Goal: Communication & Community: Answer question/provide support

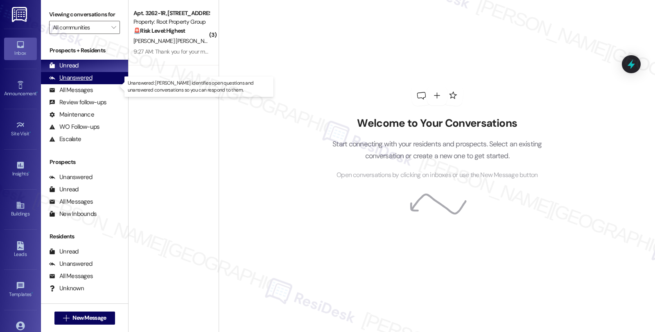
click at [94, 84] on div "Unanswered (0)" at bounding box center [84, 78] width 87 height 12
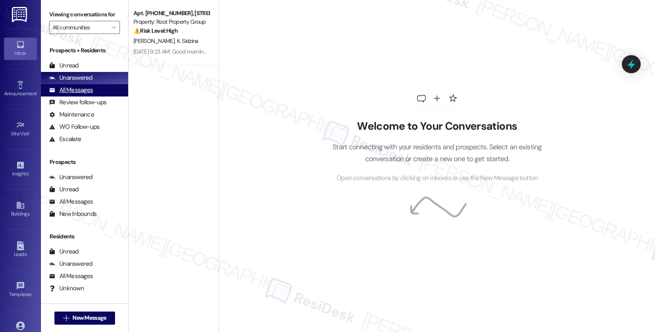
click at [89, 95] on div "All Messages" at bounding box center [71, 90] width 44 height 9
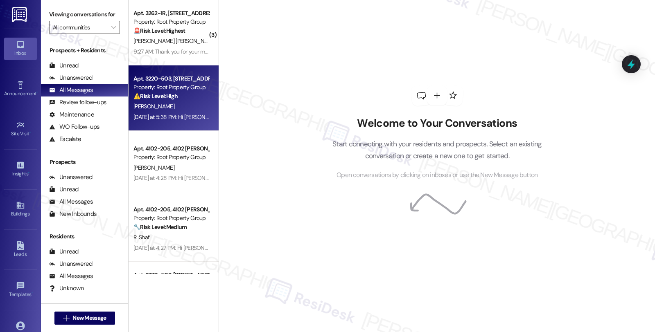
click at [183, 102] on div "[PERSON_NAME]" at bounding box center [171, 107] width 77 height 10
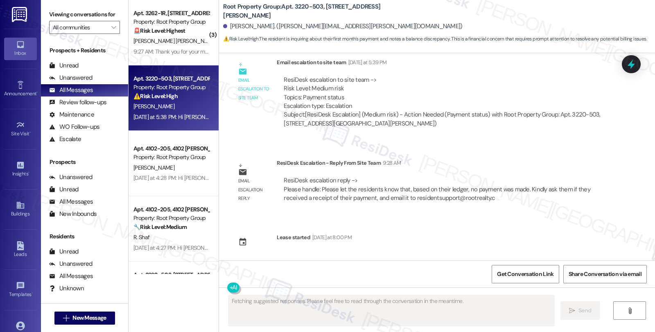
scroll to position [498, 0]
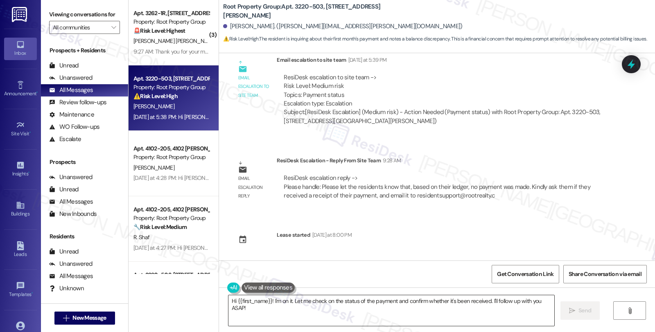
click at [299, 310] on textarea "Hi {{first_name}}! I'm on it. Let me check on the status of the payment and con…" at bounding box center [391, 311] width 326 height 31
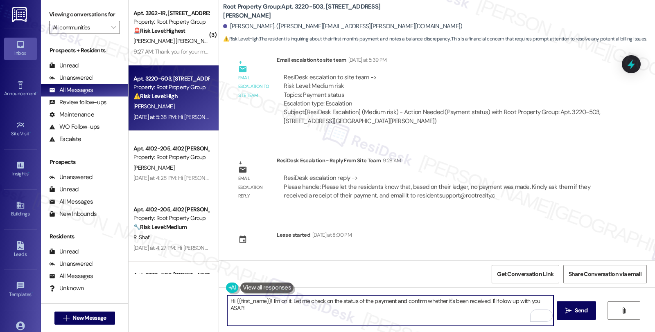
paste textarea "I hope you’re doing well. I wanted to check in and give you an update. Accordin…"
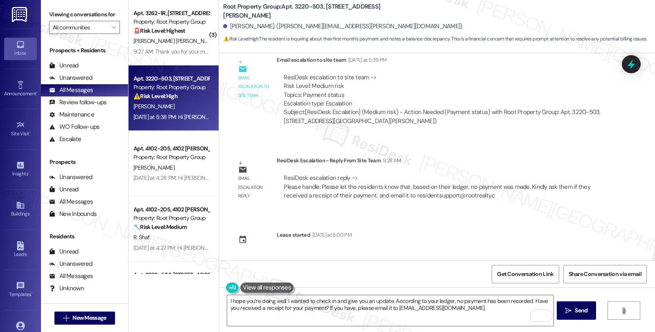
click at [230, 27] on div "[PERSON_NAME]. ([PERSON_NAME][EMAIL_ADDRESS][PERSON_NAME][DOMAIN_NAME])" at bounding box center [342, 26] width 239 height 9
click at [230, 27] on div "Allison O'Keefe. (allison.j.okeefe@gmail.com)" at bounding box center [342, 26] width 239 height 9
copy div "Allison"
click at [227, 300] on textarea "I hope you’re doing well. I wanted to check in and give you an update. Accordin…" at bounding box center [390, 311] width 326 height 31
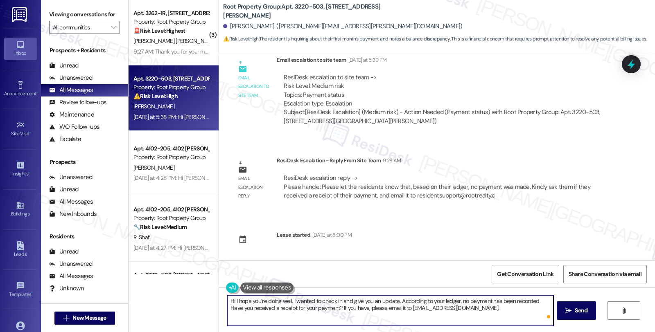
paste textarea "Allison"
click at [501, 310] on textarea "Hi Allison, I hope you’re doing well. I wanted to check in and give you an upda…" at bounding box center [390, 311] width 326 height 31
type textarea "Hi Allison, I hope you’re doing well. I wanted to check in and give you an upda…"
click at [576, 312] on span "Send" at bounding box center [581, 311] width 13 height 9
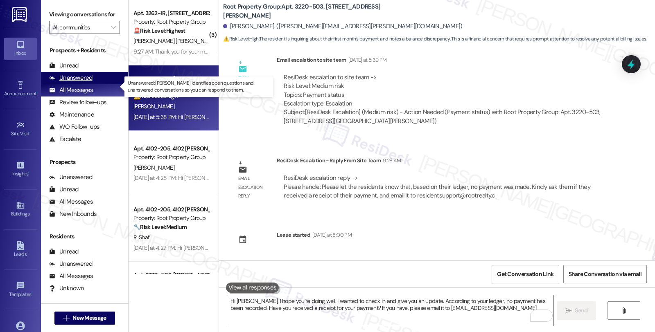
click at [93, 84] on div "Unanswered (0)" at bounding box center [84, 78] width 87 height 12
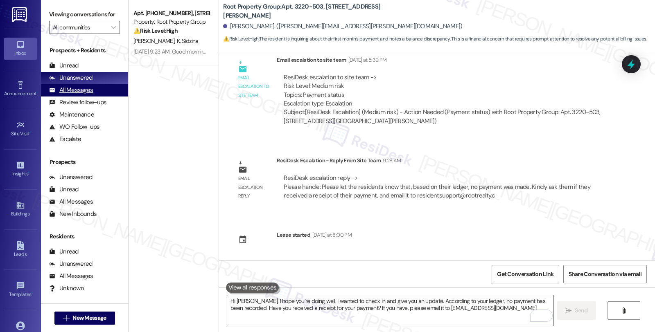
click at [82, 95] on div "All Messages" at bounding box center [71, 90] width 44 height 9
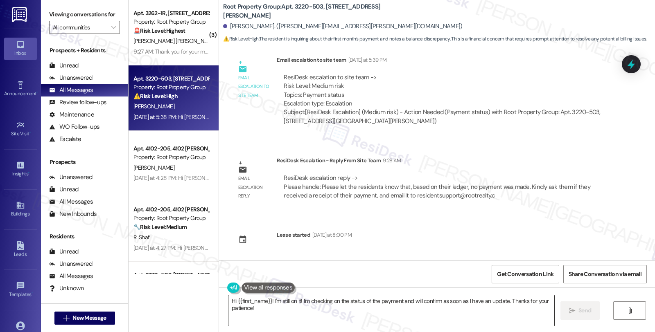
click at [291, 308] on textarea "Hi {{first_name}}! I'm still on it! I'm checking on the status of the payment a…" at bounding box center [391, 311] width 326 height 31
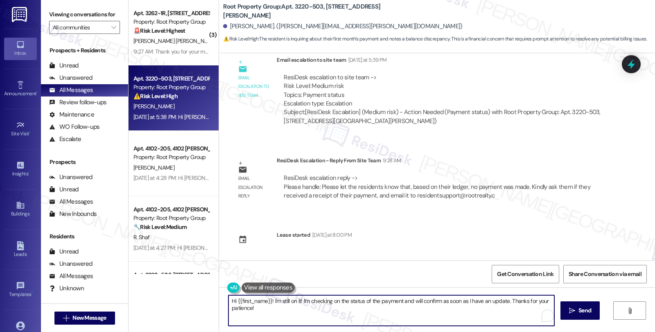
paste textarea "Allison, I hope you’re doing well. I wanted to check in and give you an update.…"
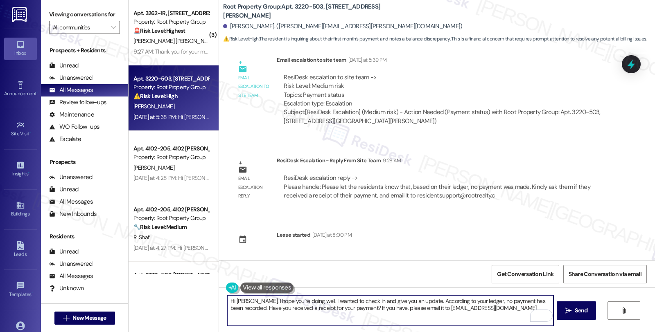
click at [506, 313] on textarea "Hi Allison, I hope you’re doing well. I wanted to check in and give you an upda…" at bounding box center [390, 311] width 326 height 31
type textarea "Hi Allison, I hope you’re doing well. I wanted to check in and give you an upda…"
click at [582, 312] on span "Send" at bounding box center [581, 311] width 13 height 9
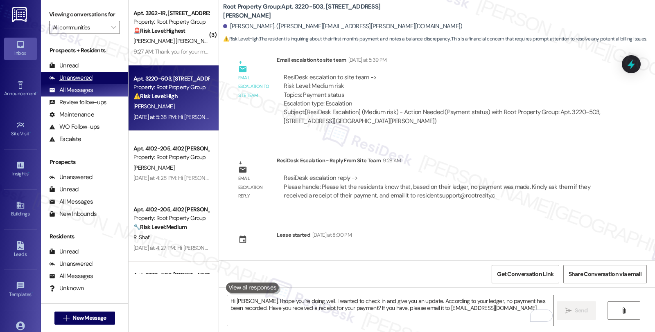
click at [78, 82] on div "Unanswered" at bounding box center [70, 78] width 43 height 9
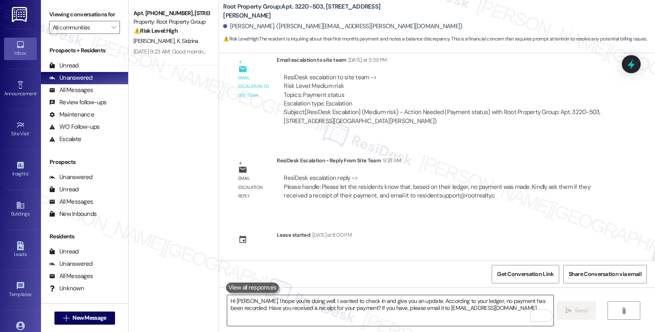
click at [328, 310] on textarea "Hi Allison, I hope you’re doing well. I wanted to check in and give you an upda…" at bounding box center [390, 311] width 326 height 31
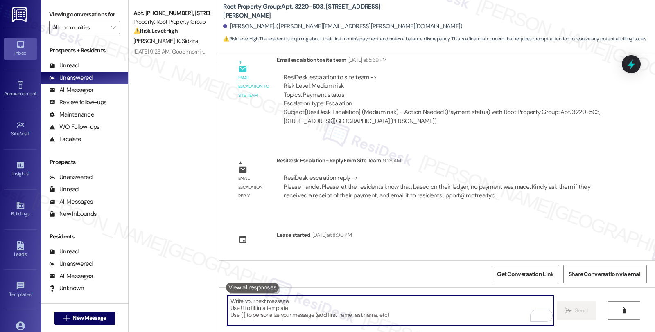
paste textarea "Hi Allison, I hope you’re doing well. I wanted to check in and give you an upda…"
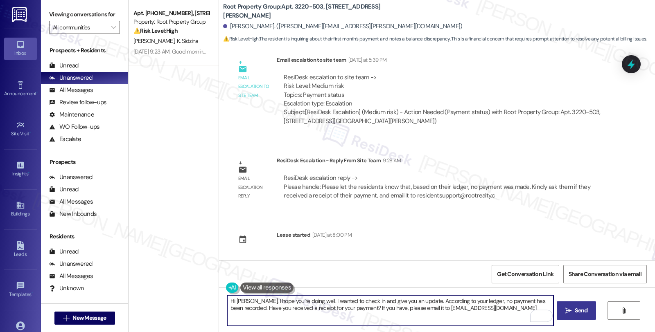
type textarea "Hi Allison, I hope you’re doing well. I wanted to check in and give you an upda…"
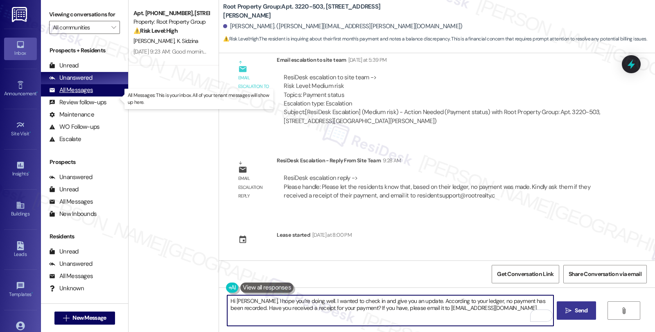
click at [78, 95] on div "All Messages" at bounding box center [71, 90] width 44 height 9
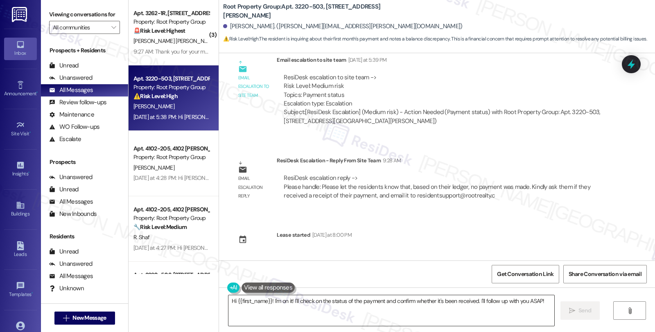
click at [347, 309] on textarea "Hi {{first_name}}! I'm on it! I'll check on the status of the payment and confi…" at bounding box center [391, 311] width 326 height 31
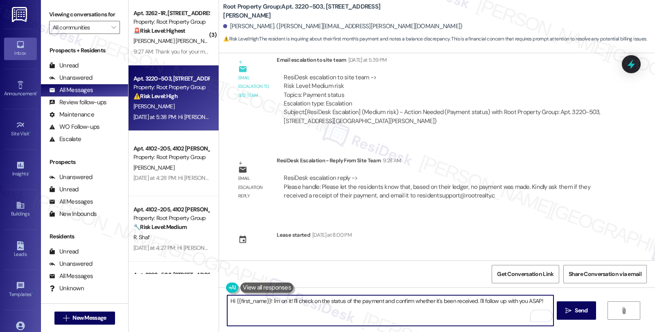
paste textarea "Allison, I hope you’re doing well. I wanted to check in and give you an update.…"
type textarea "Hi Allison, I hope you’re doing well. I wanted to check in and give you an upda…"
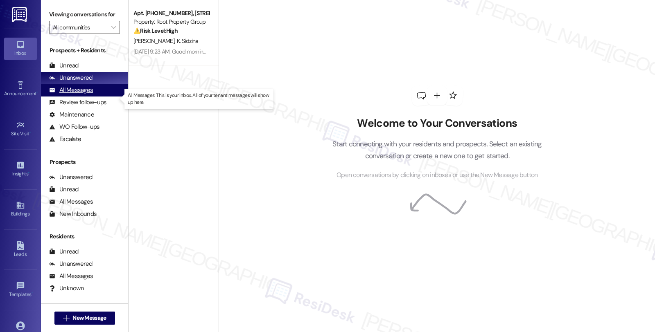
click at [72, 95] on div "All Messages" at bounding box center [71, 90] width 44 height 9
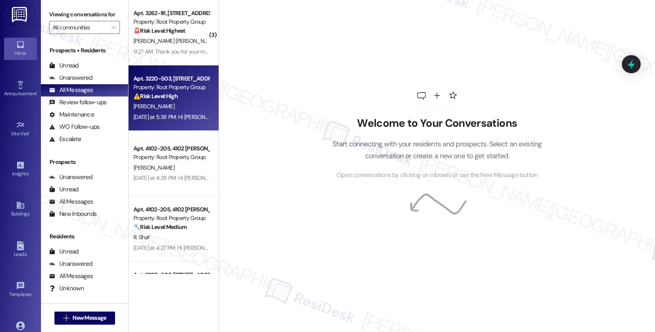
click at [186, 94] on div "⚠️ Risk Level: High The resident is inquiring about their first month's payment…" at bounding box center [171, 96] width 76 height 9
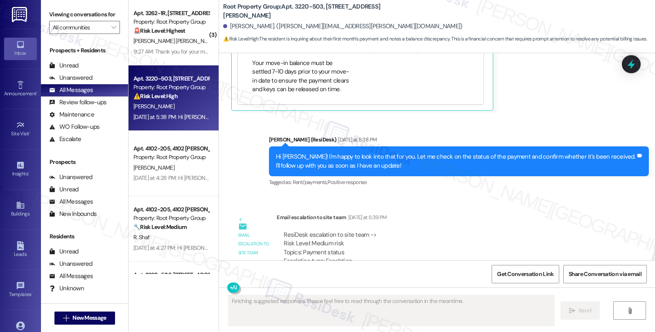
scroll to position [498, 0]
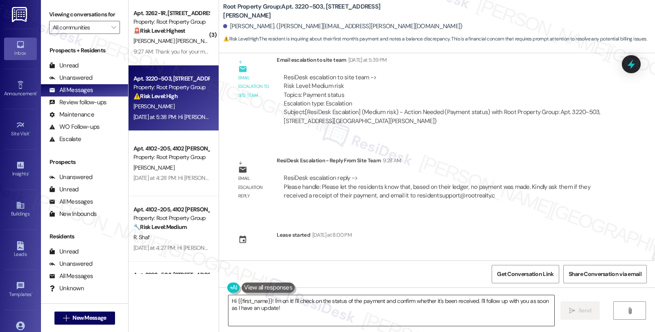
click at [402, 309] on textarea "Hi {{first_name}}! I'm on it! I'll check on the status of the payment and confi…" at bounding box center [391, 311] width 326 height 31
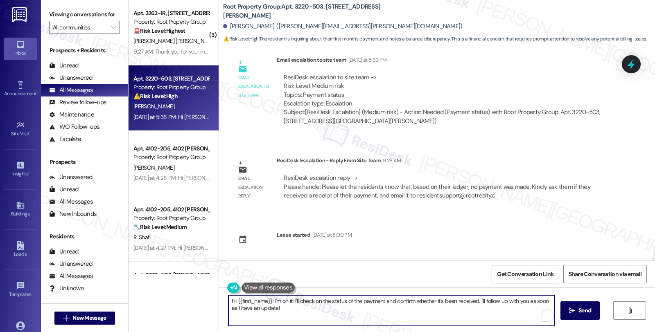
paste textarea "[PERSON_NAME], I hope you’re doing well. I wanted to check in and give you an u…"
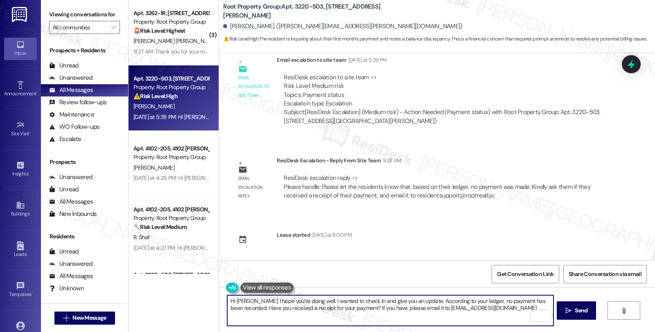
click at [500, 309] on textarea "Hi [PERSON_NAME], I hope you’re doing well. I wanted to check in and give you a…" at bounding box center [390, 311] width 326 height 31
type textarea "Hi [PERSON_NAME], I hope you’re doing well. I wanted to check in and give you a…"
click at [570, 311] on icon "" at bounding box center [568, 311] width 6 height 7
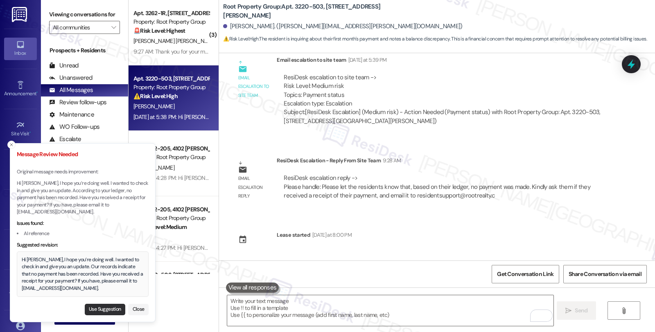
click at [103, 307] on button "Use Suggestion" at bounding box center [105, 309] width 41 height 11
type textarea "Hi Allison, I hope you’re doing well. I wanted to check in and give you an upda…"
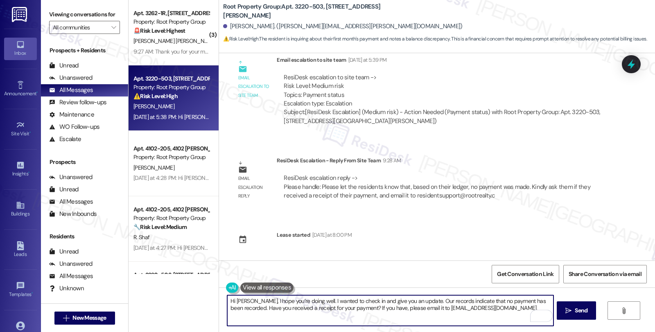
click at [339, 305] on textarea "Hi Allison, I hope you’re doing well. I wanted to check in and give you an upda…" at bounding box center [390, 311] width 326 height 31
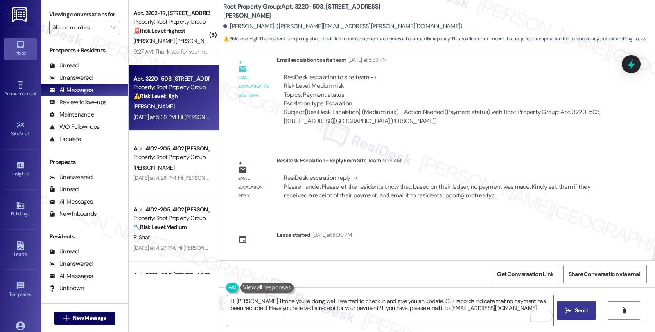
click at [581, 316] on button " Send" at bounding box center [577, 311] width 40 height 18
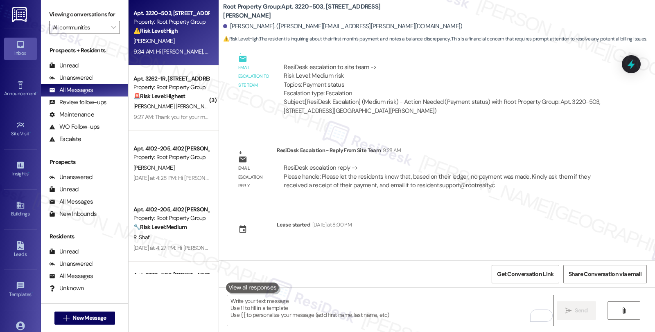
scroll to position [564, 0]
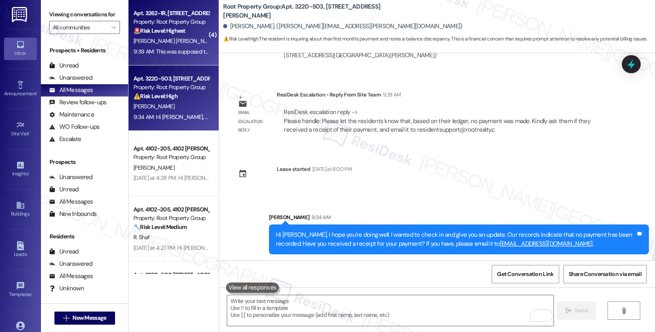
click at [187, 34] on div "🚨 Risk Level: Highest The resident is reporting a malfunctioning smoke detector…" at bounding box center [171, 31] width 76 height 9
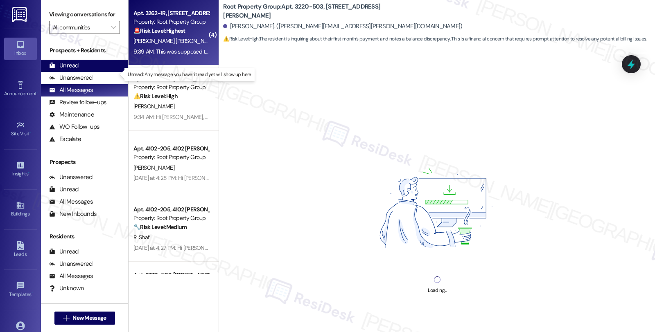
click at [78, 70] on div "Unread" at bounding box center [63, 65] width 29 height 9
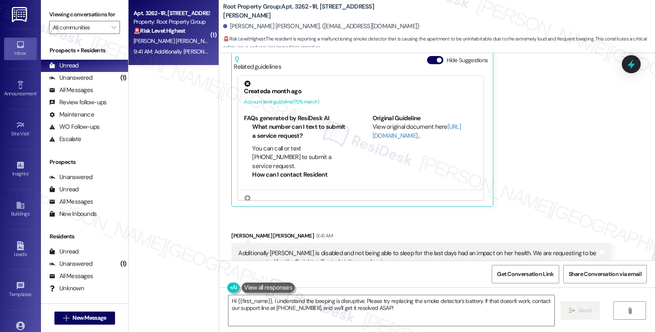
scroll to position [482, 0]
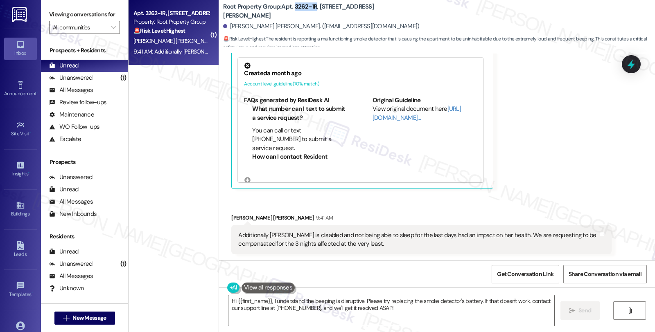
drag, startPoint x: 289, startPoint y: 10, endPoint x: 310, endPoint y: 13, distance: 21.5
click at [310, 13] on b "Root Property Group: Apt. 3262-1R, 3262 N Clark Street" at bounding box center [305, 11] width 164 height 18
drag, startPoint x: 225, startPoint y: 27, endPoint x: 289, endPoint y: 31, distance: 63.5
click at [289, 31] on div "Eduardo Corte Rodriguez. (meduardo231@gmail.com)" at bounding box center [321, 26] width 196 height 9
copy div "Eduardo Corte Rodriguez."
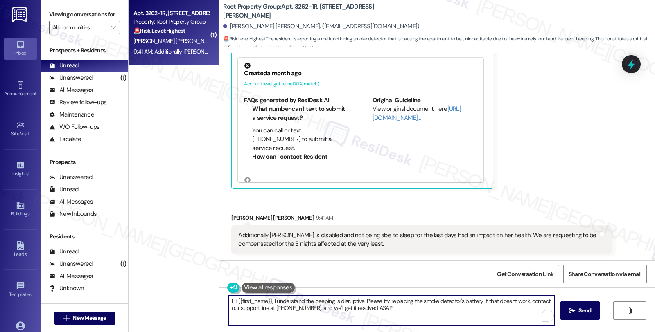
drag, startPoint x: 374, startPoint y: 303, endPoint x: 389, endPoint y: 311, distance: 17.2
click at [389, 311] on textarea "Hi {{first_name}}, I understand the beeping is disruptive. Please try replacing…" at bounding box center [391, 311] width 326 height 31
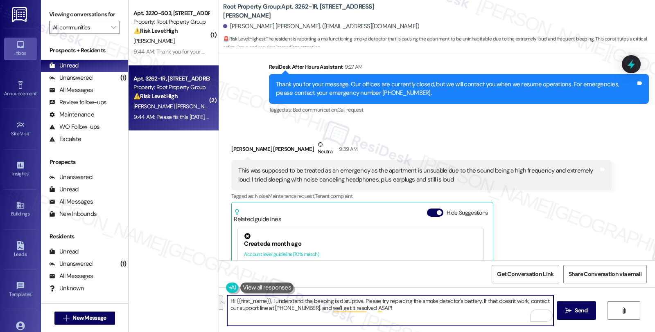
scroll to position [300, 0]
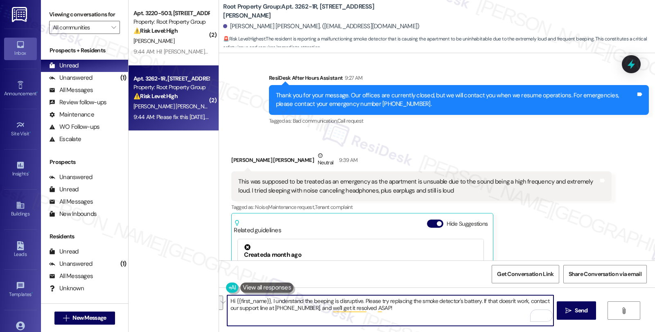
paste textarea "#37329-1"
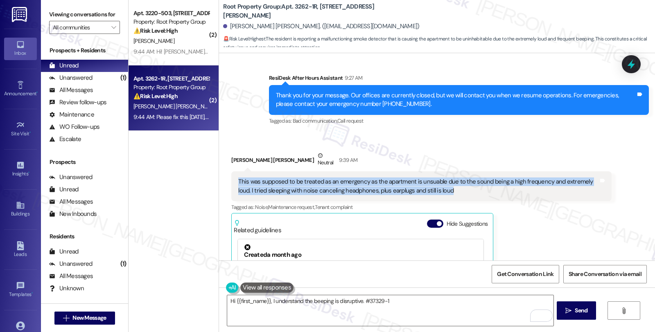
drag, startPoint x: 437, startPoint y: 192, endPoint x: 217, endPoint y: 181, distance: 219.7
click at [219, 181] on div "Received via SMS Eduardo Corte Rodriguez Neutral 9:39 AM This was supposed to b…" at bounding box center [437, 320] width 436 height 375
copy div "This was supposed to be treated as an emergency as the apartment is unsuable du…"
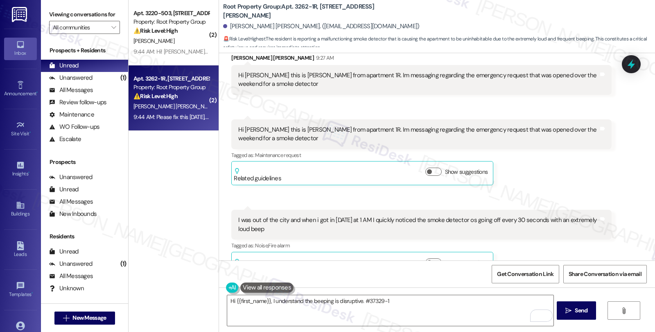
scroll to position [72, 0]
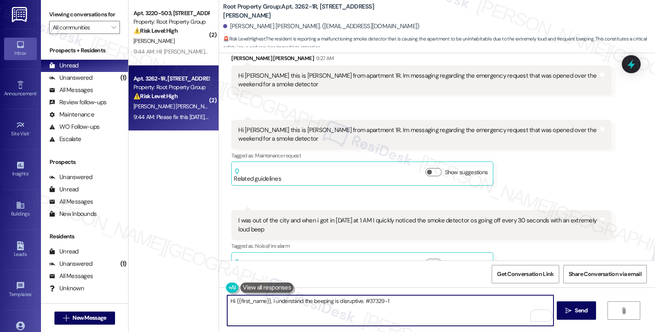
click at [269, 300] on textarea "Hi {{first_name}}, I understand the beeping is disruptive. #37329-1" at bounding box center [390, 311] width 326 height 31
click at [266, 301] on textarea "Hi {{first_name}}, I understand the beeping is disruptive. #37329-1" at bounding box center [390, 311] width 326 height 31
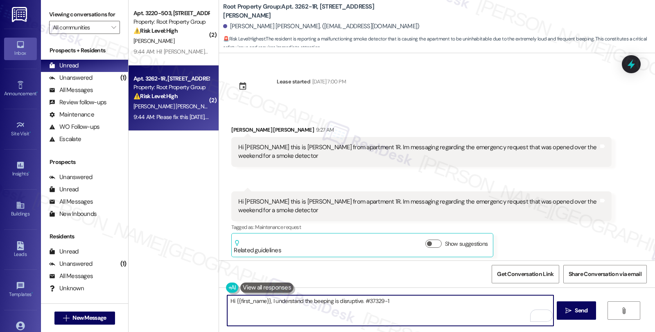
scroll to position [0, 0]
paste textarea "thank you for letting us know. I understand how disruptive and stressful this m…"
drag, startPoint x: 300, startPoint y: 299, endPoint x: 333, endPoint y: 296, distance: 33.3
click at [334, 302] on textarea "Hi {{first_name}}, thank you for letting us know. I understand how disruptive a…" at bounding box center [390, 311] width 326 height 31
click at [464, 304] on textarea "Hi {{first_name}}, thank you for reaching out. I understand how disruptive and …" at bounding box center [390, 311] width 326 height 31
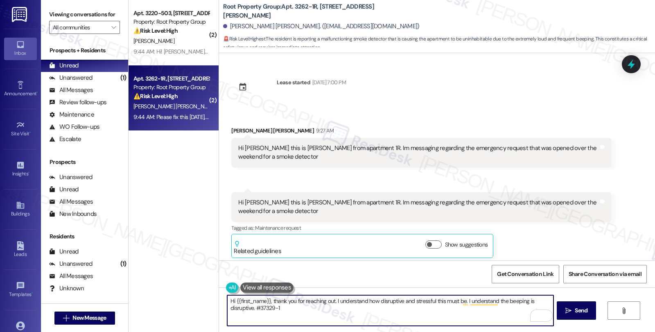
scroll to position [45, 0]
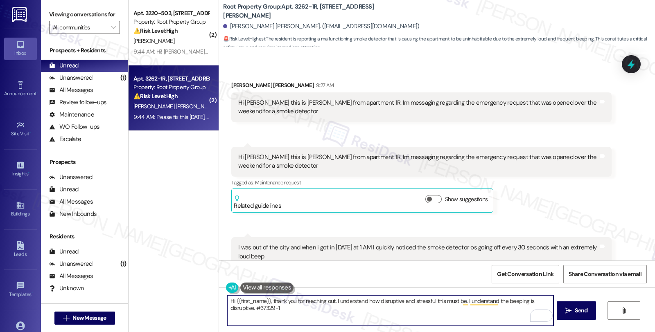
click at [540, 298] on textarea "Hi {{first_name}}, thank you for reaching out. I understand how disruptive and …" at bounding box center [390, 311] width 326 height 31
click at [537, 302] on textarea "Hi {{first_name}}, thank you for reaching out. I understand how disruptive and …" at bounding box center [390, 311] width 326 height 31
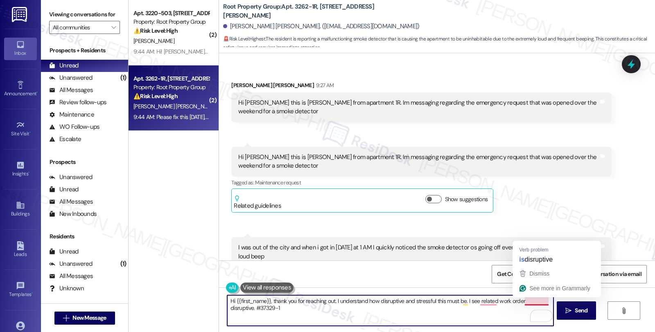
click at [537, 302] on textarea "Hi {{first_name}}, thank you for reaching out. I understand how disruptive and …" at bounding box center [390, 311] width 326 height 31
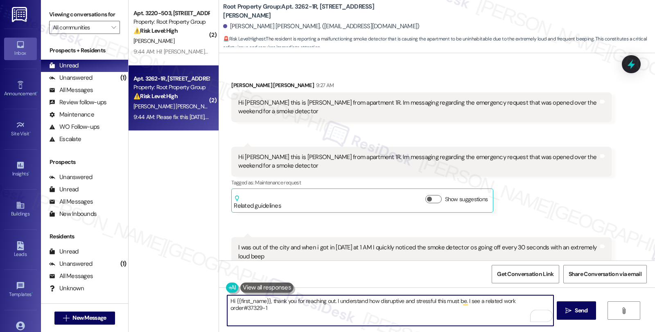
click at [547, 300] on textarea "Hi {{first_name}}, thank you for reaching out. I understand how disruptive and …" at bounding box center [390, 311] width 326 height 31
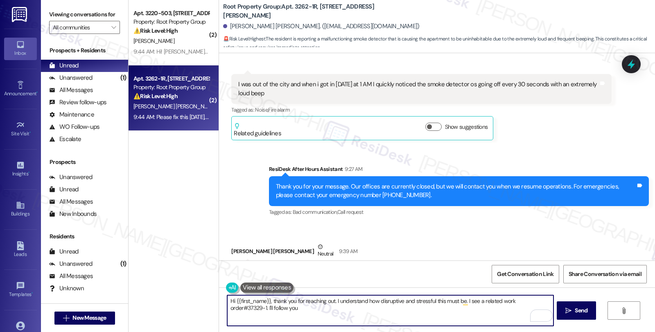
scroll to position [227, 0]
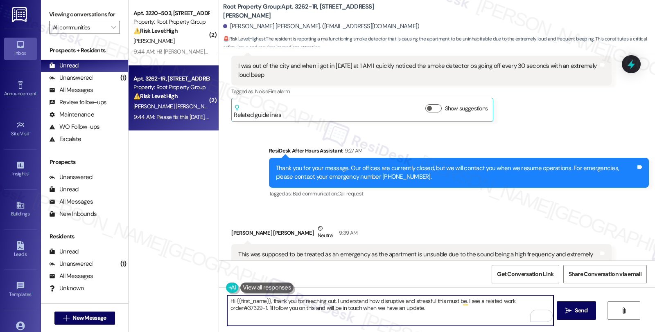
click at [428, 310] on textarea "Hi {{first_name}}, thank you for reaching out. I understand how disruptive and …" at bounding box center [390, 311] width 326 height 31
type textarea "Hi {{first_name}}, thank you for reaching out. I understand how disruptive and …"
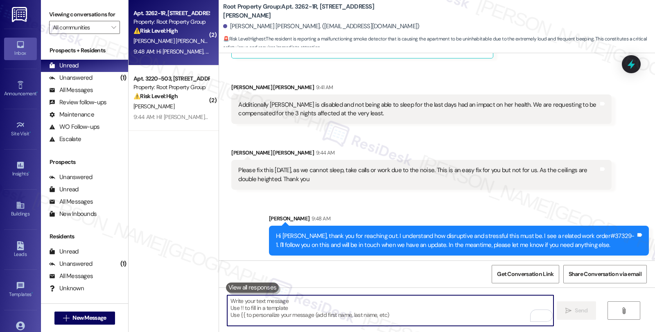
scroll to position [614, 0]
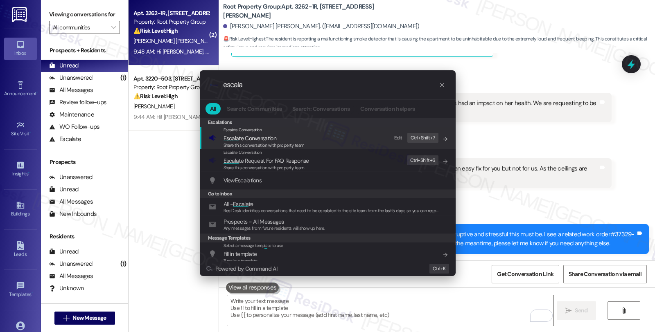
type input "escala"
click at [259, 142] on div "Share this conversation with property team" at bounding box center [264, 145] width 81 height 7
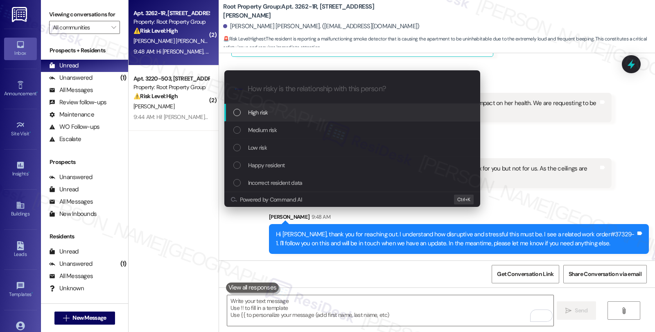
click at [259, 112] on span "High risk" at bounding box center [258, 112] width 20 height 9
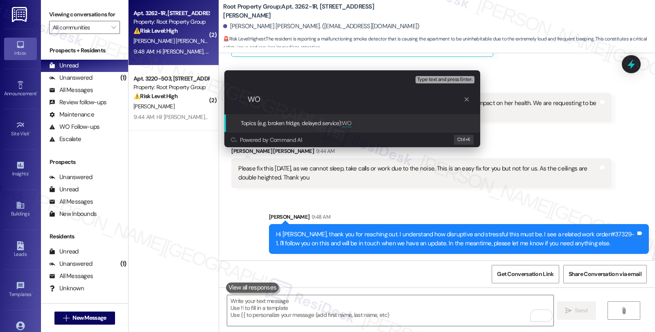
paste input "thank you for letting us know. I understand how disruptive and stressful this m…"
paste input "#37329-1"
click at [249, 99] on input "WO #37329-1 (smoke detector keeps beeping)" at bounding box center [356, 99] width 216 height 9
type input "Follow up: WO #37329-1 (smoke detector keeps beeping)"
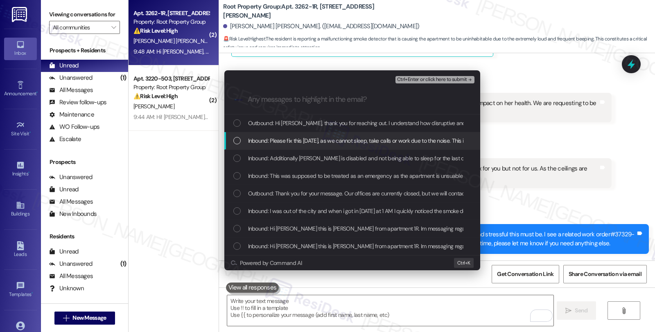
click at [273, 140] on span "Inbound: Please fix this today, as we cannot sleep, take calls or work due to t…" at bounding box center [452, 140] width 409 height 9
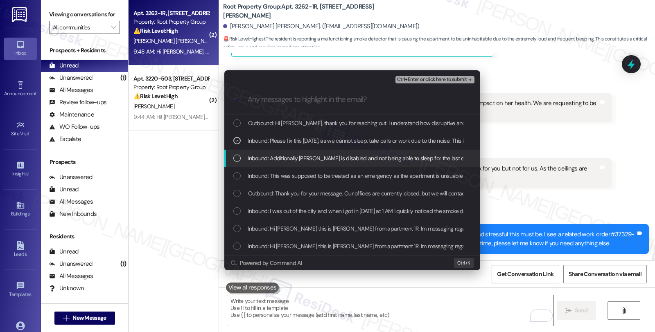
click at [274, 164] on div "Inbound: Additionally Montse is disabled and not being able to sleep for the la…" at bounding box center [352, 159] width 256 height 18
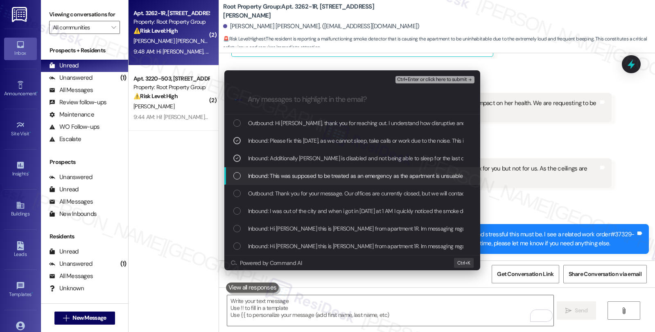
click at [273, 177] on span "Inbound: This was supposed to be treated as an emergency as the apartment is un…" at bounding box center [522, 176] width 548 height 9
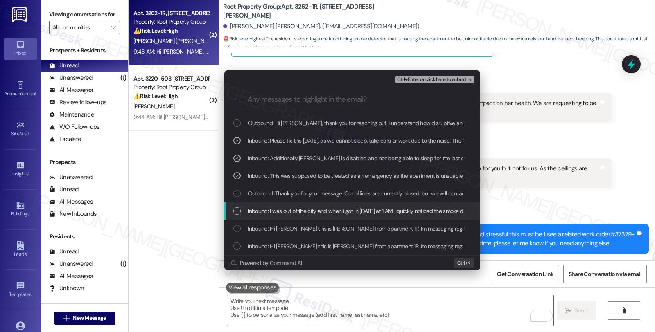
click at [284, 210] on span "Inbound: I was out of the city and when i got in yesterday at 1 AM I quickly no…" at bounding box center [435, 211] width 375 height 9
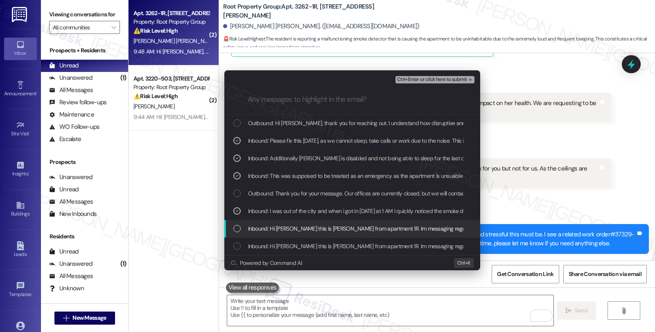
click at [295, 229] on span "Inbound: Hi Sarah this is Eduardo from apartment 1R. Im messaging regarding the…" at bounding box center [460, 228] width 424 height 9
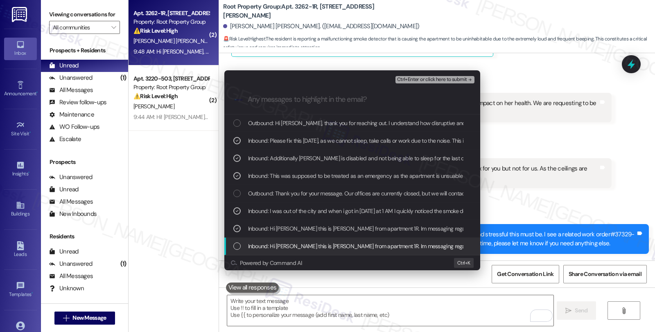
click at [366, 241] on div "Inbound: Hi Sarah this is Eduardo from apartment 1R. Im messaging regarding the…" at bounding box center [352, 247] width 256 height 18
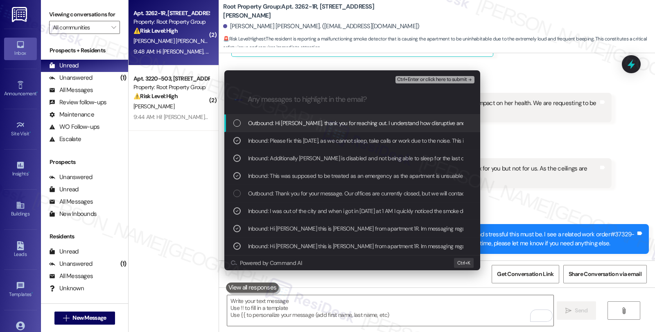
click at [413, 77] on span "Ctrl+Enter or click here to submit" at bounding box center [432, 80] width 70 height 6
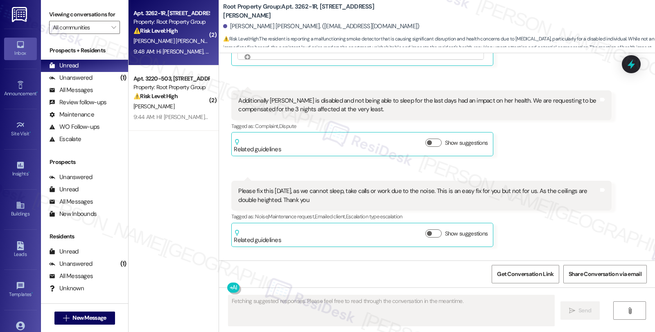
scroll to position [676, 0]
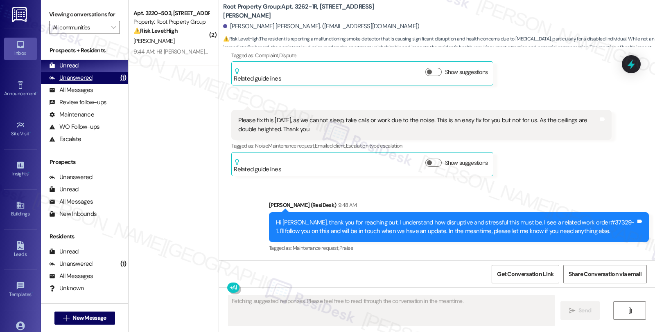
click at [92, 84] on div "Unanswered (1)" at bounding box center [84, 78] width 87 height 12
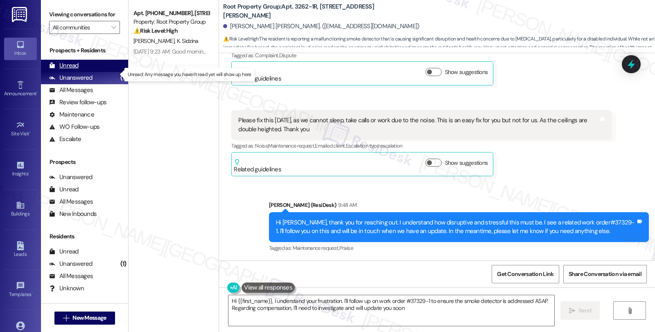
type textarea "Hi {{first_name}}, I understand your frustration. I'll follow up on work order …"
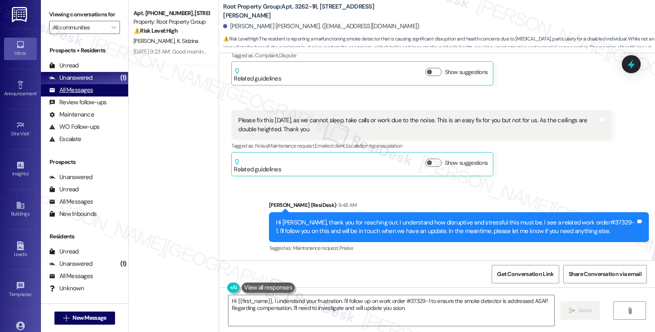
click at [79, 95] on div "All Messages" at bounding box center [71, 90] width 44 height 9
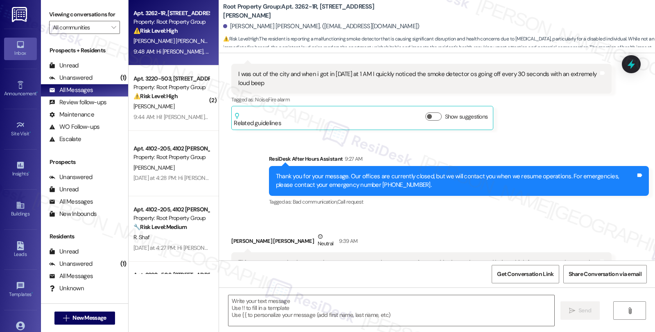
type textarea "Fetching suggested responses. Please feel free to read through the conversation…"
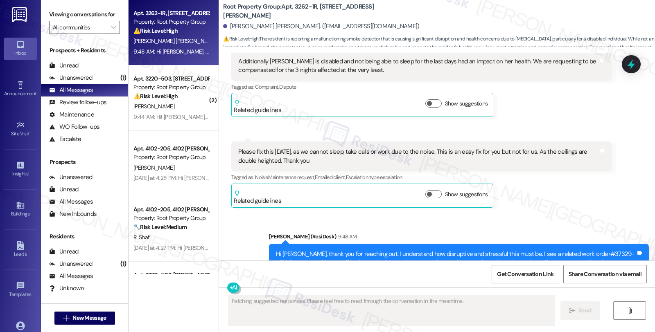
scroll to position [843, 0]
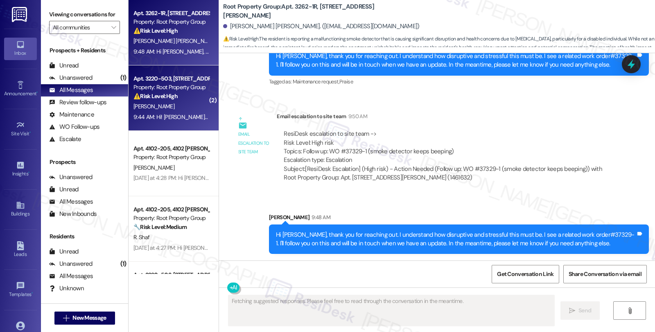
click at [162, 89] on div "Property: Root Property Group" at bounding box center [171, 87] width 76 height 9
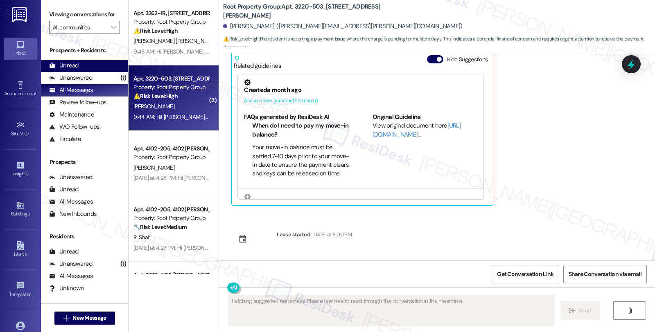
scroll to position [777, 0]
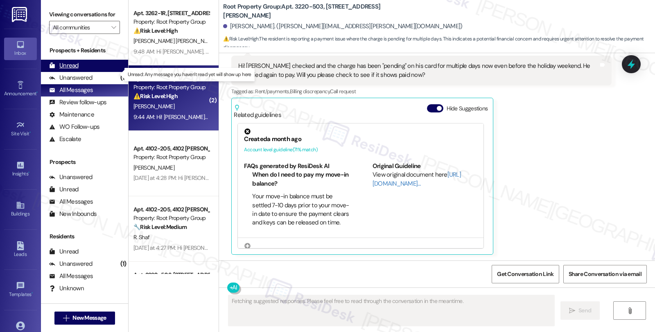
click at [84, 72] on div "Unread (0)" at bounding box center [84, 66] width 87 height 12
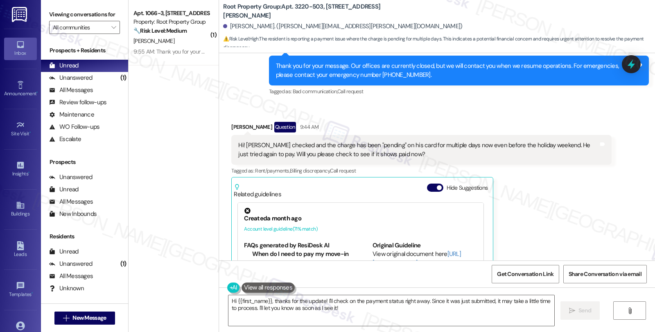
scroll to position [689, 0]
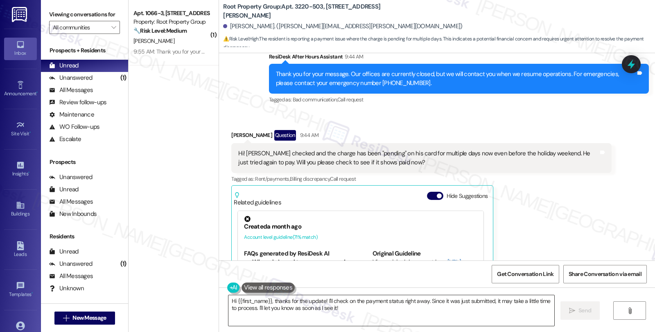
click at [228, 301] on textarea "Hi {{first_name}}, thanks for the update! I'll check on the payment status righ…" at bounding box center [391, 311] width 326 height 31
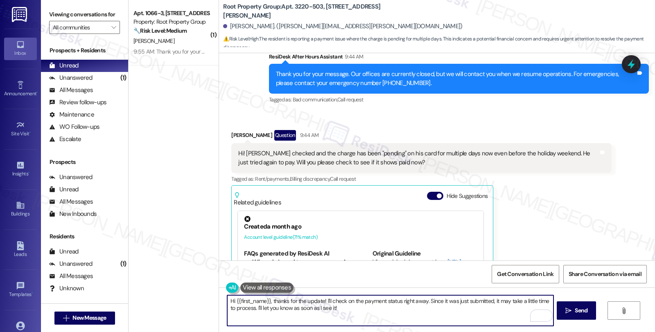
click at [422, 300] on textarea "Hi {{first_name}}, thanks for the update! I'll check on the payment status righ…" at bounding box center [390, 311] width 326 height 31
drag, startPoint x: 374, startPoint y: 302, endPoint x: 588, endPoint y: 303, distance: 214.1
click at [588, 303] on div "Since it was just submitted, it may take a little time to process. I'll let you…" at bounding box center [437, 318] width 436 height 61
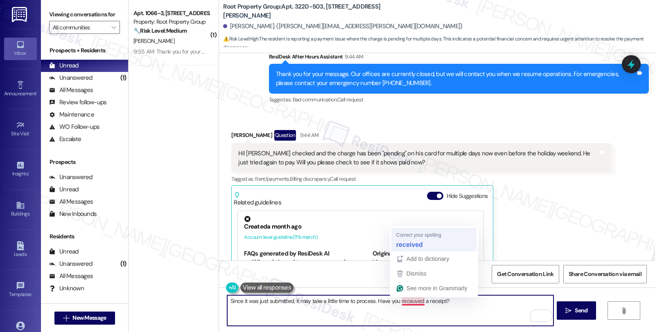
type textarea "Since it was just submitted, it may take a little time to process. Have you rec…"
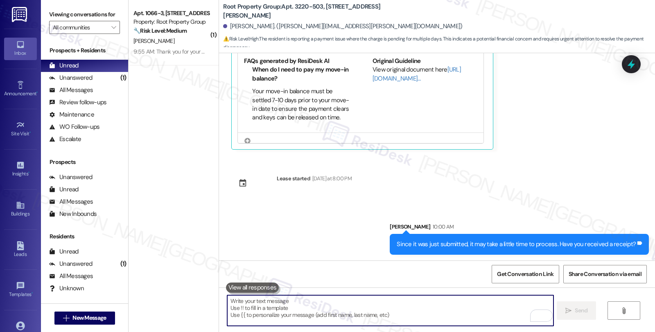
scroll to position [883, 0]
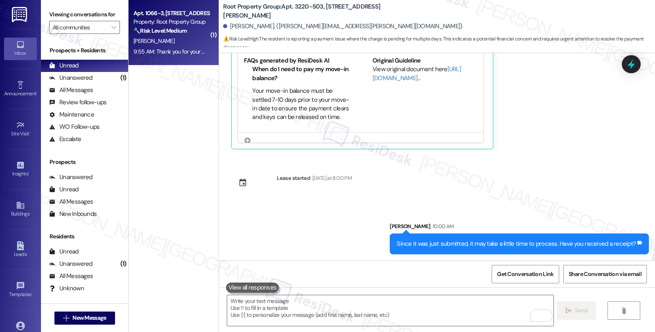
click at [196, 43] on div "J. Chambers" at bounding box center [171, 41] width 77 height 10
type textarea "Fetching suggested responses. Please feel free to read through the conversation…"
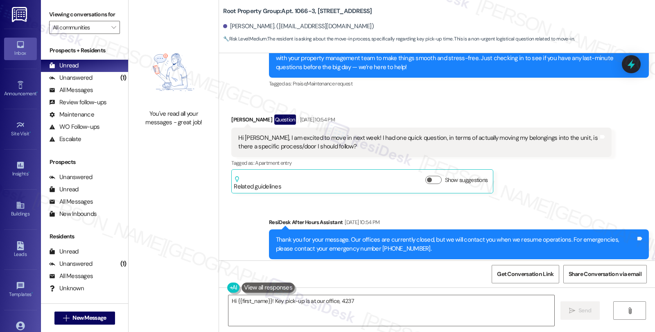
scroll to position [88, 0]
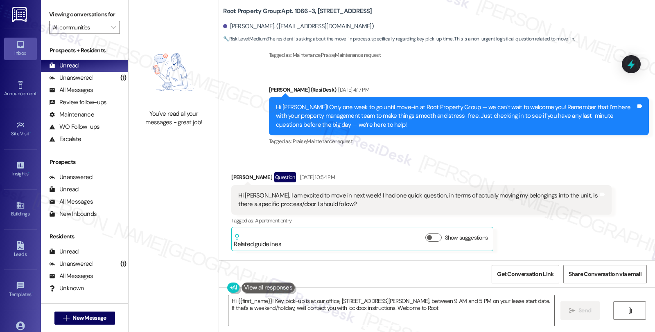
type textarea "Hi {{first_name}}! Key pick-up is at our office, 4237 N. Lincoln Ave, between 9…"
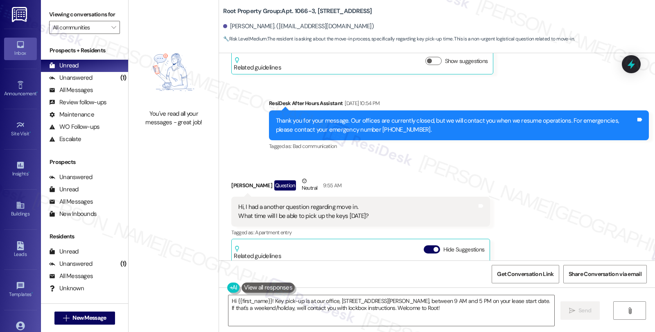
scroll to position [273, 0]
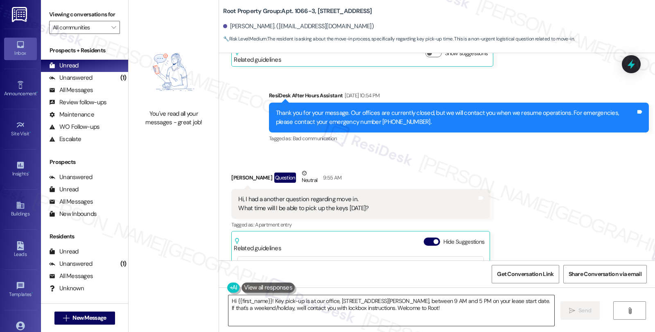
click at [289, 305] on textarea "Hi {{first_name}}! Key pick-up is at our office, 4237 N. Lincoln Ave, between 9…" at bounding box center [391, 311] width 326 height 31
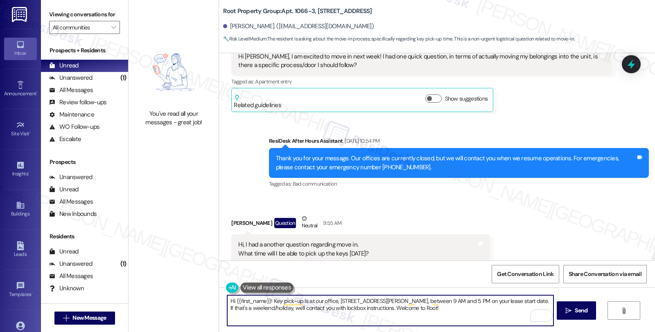
scroll to position [273, 0]
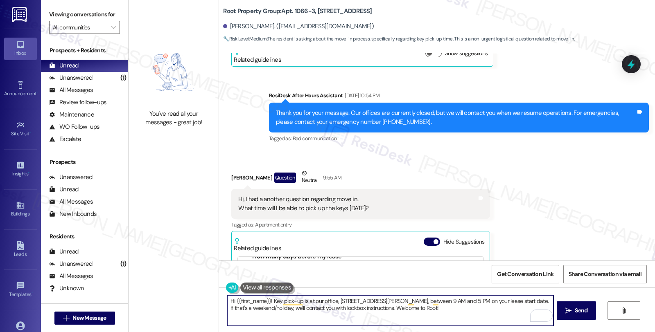
click at [266, 302] on textarea "Hi {{first_name}}! Key pick-up is at our office, [STREET_ADDRESS][PERSON_NAME],…" at bounding box center [390, 311] width 326 height 31
click at [307, 302] on textarea "Hi {{first_name}}, thanks for the update! Key pick-up is at our office, [STREET…" at bounding box center [390, 311] width 326 height 31
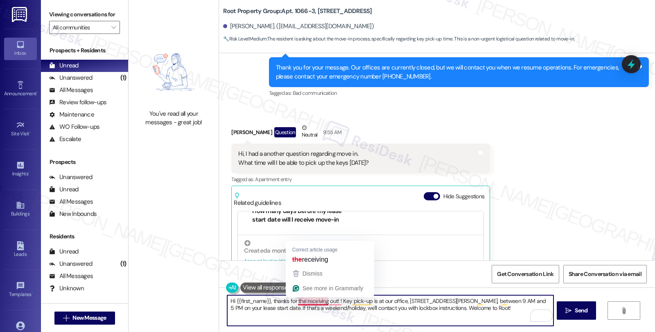
click at [305, 300] on textarea "Hi {{first_name}}, thanks for the receiving out! ! Key pick-up is at our office…" at bounding box center [390, 311] width 326 height 31
click at [296, 303] on textarea "Hi {{first_name}}, thanks for the receiving out! ! Key pick-up is at our office…" at bounding box center [390, 311] width 326 height 31
drag, startPoint x: 291, startPoint y: 303, endPoint x: 322, endPoint y: 303, distance: 30.3
click at [322, 303] on textarea "Hi {{first_name}}, thanks for the receiving out! ! Key pick-up is at our office…" at bounding box center [390, 311] width 326 height 31
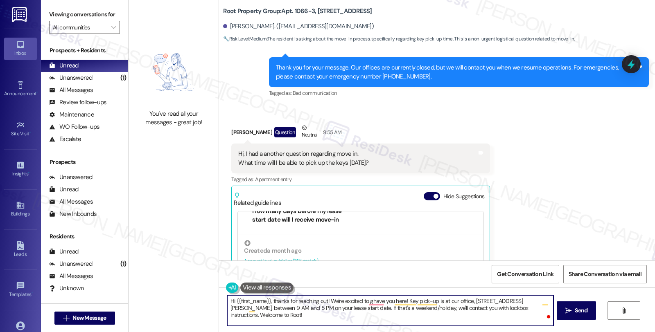
click at [346, 298] on textarea "Hi {{first_name}}, thanks for reaching out! We're excited to ghave you here! Ke…" at bounding box center [390, 311] width 326 height 31
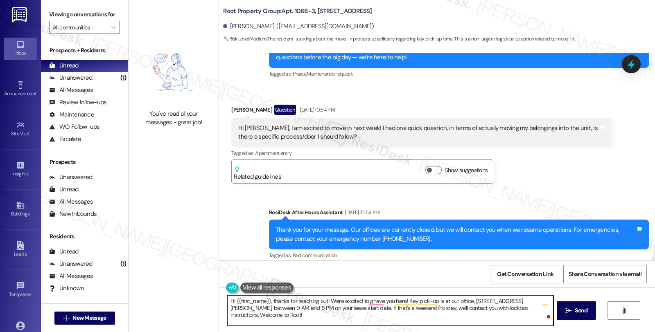
scroll to position [136, 0]
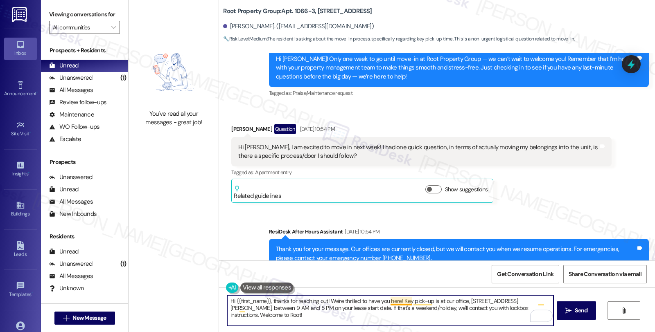
click at [396, 300] on textarea "Hi {{first_name}}, thanks for reaching out! We're thrilled to have you here! Ke…" at bounding box center [390, 311] width 326 height 31
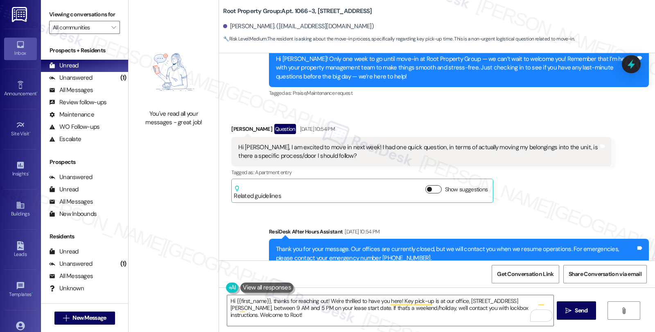
click at [431, 188] on button "Show suggestions" at bounding box center [433, 189] width 16 height 8
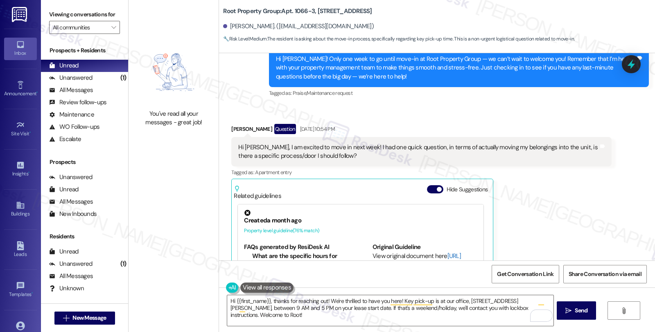
scroll to position [45, 0]
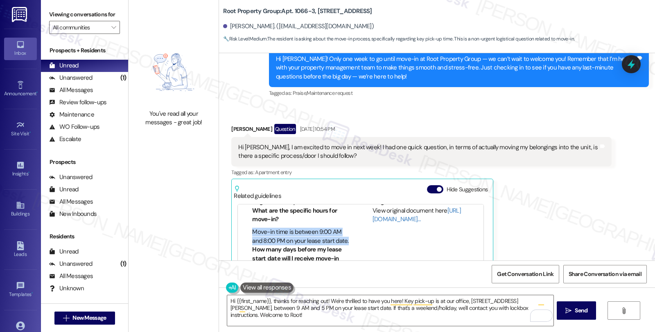
drag, startPoint x: 266, startPoint y: 251, endPoint x: 245, endPoint y: 235, distance: 27.1
click at [245, 235] on ul "What are the specific hours for move-in? Move-in time is between 9:00 AM and 8:…" at bounding box center [296, 226] width 105 height 39
copy li "Move-in time is between 9:00 AM and 8:00 PM on your lease start date."
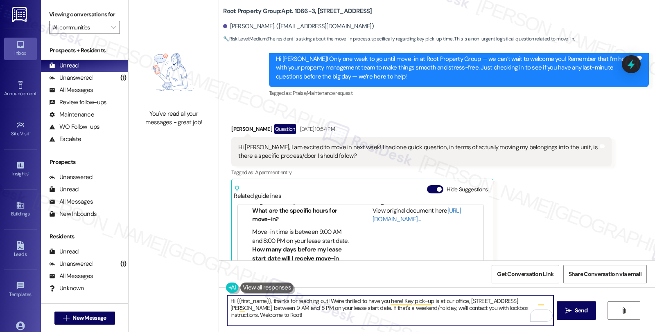
click at [307, 309] on textarea "Hi {{first_name}}, thanks for reaching out! We're thrilled to have you here! Ke…" at bounding box center [390, 311] width 326 height 31
paste textarea "Move-in time is between 9:00 AM and 8:00 PM on your lease start date."
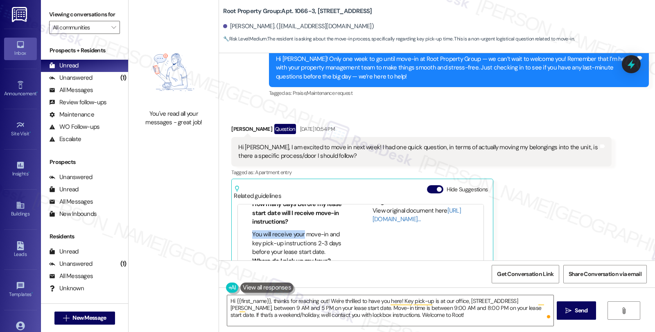
drag, startPoint x: 246, startPoint y: 242, endPoint x: 296, endPoint y: 244, distance: 50.0
click at [296, 244] on li "You will receive your move-in and key pick-up instructions 2-3 days before your…" at bounding box center [300, 243] width 97 height 26
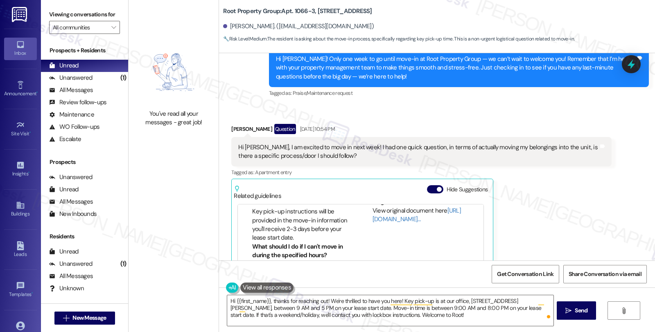
scroll to position [84, 0]
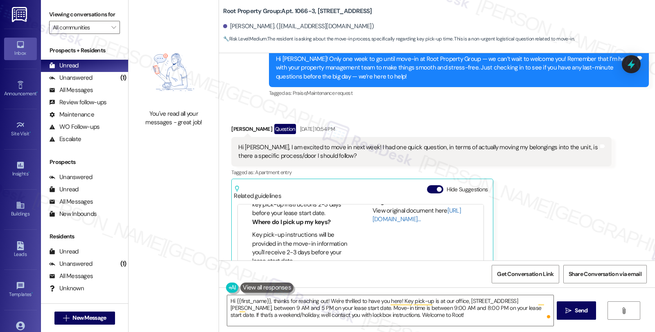
click at [252, 244] on li "Key pick-up instructions will be provided in the move-in information you'll rec…" at bounding box center [300, 248] width 97 height 35
click at [252, 250] on li "You will receive your move-in and key pick-up instructions 2-3 days before your…" at bounding box center [300, 250] width 97 height 26
click at [252, 251] on li "You will receive your move-in and key pick-up instructions 2-3 days before your…" at bounding box center [300, 250] width 97 height 26
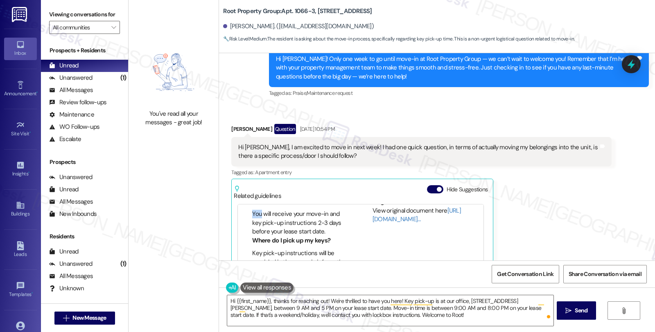
scroll to position [84, 0]
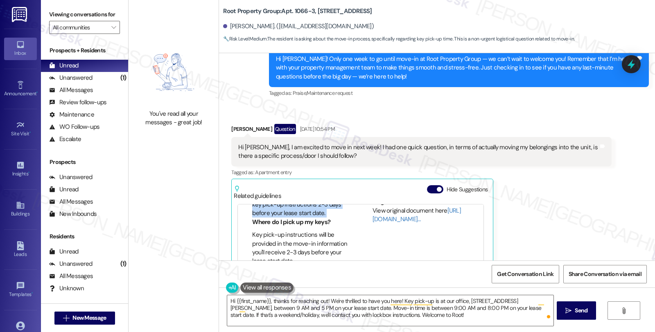
click at [322, 218] on li "You will receive your move-in and key pick-up instructions 2-3 days before your…" at bounding box center [300, 205] width 97 height 26
copy li "You will receive your move-in and key pick-up instructions 2-3 days before your…"
drag, startPoint x: 398, startPoint y: 299, endPoint x: 416, endPoint y: 299, distance: 17.6
click at [399, 299] on textarea "Hi {{first_name}}, thanks for reaching out! We're thrilled to have you here! Ke…" at bounding box center [390, 311] width 326 height 31
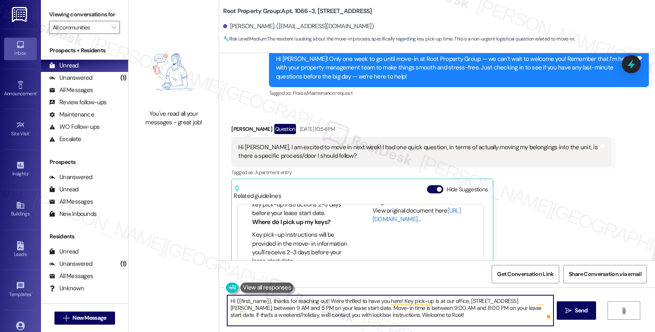
paste textarea "You will receive your move-in and key pick-up instructions 2-3 days before your…"
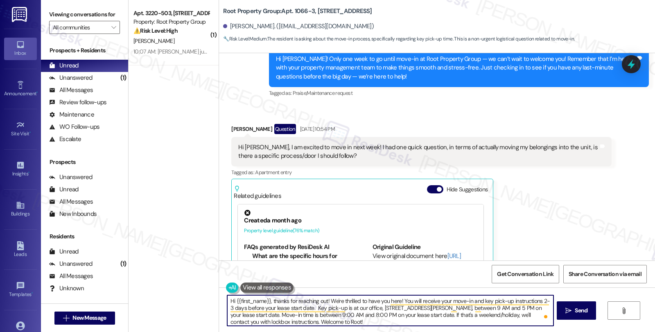
click at [322, 301] on textarea "Hi {{first_name}}, thanks for reaching out! We're thrilled to have you here! Yo…" at bounding box center [390, 311] width 326 height 31
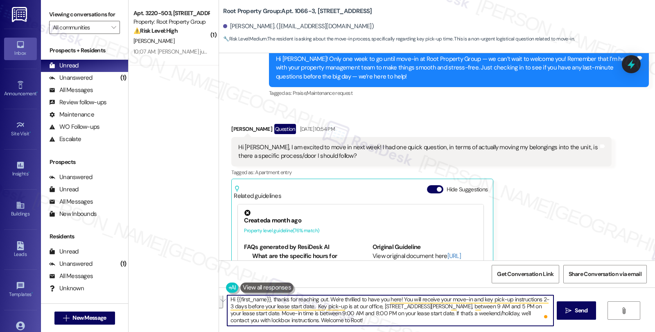
drag, startPoint x: 396, startPoint y: 315, endPoint x: 411, endPoint y: 321, distance: 16.3
click at [411, 321] on textarea "Hi {{first_name}}, thanks for reaching out. We're thrilled to have you here! Yo…" at bounding box center [390, 311] width 326 height 31
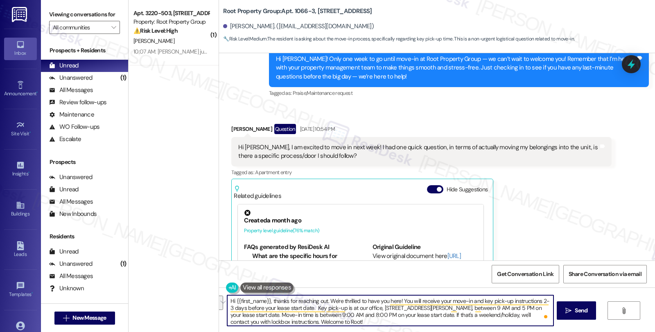
click at [410, 325] on textarea "Hi {{first_name}}, thanks for reaching out. We're thrilled to have you here! Yo…" at bounding box center [390, 311] width 326 height 31
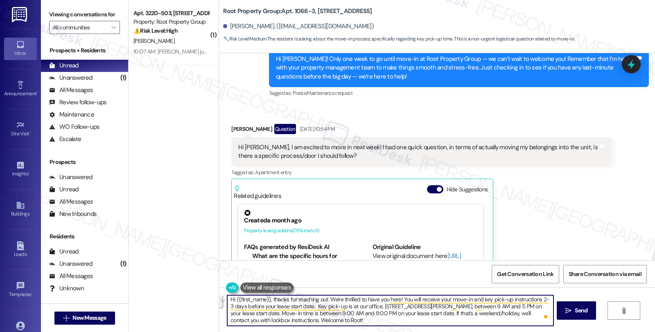
drag, startPoint x: 396, startPoint y: 315, endPoint x: 401, endPoint y: 323, distance: 9.1
click at [401, 323] on textarea "Hi {{first_name}}, thanks for reaching out. We're thrilled to have you here! Yo…" at bounding box center [390, 311] width 326 height 31
click at [317, 322] on textarea "Hi {{first_name}}, thanks for reaching out. We're thrilled to have you here! Yo…" at bounding box center [390, 311] width 326 height 31
drag, startPoint x: 254, startPoint y: 321, endPoint x: 323, endPoint y: 321, distance: 69.2
click at [323, 321] on textarea "Hi {{first_name}}, thanks for reaching out. We're thrilled to have you here! Yo…" at bounding box center [390, 311] width 326 height 31
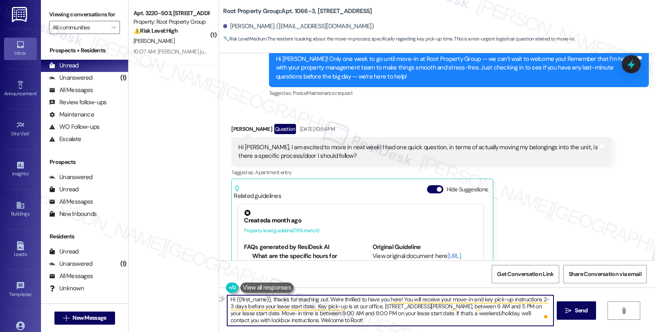
click at [325, 299] on textarea "Hi {{first_name}}, thanks for reaching out. We're thrilled to have you here! Yo…" at bounding box center [390, 311] width 326 height 31
paste textarea "Welcome to Root!"
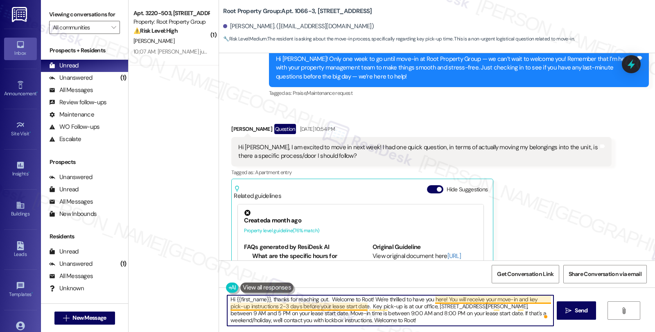
click at [443, 301] on textarea "Hi {{first_name}}, thanks for reaching out. Welcome to Root! We're thrilled to …" at bounding box center [390, 311] width 326 height 31
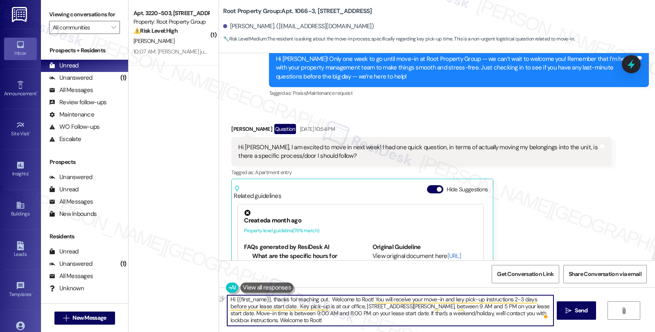
drag, startPoint x: 277, startPoint y: 322, endPoint x: 190, endPoint y: 321, distance: 86.8
click at [190, 321] on div "( 1 ) Apt. 3220-503, 3220 N. Lincoln Avenue Property: Root Property Group ⚠️ Ri…" at bounding box center [392, 166] width 526 height 332
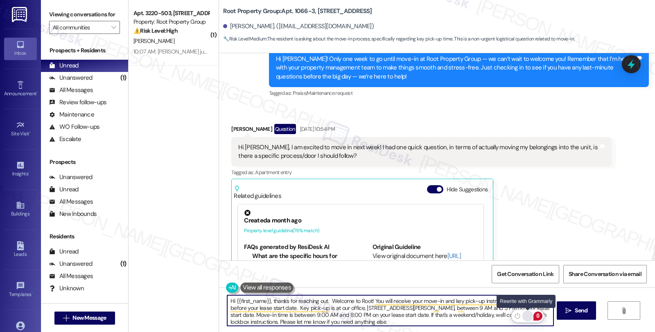
type textarea "Hi {{first_name}}, thanks for reaching out. Welcome to Root! You will receive y…"
click at [529, 314] on div "Rewrite with Grammarly" at bounding box center [527, 316] width 9 height 9
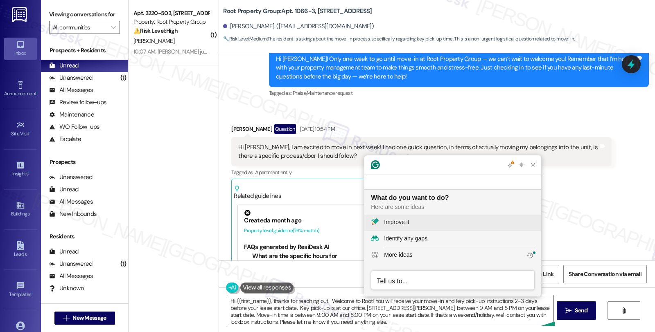
click at [412, 222] on div "Improve it" at bounding box center [459, 222] width 151 height 9
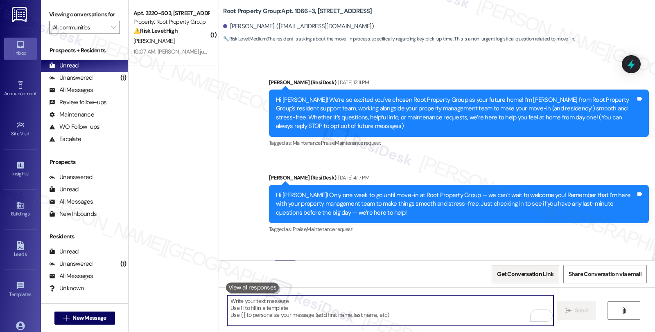
scroll to position [758, 0]
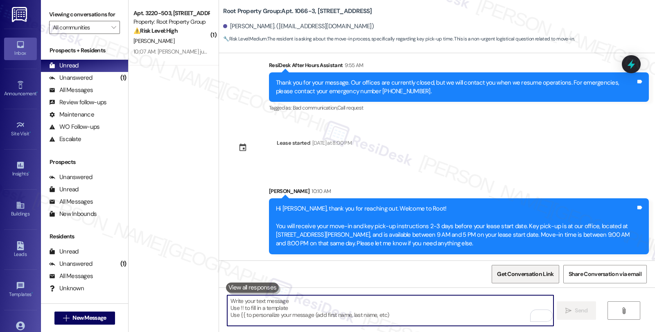
click at [522, 276] on span "Get Conversation Link" at bounding box center [525, 274] width 56 height 9
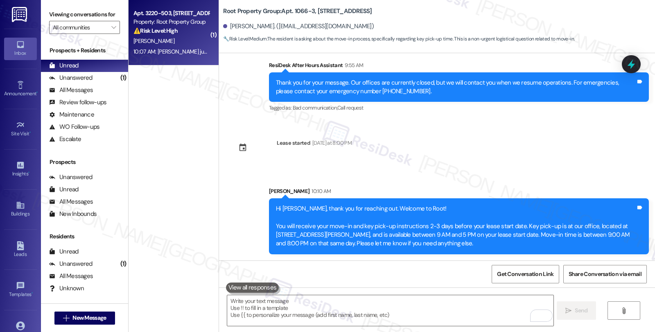
click at [146, 40] on span "[PERSON_NAME]" at bounding box center [153, 40] width 41 height 7
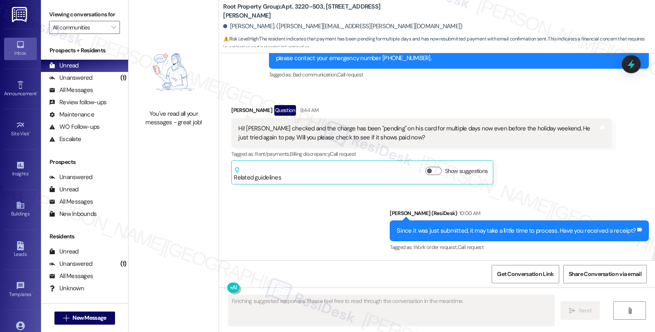
scroll to position [712, 0]
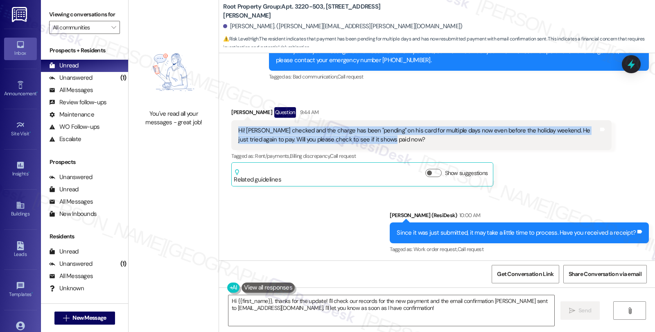
drag, startPoint x: 389, startPoint y: 140, endPoint x: 232, endPoint y: 132, distance: 157.4
click at [238, 132] on div "Hi! Sam checked and the charge has been "pending" on his card for multiple days…" at bounding box center [418, 136] width 360 height 18
copy div "Hi! Sam checked and the charge has been "pending" on his card for multiple days…"
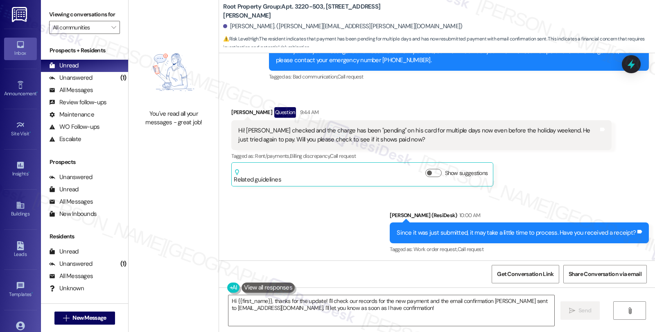
click at [624, 176] on div "Received via SMS Allison O'Keefe Question 9:44 AM Hi! Sam checked and the charg…" at bounding box center [437, 141] width 436 height 104
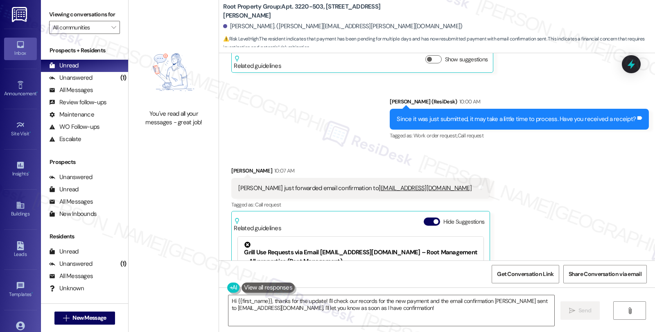
scroll to position [940, 0]
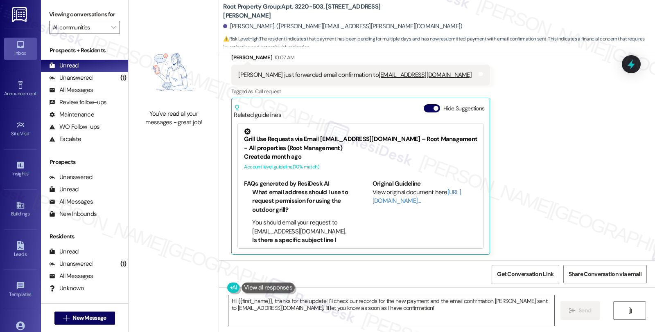
drag, startPoint x: 229, startPoint y: 75, endPoint x: 443, endPoint y: 75, distance: 214.1
click at [443, 75] on div "Sam just forwarded email confirmation to residentsupport@rootrealty.com Tags an…" at bounding box center [360, 75] width 259 height 21
copy div "Sam just forwarded email confirmation to residentsupport@rootrealty.com"
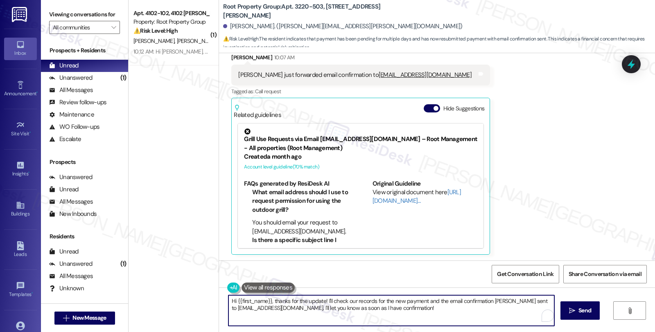
drag, startPoint x: 270, startPoint y: 301, endPoint x: 211, endPoint y: 300, distance: 59.4
click at [211, 300] on div "( 1 ) Apt. 4102-102, 4102 N. Sheridan Property: Root Property Group ⚠️ Risk Lev…" at bounding box center [392, 166] width 526 height 332
click at [277, 301] on textarea "Thanks for the update! I'll check our records for the new payment and the email…" at bounding box center [390, 311] width 326 height 31
drag, startPoint x: 309, startPoint y: 308, endPoint x: 502, endPoint y: 310, distance: 192.8
click at [502, 310] on textarea "Thanks for the update. We'll check our records for the new payment and the emai…" at bounding box center [390, 311] width 326 height 31
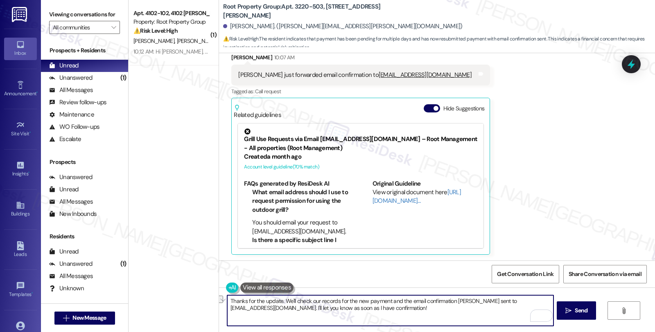
click at [355, 320] on textarea "Thanks for the update. We'll check our records for the new payment and the emai…" at bounding box center [390, 311] width 326 height 31
click at [306, 307] on textarea "Thanks for the update. We'll check our records for the new payment and the emai…" at bounding box center [390, 311] width 326 height 31
click at [375, 308] on textarea "Thanks for the update. We'll check our records for the new payment and the emai…" at bounding box center [390, 311] width 326 height 31
click at [436, 311] on textarea "Thanks for the update. We'll check our records for the new payment and the emai…" at bounding box center [390, 311] width 326 height 31
type textarea "Thanks for the update. We'll check our records for the new payment and the emai…"
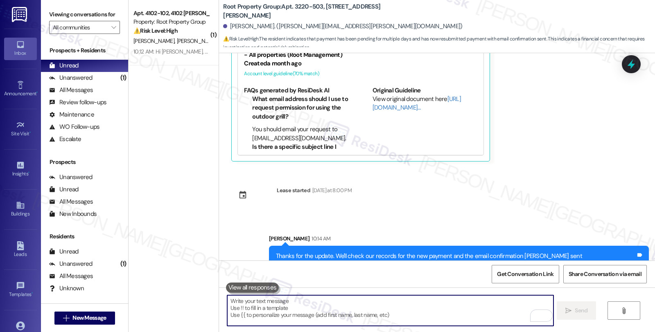
scroll to position [1054, 0]
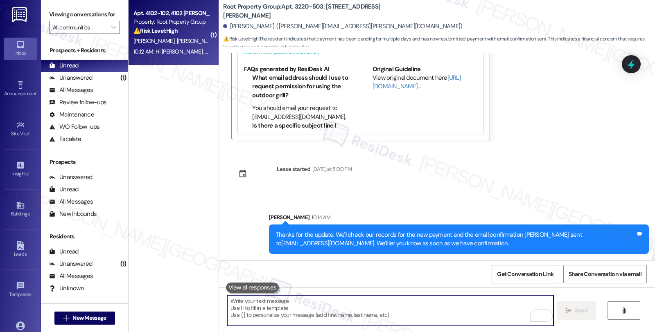
click at [169, 29] on strong "⚠️ Risk Level: High" at bounding box center [155, 30] width 44 height 7
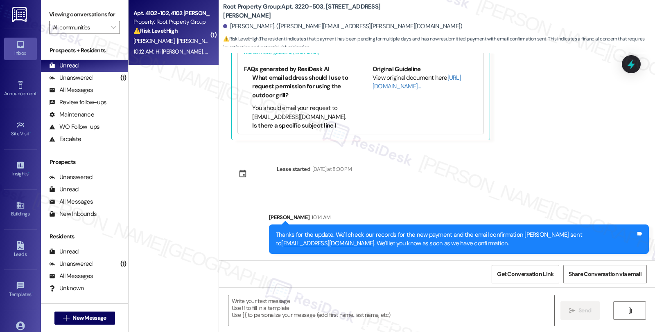
type textarea "Fetching suggested responses. Please feel free to read through the conversation…"
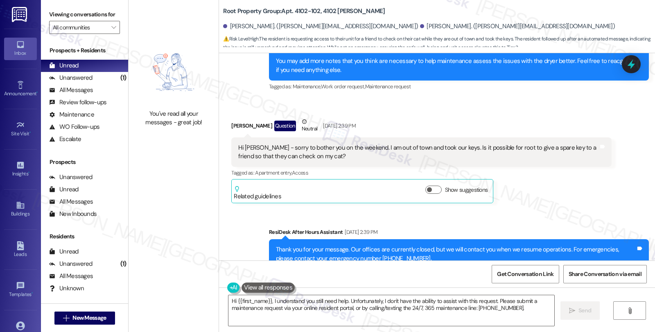
scroll to position [3507, 0]
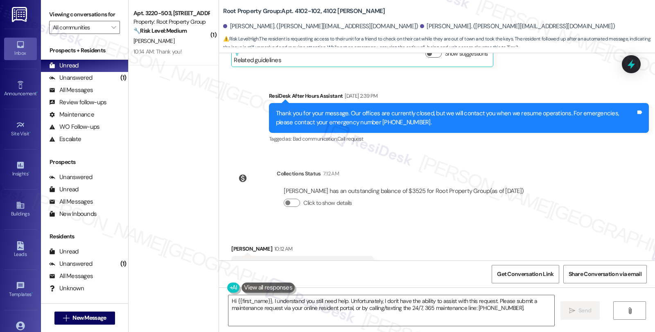
click at [238, 245] on div "Dhara Shah 10:12 AM" at bounding box center [302, 250] width 142 height 11
click at [233, 301] on textarea "Hi {{first_name}}, I understand you still need help. Unfortunately, I don't hav…" at bounding box center [391, 311] width 326 height 31
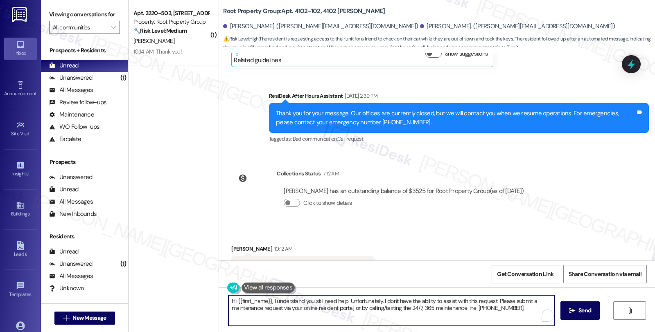
paste textarea "To enrich screen reader interactions, please activate Accessibility in Grammarl…"
click at [232, 245] on div "Dhara Shah 10:12 AM" at bounding box center [302, 250] width 142 height 11
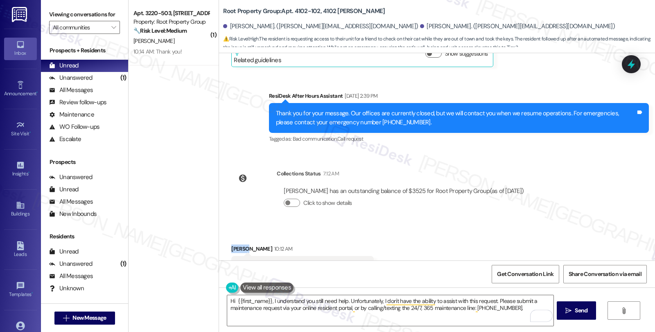
click at [232, 245] on div "Dhara Shah 10:12 AM" at bounding box center [302, 250] width 142 height 11
copy div "Dhara"
click at [233, 301] on textarea "Hi {{first_name}}, I understand you still need help. Unfortunately, I don't hav…" at bounding box center [390, 311] width 326 height 31
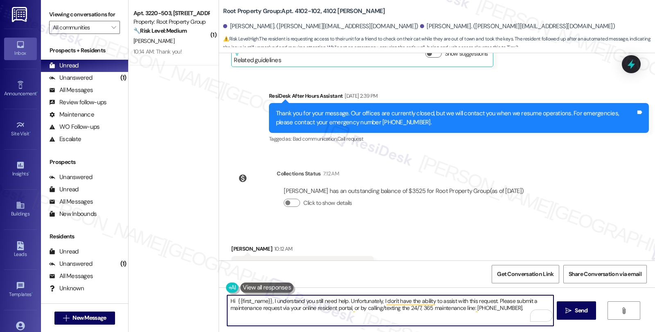
paste textarea "Dhara"
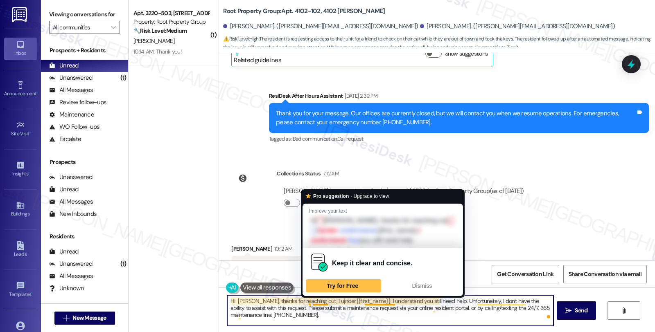
click at [310, 301] on textarea "Hi Dhara, thanks for reaching out, I ujnder{{first_name}}, I understand you sti…" at bounding box center [390, 311] width 326 height 31
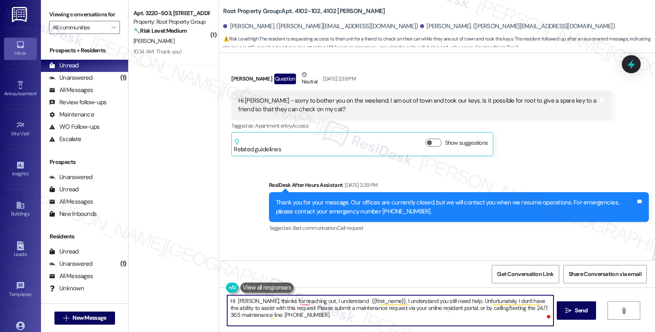
scroll to position [3416, 0]
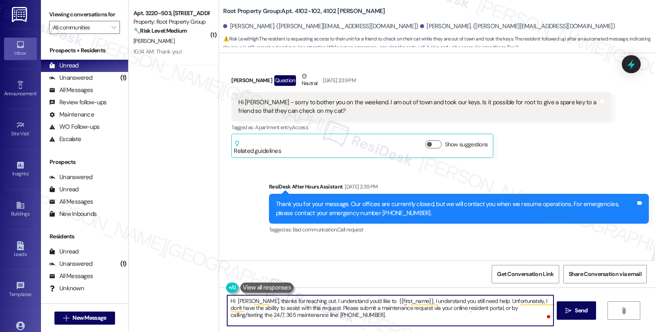
click at [366, 301] on textarea "Hi Dhara, thanks for reaching out. I understand you'd like to {{first_name}}, I…" at bounding box center [390, 311] width 326 height 31
drag, startPoint x: 235, startPoint y: 306, endPoint x: 346, endPoint y: 306, distance: 110.9
click at [346, 306] on textarea "Hi Dhara, thanks for reaching out. I understand you'd like to request a spare k…" at bounding box center [390, 311] width 326 height 31
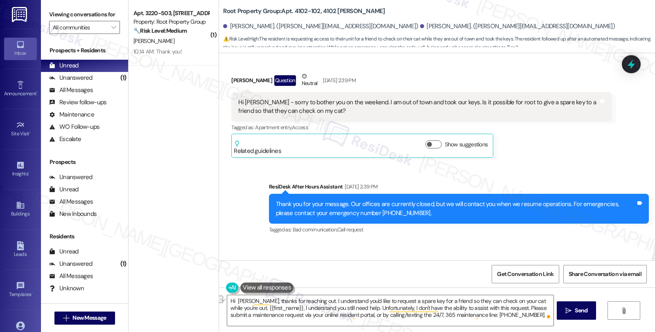
click at [515, 260] on div "Collections Status 7:12 AM" at bounding box center [404, 265] width 254 height 11
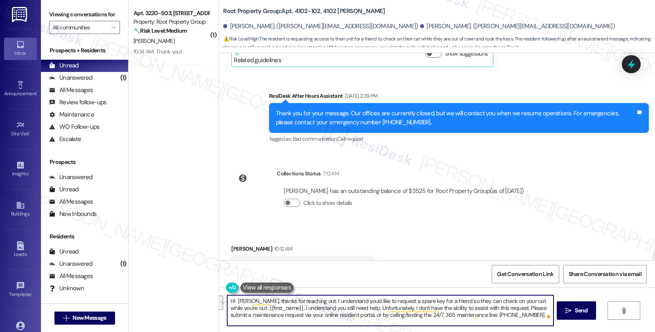
drag, startPoint x: 237, startPoint y: 307, endPoint x: 551, endPoint y: 334, distance: 315.2
click at [551, 332] on html "Inbox Go to Inbox Announcement • Send A Text Announcement Site Visit • Go to Si…" at bounding box center [327, 166] width 655 height 332
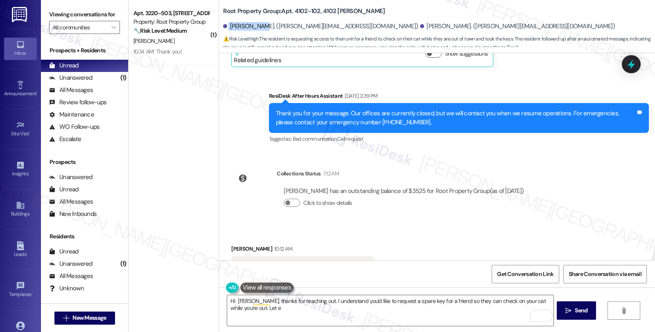
drag, startPoint x: 223, startPoint y: 27, endPoint x: 254, endPoint y: 29, distance: 30.8
click at [254, 29] on div "Dhara Shah. (dhara.shah67@gmail.com)" at bounding box center [320, 26] width 195 height 9
copy div "Dhara Shah."
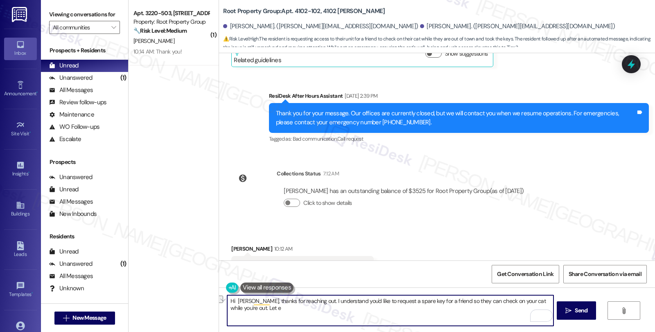
drag, startPoint x: 236, startPoint y: 309, endPoint x: 253, endPoint y: 309, distance: 16.4
click at [253, 309] on textarea "Hi Dhara, thanks for reaching out. I understand you'd like to request a spare k…" at bounding box center [390, 311] width 326 height 31
click at [244, 312] on textarea "Hi Dhara, thanks for reaching out. I understand you'd like to request a spare k…" at bounding box center [390, 311] width 326 height 31
click at [283, 303] on textarea "Hi Dhara, thanks for reaching out. I understand you'd like to request a spare k…" at bounding box center [390, 311] width 326 height 31
click at [283, 310] on textarea "Hi Dhara, thanks for reaching out. I understand you'd like to request a spare k…" at bounding box center [390, 311] width 326 height 31
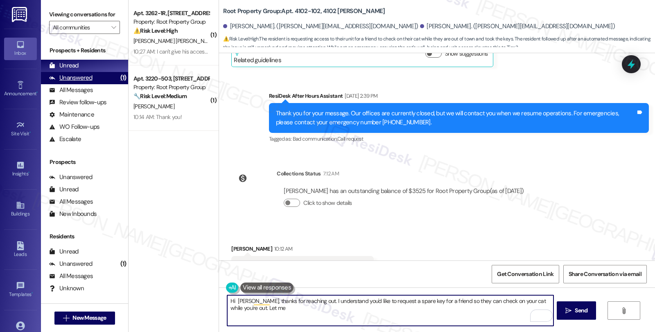
type textarea "Hi Dhara, thanks for reaching out. I understand you'd like to request a spare k…"
click at [95, 84] on div "Unanswered (1)" at bounding box center [84, 78] width 87 height 12
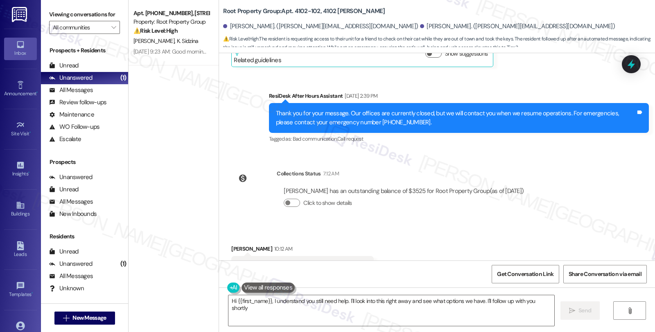
type textarea "Hi {{first_name}}, I understand you still need help. I'll look into this right …"
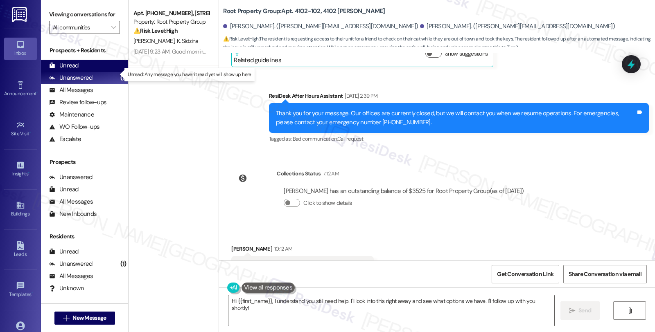
click at [91, 72] on div "Unread (0)" at bounding box center [84, 66] width 87 height 12
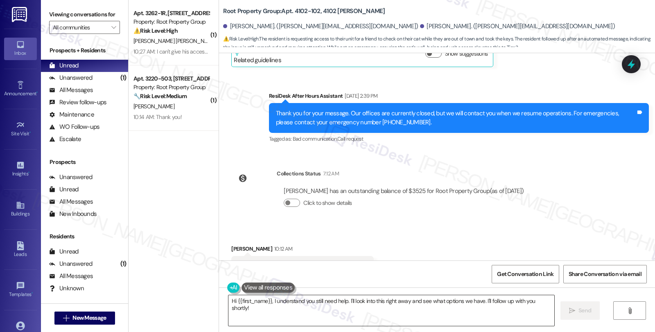
click at [310, 301] on textarea "Hi {{first_name}}, I understand you still need help. I'll look into this right …" at bounding box center [391, 311] width 326 height 31
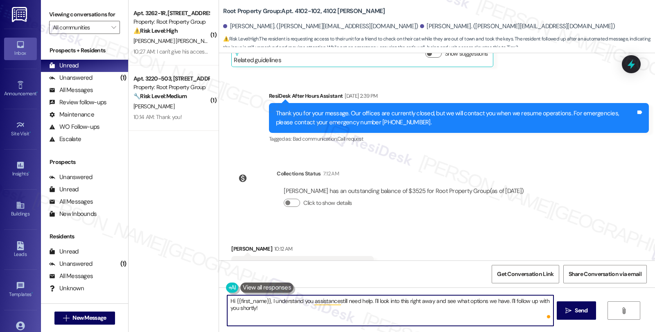
type textarea "Hi {{first_name}}, I understand you assistance still need help. I'll look into …"
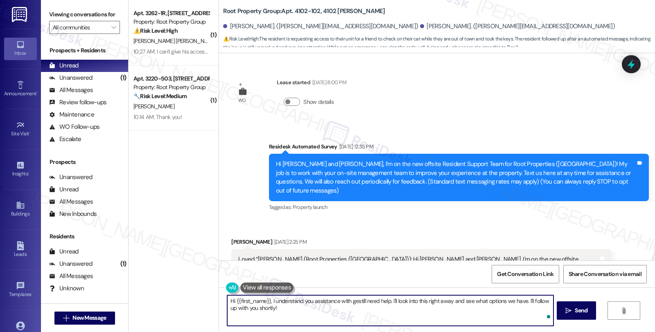
scroll to position [3507, 0]
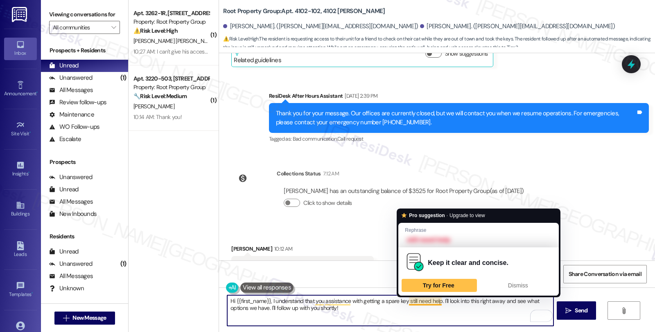
click at [404, 301] on textarea "Hi {{first_name}}, I understand that you assistance with getting a spare key st…" at bounding box center [390, 311] width 326 height 31
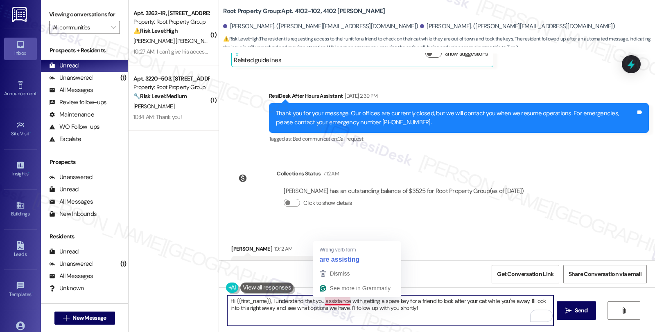
click at [321, 303] on textarea "Hi {{first_name}}, I understand that you assistance with getting a spare key fo…" at bounding box center [390, 311] width 326 height 31
drag, startPoint x: 261, startPoint y: 306, endPoint x: 287, endPoint y: 307, distance: 25.4
click at [287, 307] on textarea "Hi {{first_name}}, I understand that you still need assistance with getting a s…" at bounding box center [390, 311] width 326 height 31
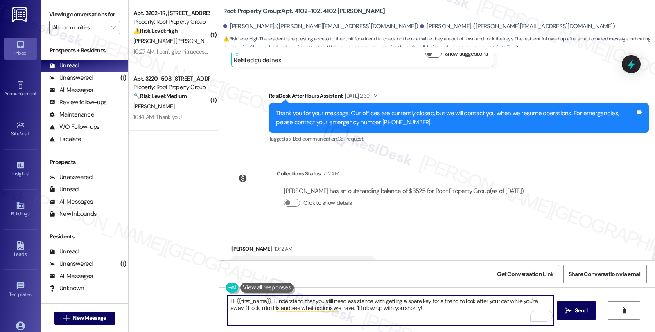
drag, startPoint x: 386, startPoint y: 308, endPoint x: 459, endPoint y: 309, distance: 73.7
click at [459, 309] on textarea "Hi {{first_name}}, I understand that you still need assistance with getting a s…" at bounding box center [390, 311] width 326 height 31
click at [455, 308] on textarea "Hi {{first_name}}, I understand that you still need assistance with getting a s…" at bounding box center [390, 311] width 326 height 31
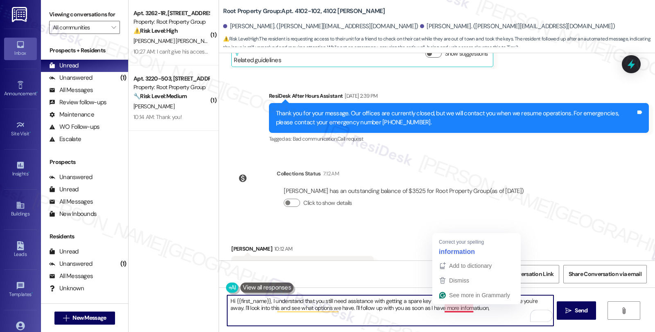
click at [455, 308] on textarea "Hi {{first_name}}, I understand that you still need assistance with getting a s…" at bounding box center [390, 311] width 326 height 31
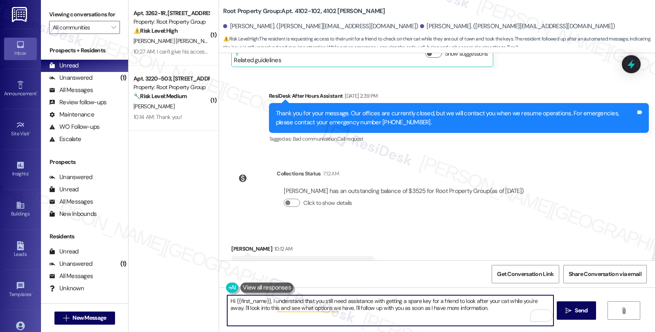
click at [233, 245] on div "Dhara Shah 10:12 AM" at bounding box center [302, 250] width 142 height 11
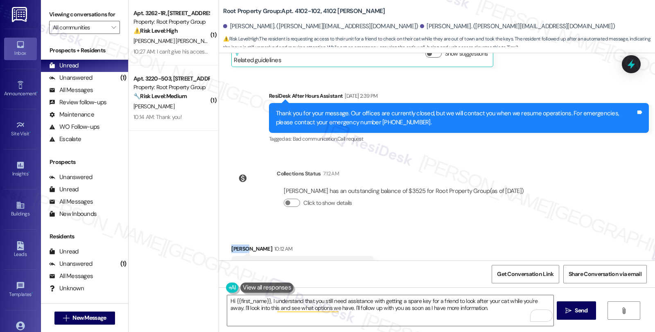
click at [233, 245] on div "Dhara Shah 10:12 AM" at bounding box center [302, 250] width 142 height 11
copy div "Dhara"
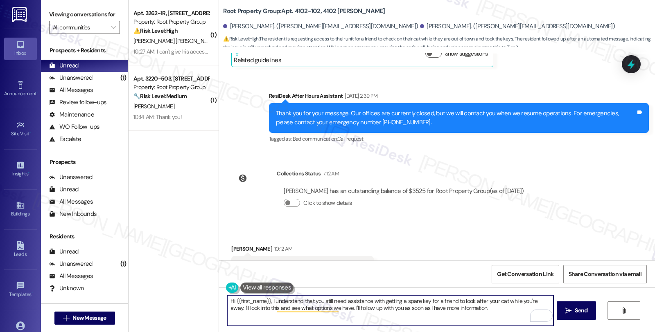
drag, startPoint x: 237, startPoint y: 302, endPoint x: 265, endPoint y: 301, distance: 28.3
click at [265, 301] on textarea "Hi {{first_name}}, I understand that you still need assistance with getting a s…" at bounding box center [390, 311] width 326 height 31
paste textarea "Dhara"
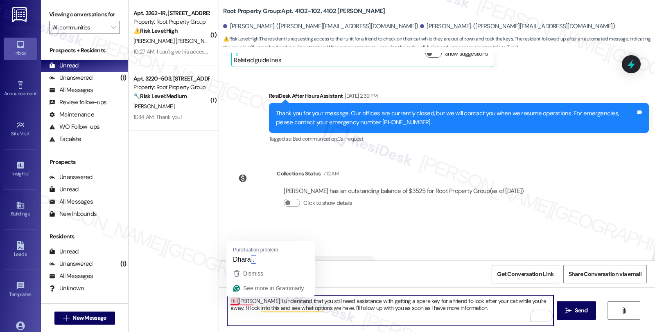
click at [233, 303] on textarea "Hi {Dhara, I understand that you still need assistance with getting a spare key…" at bounding box center [390, 311] width 326 height 31
click at [458, 308] on textarea "Hi Dhara, I understand that you still need assistance with getting a spare key …" at bounding box center [390, 311] width 326 height 31
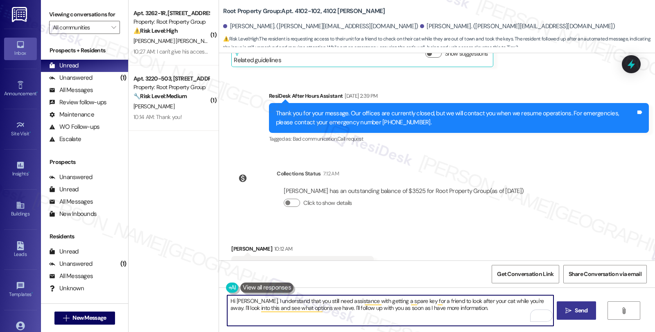
type textarea "Hi Dhara, I understand that you still need assistance with getting a spare key …"
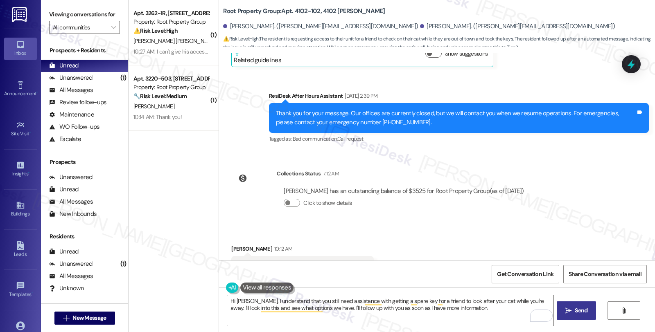
click at [564, 309] on span " Send" at bounding box center [577, 311] width 26 height 9
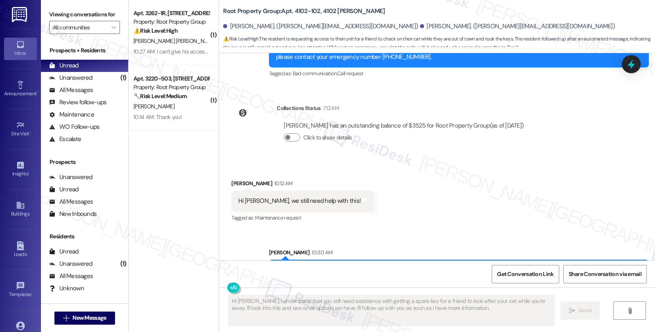
scroll to position [3572, 0]
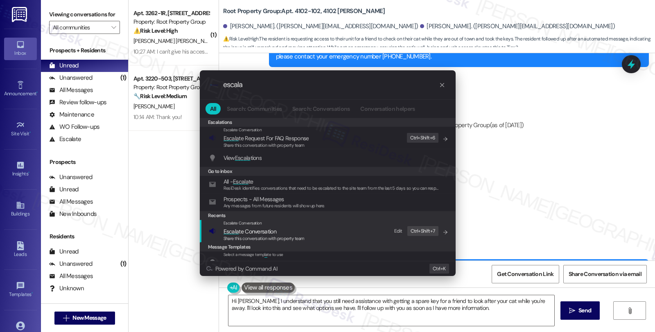
type input "escala"
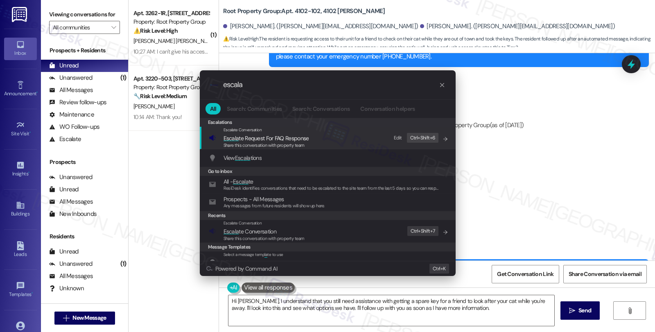
click at [247, 228] on span "Escala te Conversation" at bounding box center [250, 231] width 53 height 7
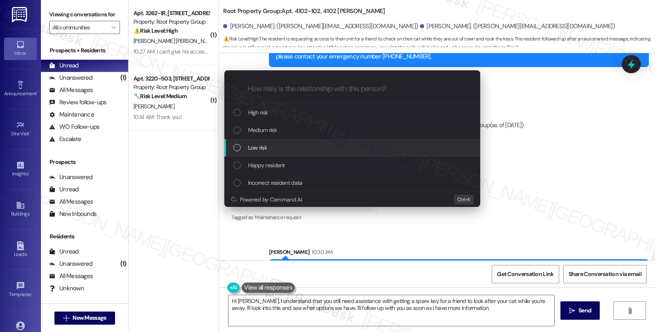
click at [257, 142] on div "Low risk" at bounding box center [352, 148] width 256 height 18
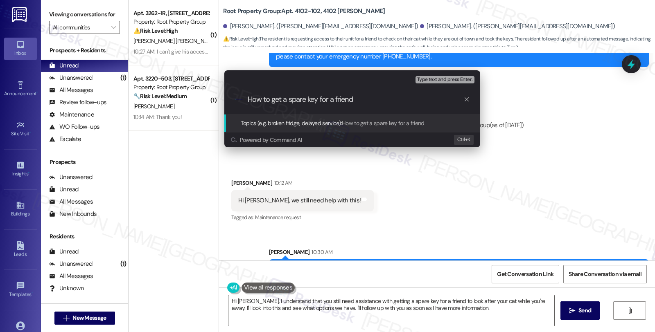
type input "How to get a spare key for a friend?"
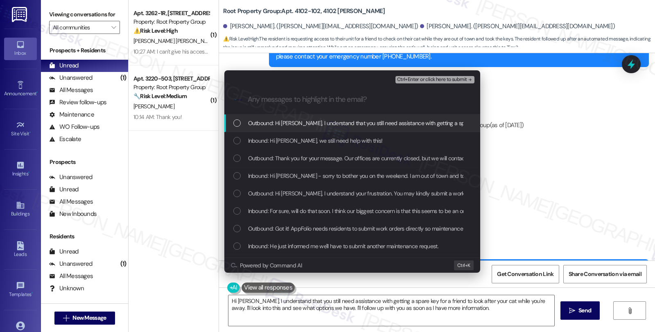
click at [257, 142] on span "Inbound: Hi Sarah, we still need help with this!" at bounding box center [315, 140] width 135 height 9
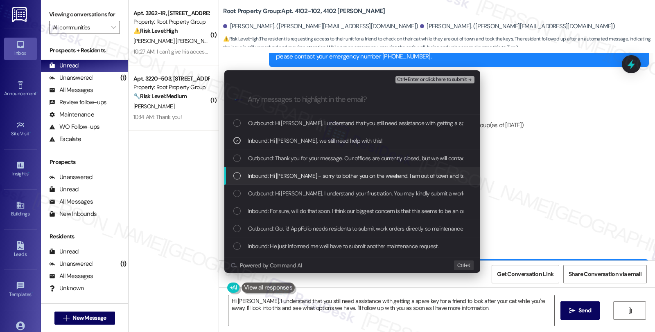
click at [263, 172] on span "Inbound: Hi Sarah - sorry to bother you on the weekend. I am out of town and to…" at bounding box center [472, 176] width 449 height 9
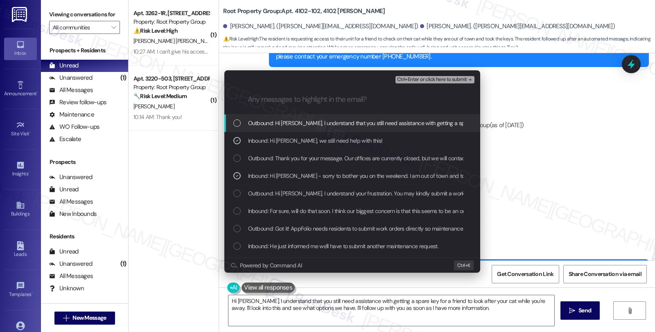
click at [433, 76] on button "Ctrl+Enter or click here to submit" at bounding box center [434, 79] width 79 height 7
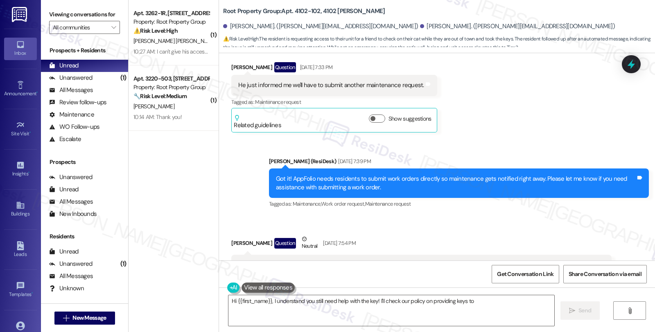
scroll to position [3507, 0]
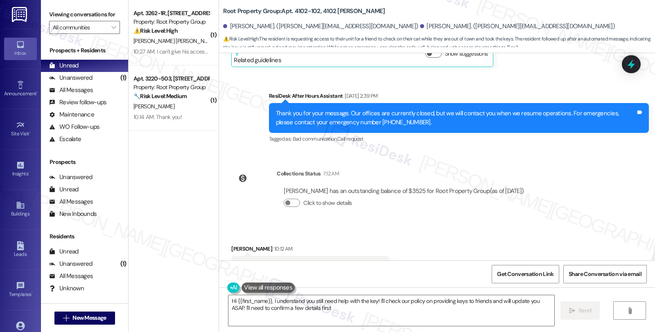
type textarea "Hi {{first_name}}, I understand you still need help with the key! I'll check ou…"
click at [594, 179] on div "WO Lease started Mar 31, 2025 at 8:00 PM Show details Survey, sent via SMS Resi…" at bounding box center [437, 157] width 436 height 208
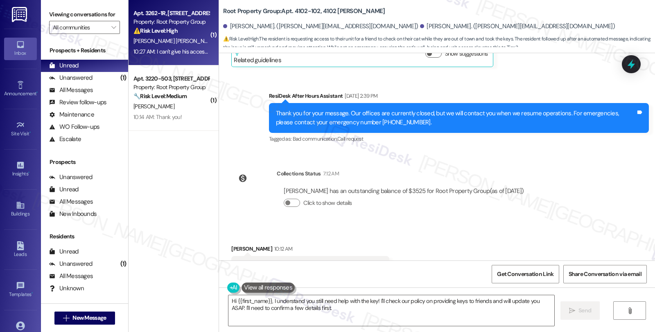
click at [197, 30] on div "⚠️ Risk Level: High The resident is reporting ongoing noise issues that are imp…" at bounding box center [171, 31] width 76 height 9
type textarea "Hi {{first_name}}, I understand you still need help with the key! I'll check ou…"
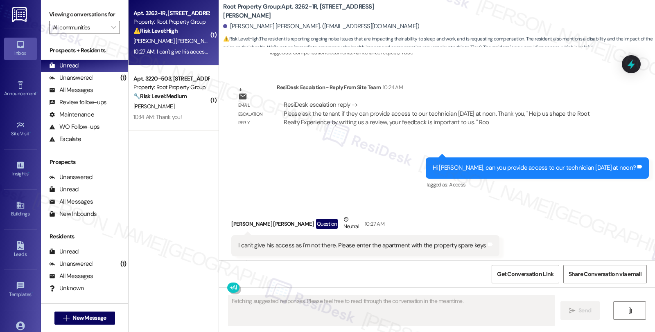
scroll to position [1006, 0]
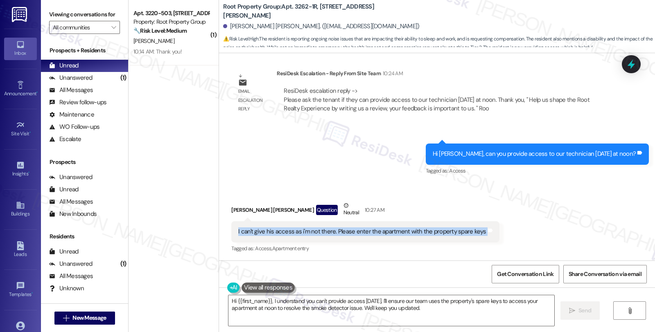
drag, startPoint x: 228, startPoint y: 232, endPoint x: 479, endPoint y: 238, distance: 251.0
click at [479, 238] on div "I can't give his access as i'm not there. Please enter the apartment with the p…" at bounding box center [365, 231] width 268 height 21
copy div "I can't give his access as i'm not there. Please enter the apartment with the p…"
click at [536, 233] on div "Received via SMS Eduardo Corte Rodriguez Question Neutral 10:27 AM I can't give…" at bounding box center [437, 222] width 436 height 78
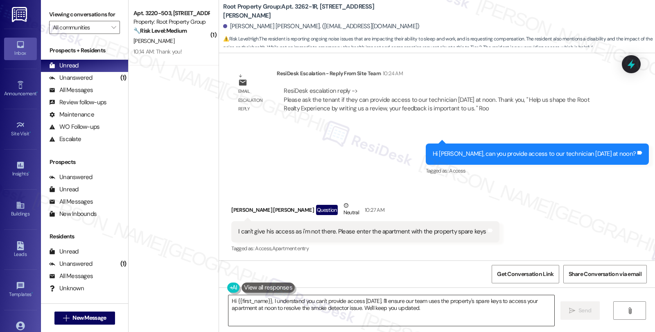
click at [439, 318] on textarea "Hi {{first_name}}, I understand you can't provide access today. I'll ensure our…" at bounding box center [391, 311] width 326 height 31
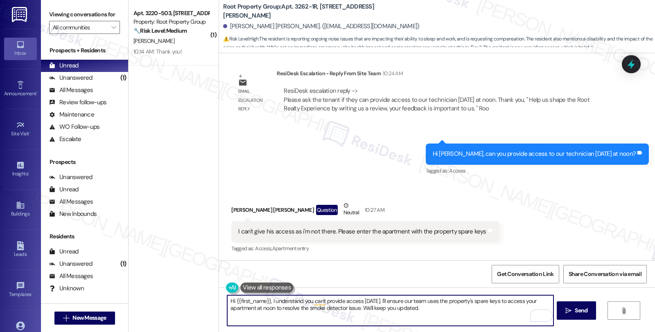
click at [227, 299] on textarea "Hi {{first_name}}, I understand you can't provide access today. I'll ensure our…" at bounding box center [390, 311] width 326 height 31
type textarea "I see. Hi {{first_name}}, I understand you can't provide access today. I'll ens…"
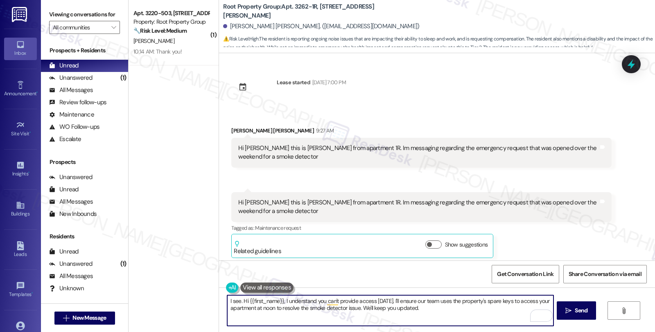
scroll to position [1006, 0]
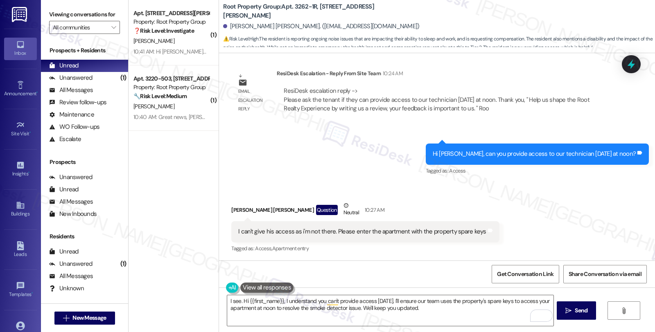
click at [590, 205] on div "Received via SMS [PERSON_NAME] [PERSON_NAME] Question Neutral 10:27 AM I can't …" at bounding box center [437, 222] width 436 height 78
click at [574, 222] on div "Received via SMS [PERSON_NAME] [PERSON_NAME] Question Neutral 10:27 AM I can't …" at bounding box center [437, 222] width 436 height 78
click at [400, 169] on div "Sent via SMS 10:25 AM [PERSON_NAME] (ResiDesk) 10:25 AM Hi [PERSON_NAME], can y…" at bounding box center [437, 154] width 436 height 58
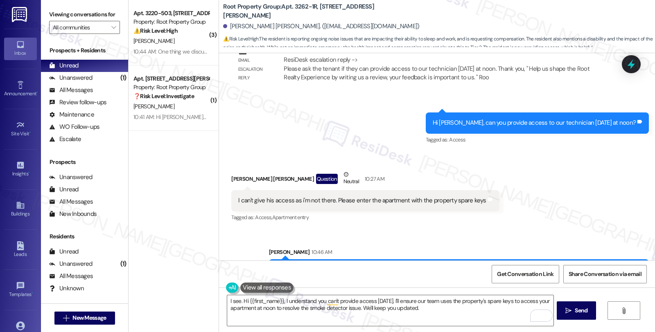
scroll to position [1072, 0]
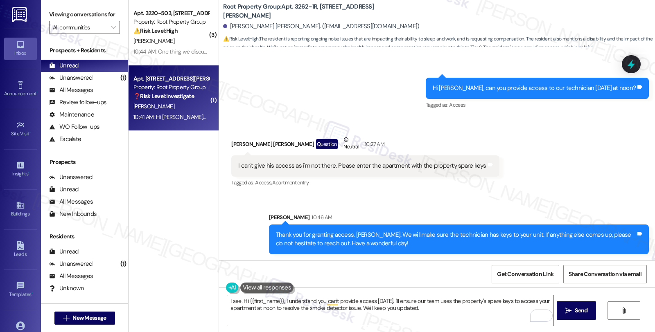
click at [196, 90] on div "Property: Root Property Group" at bounding box center [171, 87] width 76 height 9
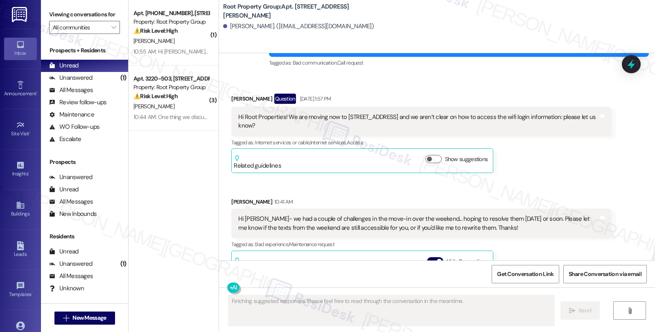
scroll to position [2042, 0]
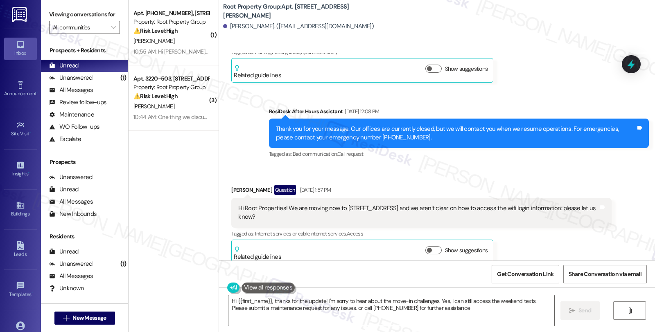
type textarea "Hi {{first_name}}, thanks for the update! I'm sorry to hear about the move-in c…"
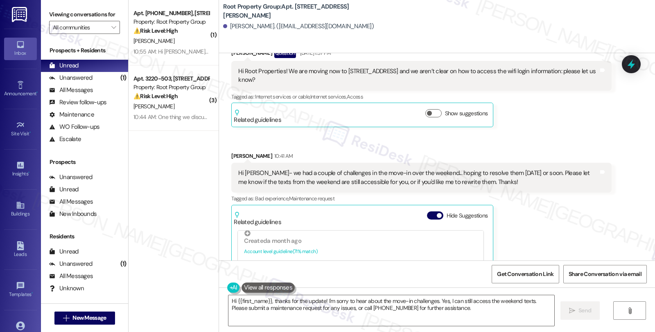
scroll to position [2133, 0]
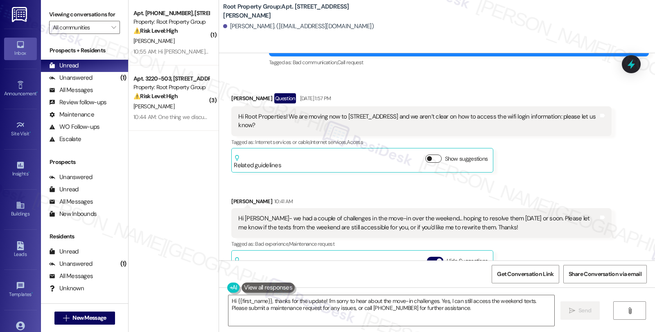
click at [426, 155] on button "Show suggestions" at bounding box center [433, 159] width 16 height 8
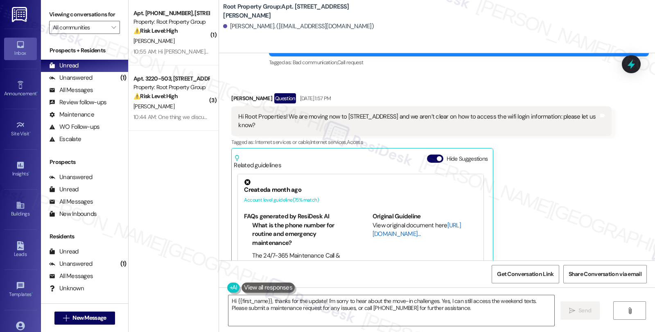
click at [384, 221] on link "[URL][DOMAIN_NAME]…" at bounding box center [417, 229] width 88 height 17
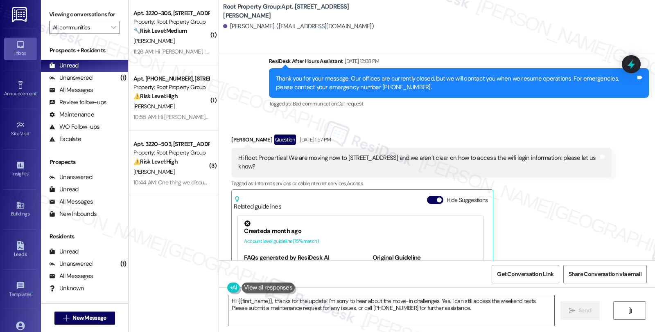
scroll to position [2084, 0]
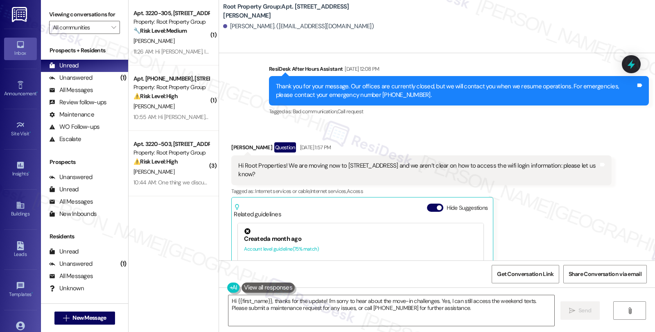
click at [560, 208] on div "Christopher Lozier Question Aug 30, 2025 at 1:57 PM Hi Root Properties! We are …" at bounding box center [421, 248] width 380 height 212
click at [526, 277] on span "Get Conversation Link" at bounding box center [525, 274] width 56 height 9
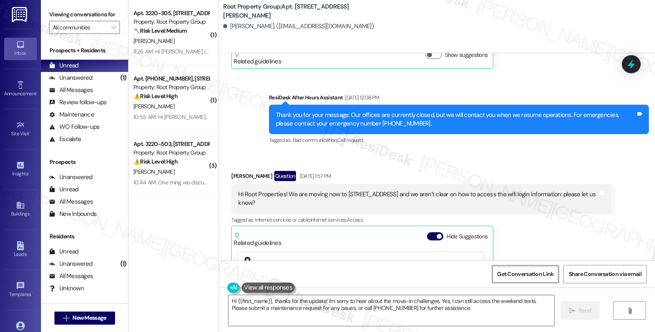
scroll to position [2039, 0]
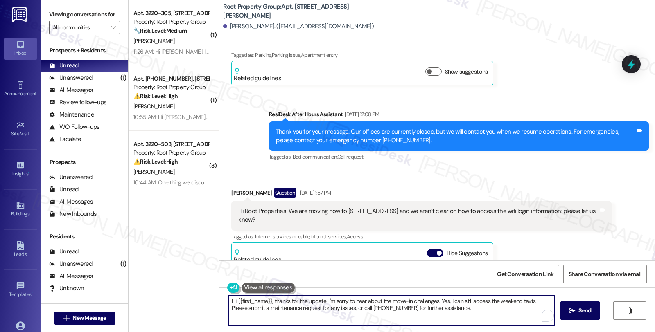
drag, startPoint x: 530, startPoint y: 300, endPoint x: 533, endPoint y: 312, distance: 12.3
click at [533, 312] on textarea "Hi {{first_name}}, thanks for the update! I'm sorry to hear about the move-in c…" at bounding box center [391, 311] width 326 height 31
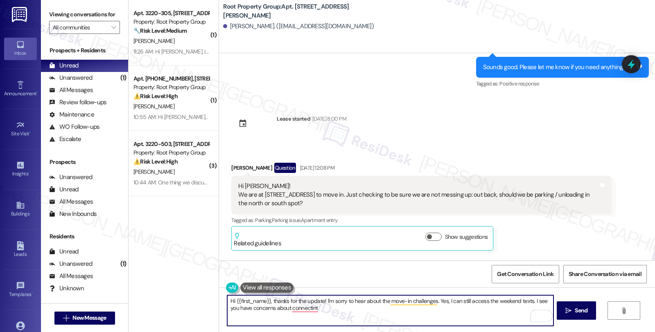
scroll to position [1857, 0]
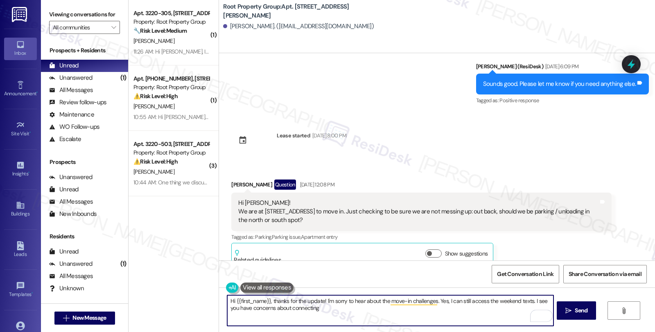
click at [332, 309] on textarea "Hi {{first_name}}, thanks for the update! I'm sorry to hear about the move-in c…" at bounding box center [390, 311] width 326 height 31
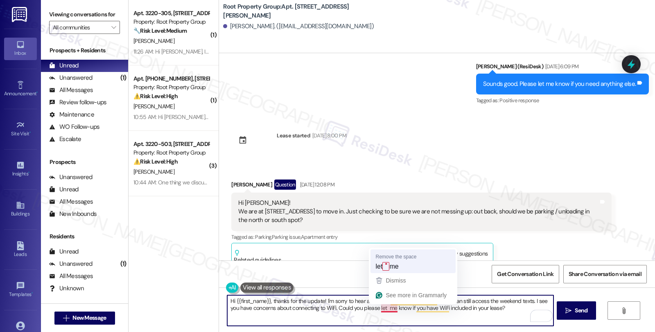
type textarea "Hi {{first_name}}, thanks for the update! I'm sorry to hear about the move-in c…"
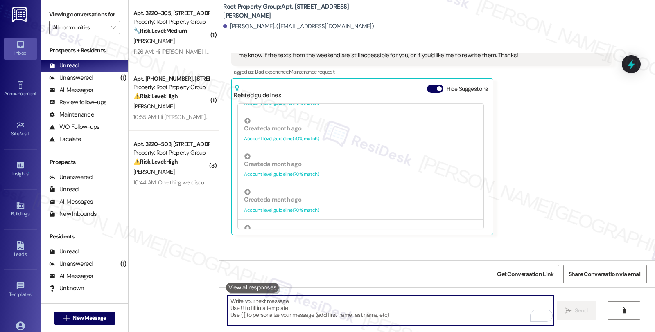
scroll to position [2469, 0]
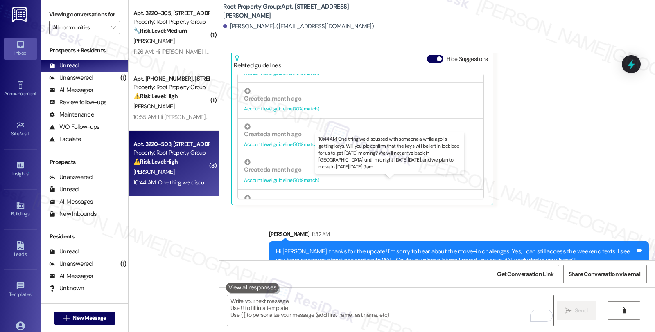
click at [190, 179] on div "10:44 AM: One thing we discussed with someone a while ago is getting keys. Will…" at bounding box center [463, 182] width 660 height 7
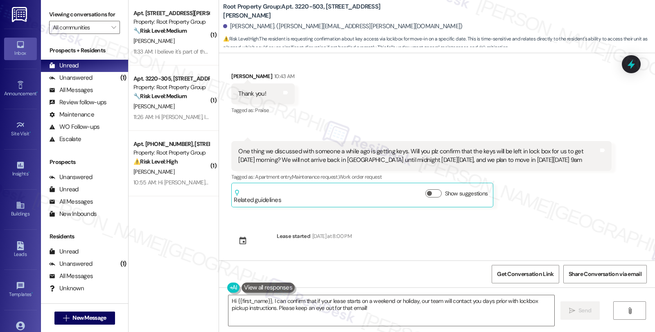
scroll to position [1240, 0]
click at [432, 193] on button "Show suggestions" at bounding box center [433, 193] width 16 height 8
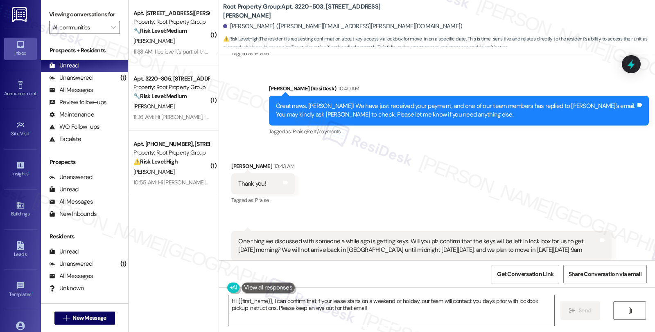
scroll to position [1331, 0]
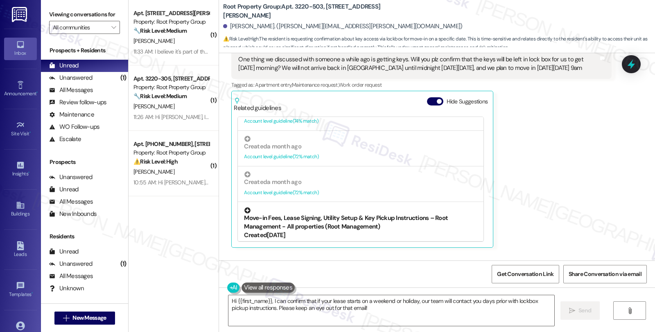
click at [389, 220] on div "Move-in Fees, Lease Signing, Utility Setup & Key Pickup Instructions – Root Man…" at bounding box center [360, 220] width 233 height 24
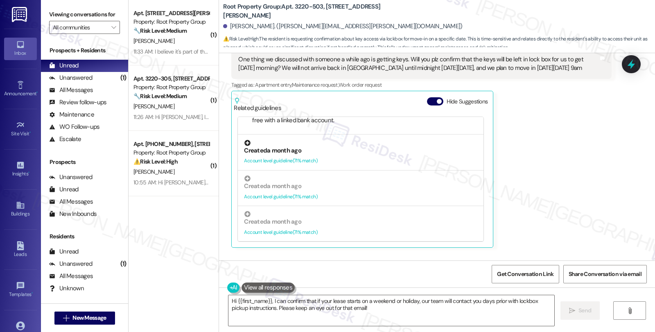
scroll to position [194, 0]
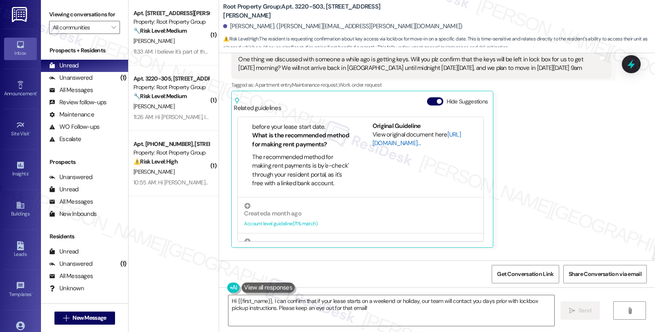
click at [385, 140] on link "[URL][DOMAIN_NAME]…" at bounding box center [417, 139] width 88 height 17
click at [343, 308] on textarea "Hi {{first_name}}, I can confirm that if your lease starts on a weekend or holi…" at bounding box center [391, 311] width 326 height 31
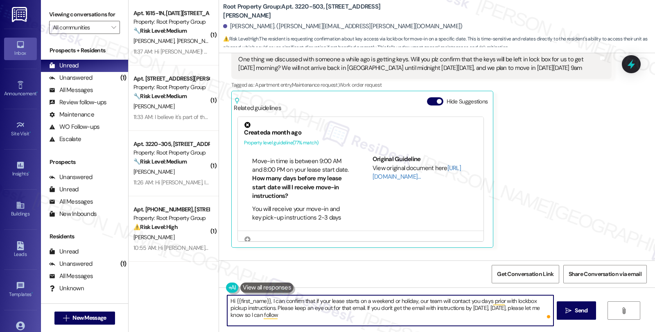
scroll to position [45, 0]
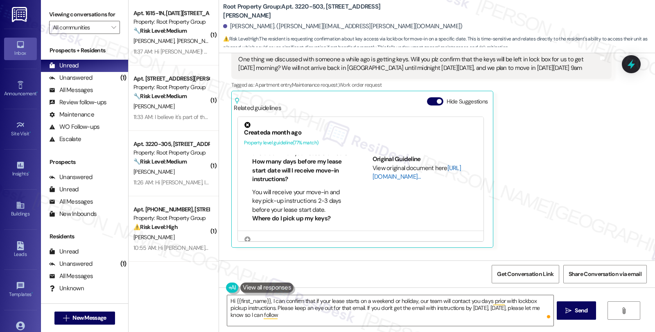
click at [382, 177] on link "[URL][DOMAIN_NAME]…" at bounding box center [417, 172] width 88 height 17
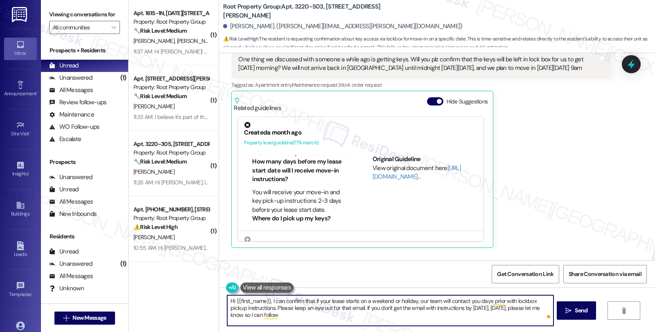
click at [474, 302] on textarea "Hi {{first_name}}, I can confirm that if your lease starts on a weekend or holi…" at bounding box center [390, 311] width 326 height 31
click at [302, 316] on textarea "Hi {{first_name}}, I can confirm that if your lease starts on a weekend or holi…" at bounding box center [390, 311] width 326 height 31
drag, startPoint x: 361, startPoint y: 308, endPoint x: 371, endPoint y: 321, distance: 15.5
click at [371, 321] on textarea "Hi {{first_name}}, I can confirm that if your lease starts on a weekend or holi…" at bounding box center [390, 311] width 326 height 31
click at [425, 310] on textarea "Hi {{first_name}}, I can confirm that if your lease starts on a weekend or holi…" at bounding box center [390, 311] width 326 height 31
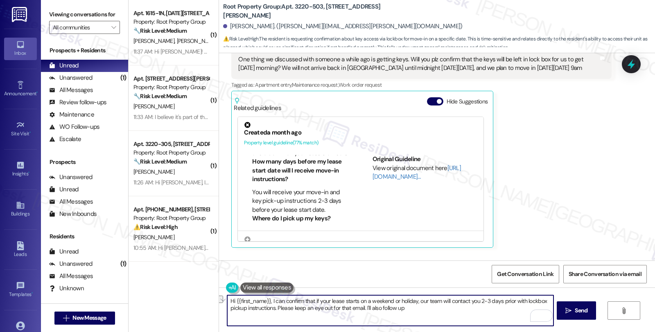
drag, startPoint x: 362, startPoint y: 308, endPoint x: 419, endPoint y: 311, distance: 57.8
click at [419, 311] on textarea "Hi {{first_name}}, I can confirm that if your lease starts on a weekend or holi…" at bounding box center [390, 311] width 326 height 31
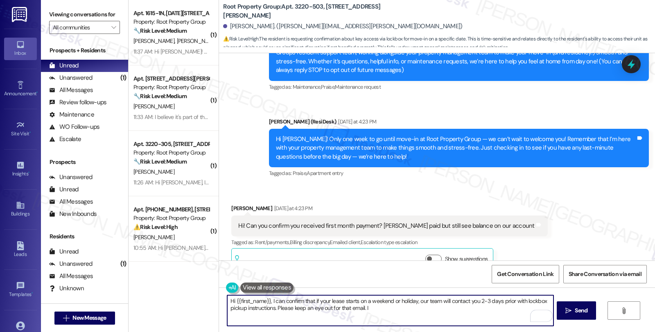
scroll to position [0, 0]
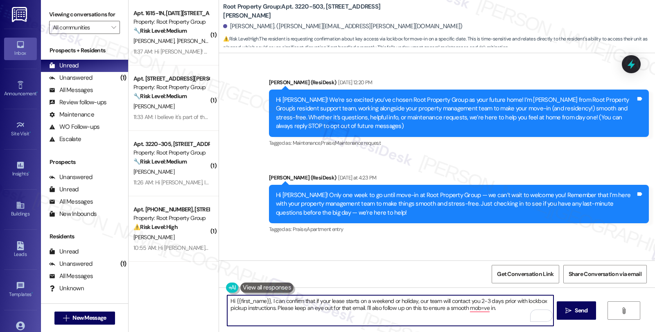
click at [438, 308] on textarea "Hi {{first_name}}, I can confirm that if your lease starts on a weekend or holi…" at bounding box center [390, 311] width 326 height 31
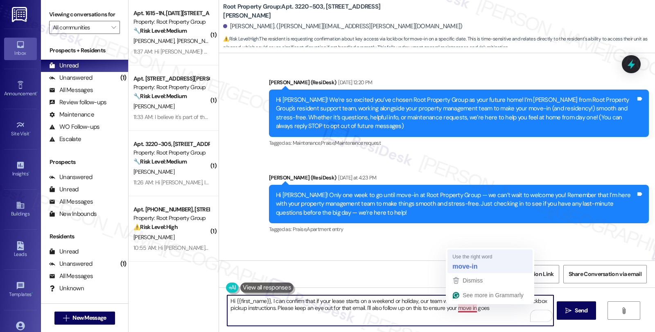
type textarea "Hi {{first_name}}, I can confirm that if your lease starts on a weekend or holi…"
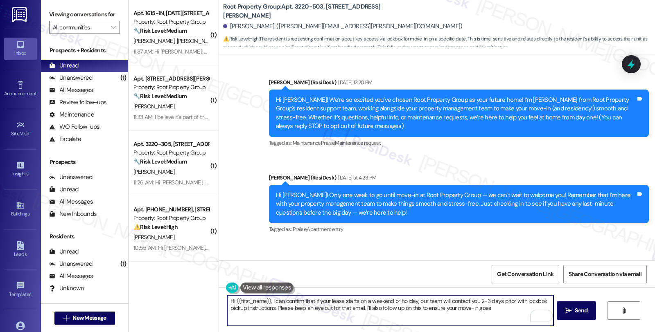
click at [498, 310] on textarea "Hi {{first_name}}, I can confirm that if your lease starts on a weekend or holi…" at bounding box center [390, 311] width 326 height 31
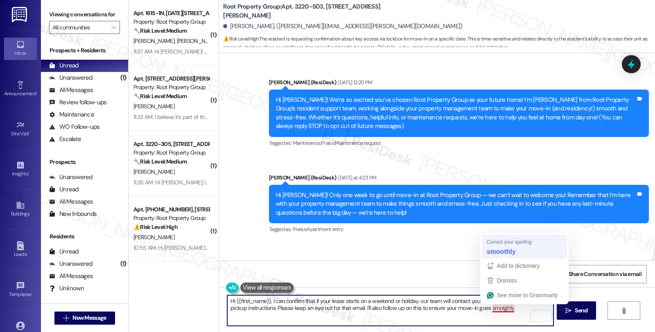
type textarea "Hi {{first_name}}, I can confirm that if your lease starts on a weekend or holi…"
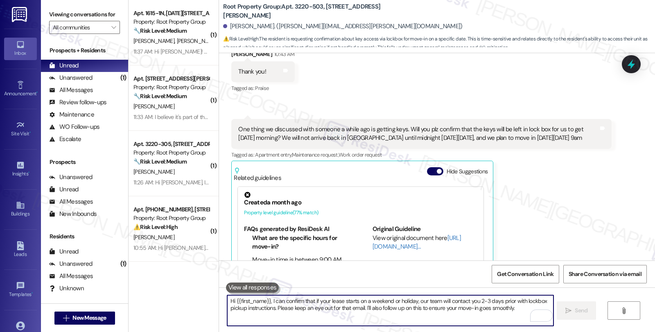
scroll to position [1257, 0]
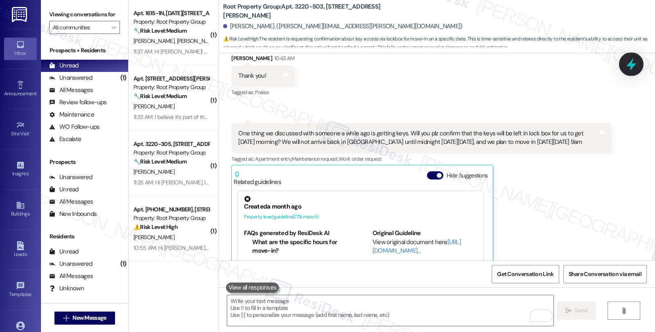
click at [628, 63] on icon at bounding box center [631, 64] width 14 height 14
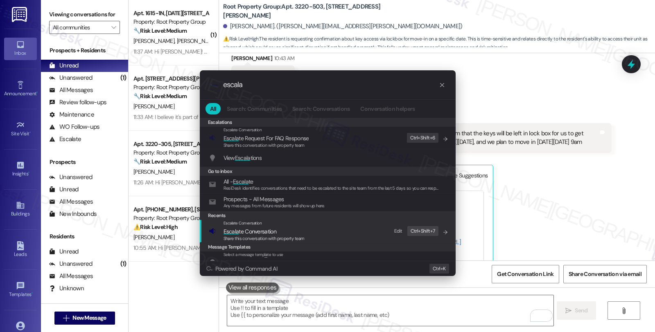
type input "escala"
click at [282, 226] on div "Escalate Conversation" at bounding box center [264, 223] width 81 height 7
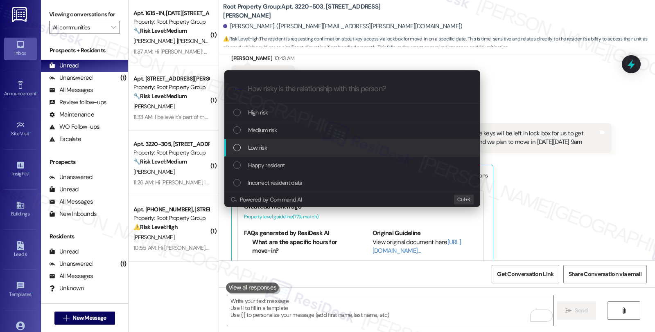
click at [264, 149] on span "Low risk" at bounding box center [257, 147] width 19 height 9
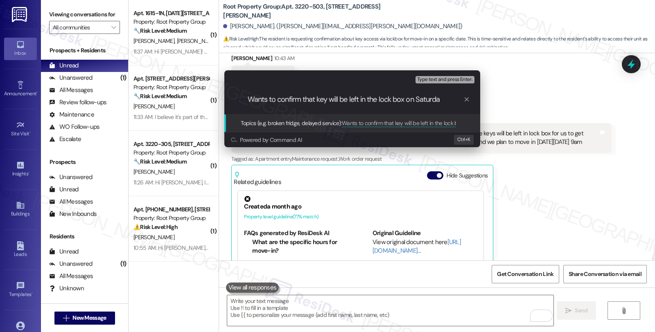
type input "Wants to confirm that key will be left in the lock box [DATE]"
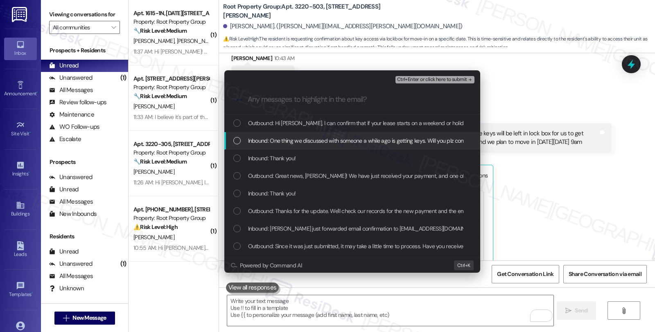
click at [289, 140] on span "Inbound: One thing we discussed with someone a while ago is getting keys. Will …" at bounding box center [576, 140] width 657 height 9
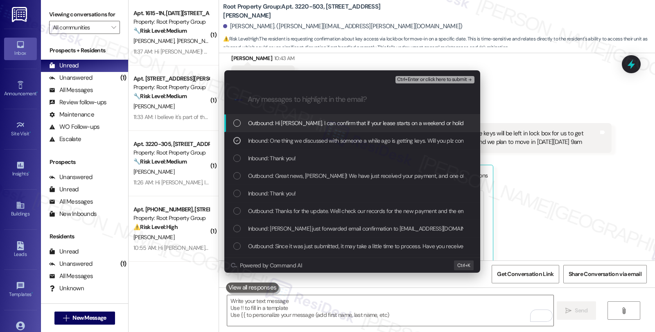
click at [426, 80] on span "Ctrl+Enter or click here to submit" at bounding box center [432, 80] width 70 height 6
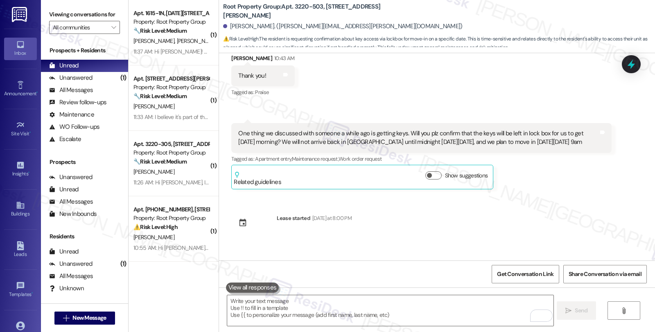
scroll to position [1192, 0]
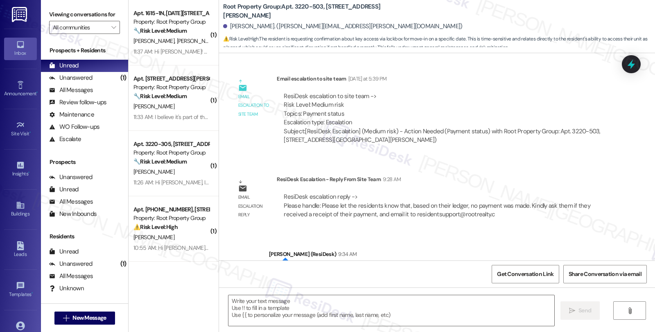
type textarea "Fetching suggested responses. Please feel free to read through the conversation…"
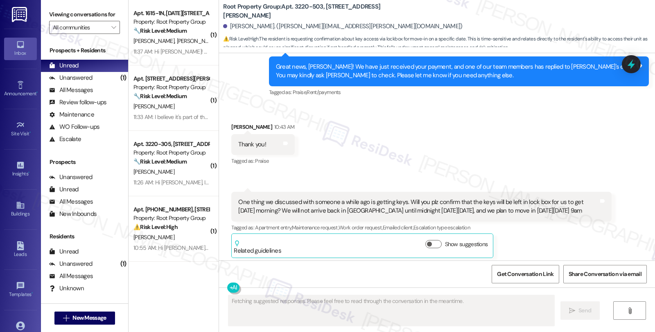
scroll to position [1318, 0]
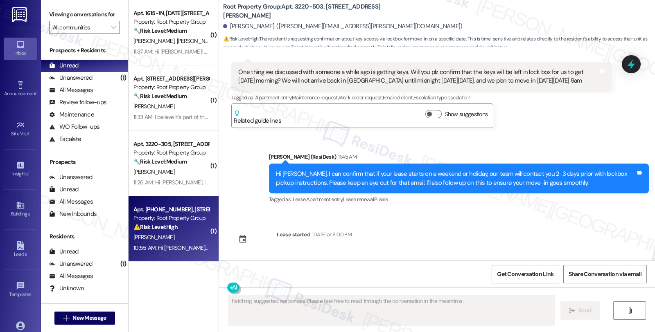
click at [181, 228] on div "⚠️ Risk Level: High The resident is locked out of their unit, requiring urgent …" at bounding box center [171, 227] width 76 height 9
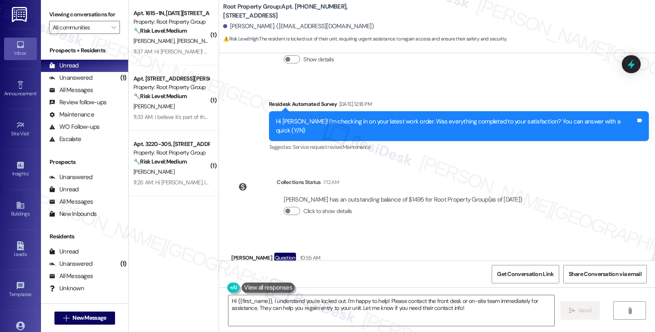
scroll to position [536, 0]
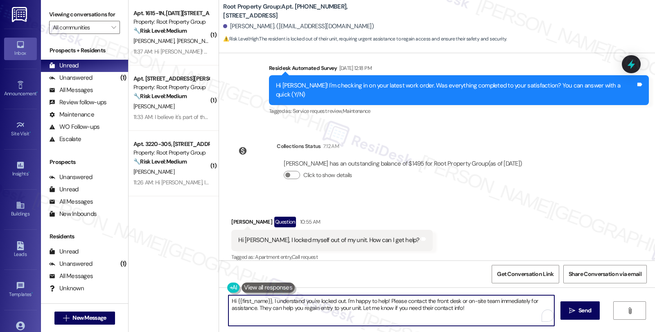
drag, startPoint x: 341, startPoint y: 300, endPoint x: 387, endPoint y: 300, distance: 45.9
click at [387, 300] on textarea "Hi {{first_name}}, I understand you're locked out. I'm happy to help! Please co…" at bounding box center [391, 311] width 326 height 31
drag, startPoint x: 465, startPoint y: 301, endPoint x: 495, endPoint y: 301, distance: 29.9
click at [495, 301] on textarea "Hi {{first_name}}, I understand you're locked out. Have you tried calling the f…" at bounding box center [390, 311] width 326 height 31
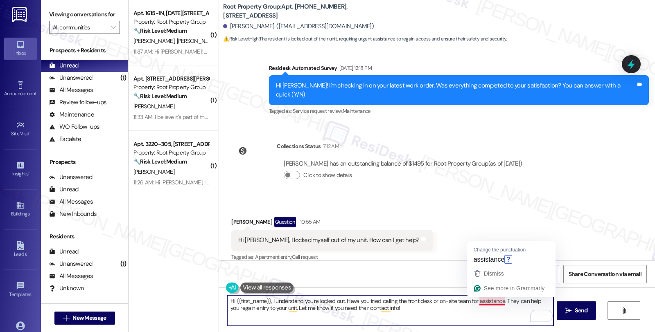
click at [498, 302] on textarea "Hi {{first_name}}, I understand you're locked out. Have you tried calling the f…" at bounding box center [390, 311] width 326 height 31
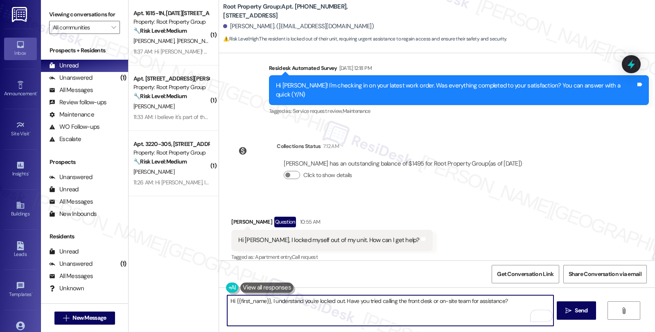
click at [407, 301] on textarea "Hi {{first_name}}, I understand you're locked out. Have you tried calling the f…" at bounding box center [390, 311] width 326 height 31
click at [422, 303] on textarea "Hi {{first_name}}, I understand you're locked out. Have you tried calling the f…" at bounding box center [390, 311] width 326 height 31
type textarea "Hi {{first_name}}, I understand you're locked out. Have you tried calling the f…"
click at [514, 302] on textarea "Hi {{first_name}}, I understand you're locked out. Have you tried calling the f…" at bounding box center [390, 311] width 326 height 31
click at [560, 306] on button " Send" at bounding box center [577, 311] width 40 height 18
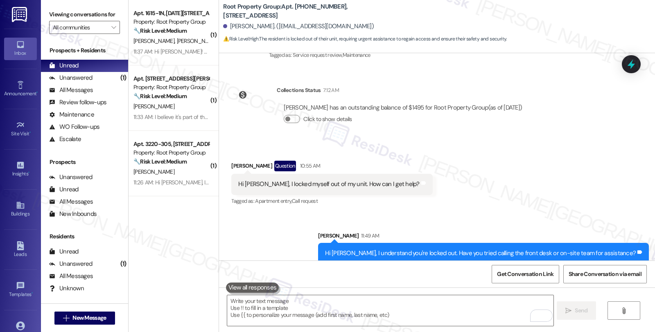
scroll to position [593, 0]
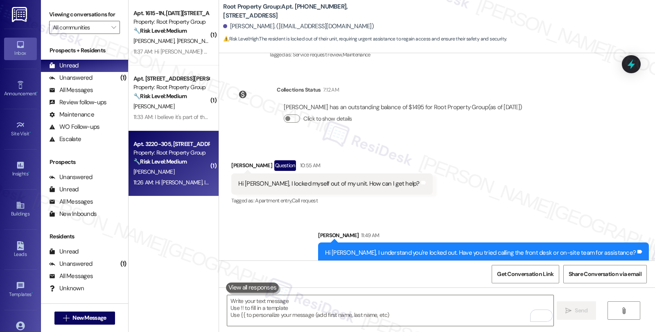
click at [194, 162] on div "🔧 Risk Level: Medium The resident is requesting confirmation of a move-in date …" at bounding box center [171, 162] width 76 height 9
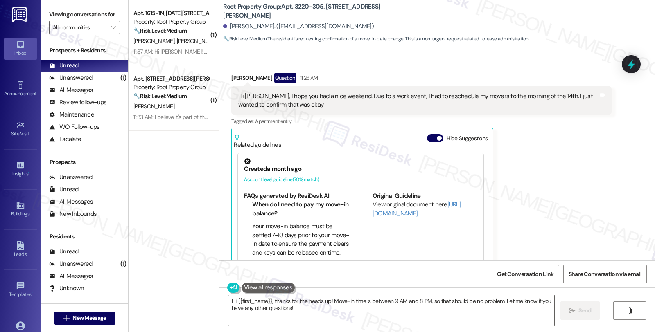
scroll to position [1280, 0]
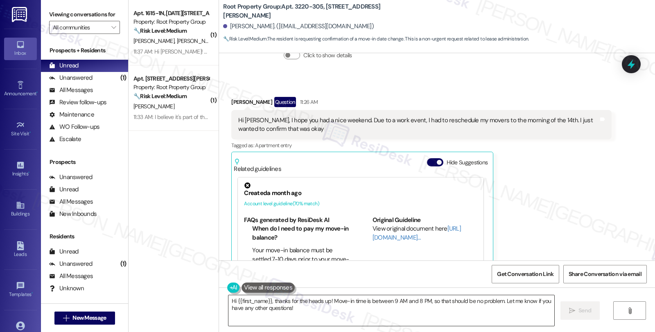
click at [330, 300] on textarea "Hi {{first_name}}, thanks for the heads up! Move-in time is between 9 AM and 8 …" at bounding box center [391, 311] width 326 height 31
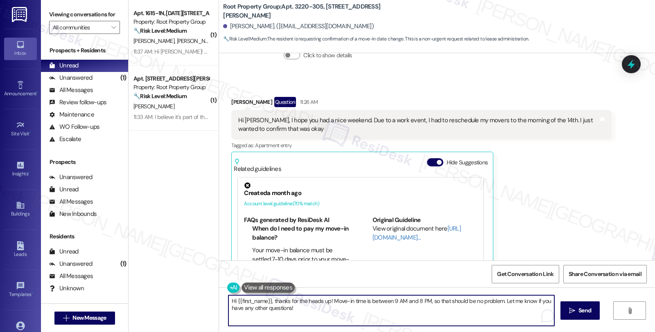
click at [326, 301] on textarea "Hi {{first_name}}, thanks for the heads up! Move-in time is between 9 AM and 8 …" at bounding box center [391, 311] width 326 height 31
click at [437, 300] on textarea "Hi {{first_name}}, thanks for the heads up! I understand that you'll be moving …" at bounding box center [390, 311] width 326 height 31
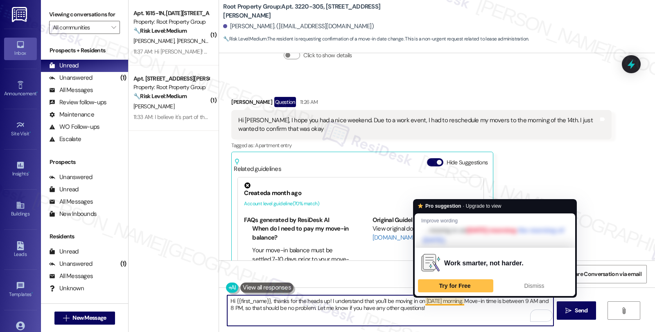
click at [420, 304] on textarea "Hi {{first_name}}, thanks for the heads up! I understand that you'll be moving …" at bounding box center [390, 311] width 326 height 31
click at [445, 301] on textarea "Hi {{first_name}}, thanks for the heads up! I understand that you'll be moving …" at bounding box center [390, 311] width 326 height 31
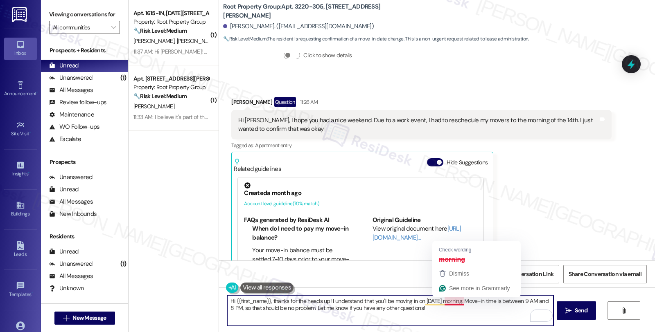
click at [445, 301] on textarea "Hi {{first_name}}, thanks for the heads up! I understand that you'll be moving …" at bounding box center [390, 311] width 326 height 31
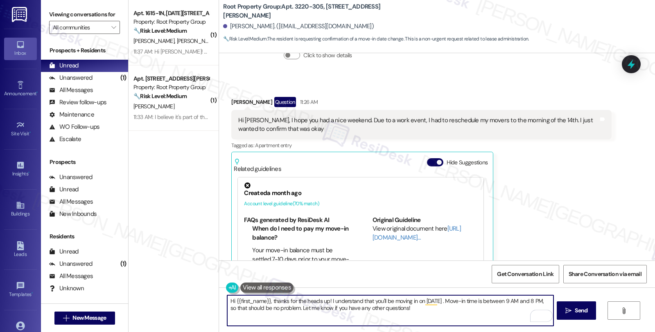
click at [420, 299] on textarea "Hi {{first_name}}, thanks for the heads up! I understand that you'll be moving …" at bounding box center [390, 311] width 326 height 31
paste textarea "morning"
click at [255, 309] on textarea "Hi {{first_name}}, thanks for the heads up! I understand that you'll be moving …" at bounding box center [390, 311] width 326 height 31
type textarea "Hi {{first_name}}, thanks for the heads up! I understand that you'll be moving …"
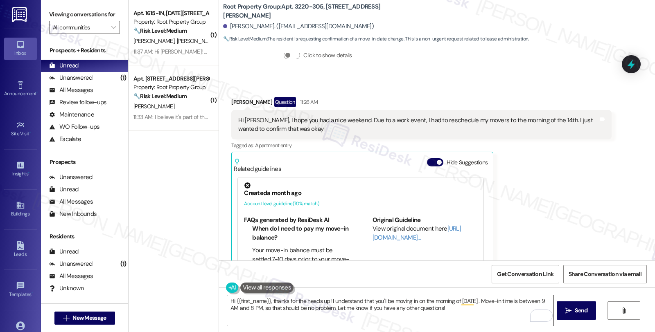
click at [268, 313] on textarea "Hi {{first_name}}, thanks for the heads up! I understand that you'll be moving …" at bounding box center [390, 311] width 326 height 31
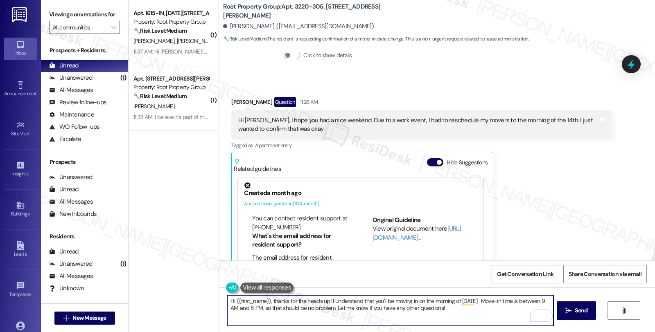
scroll to position [182, 0]
click at [256, 310] on textarea "Hi {{first_name}}, thanks for the heads up! I understand that you'll be moving …" at bounding box center [390, 311] width 326 height 31
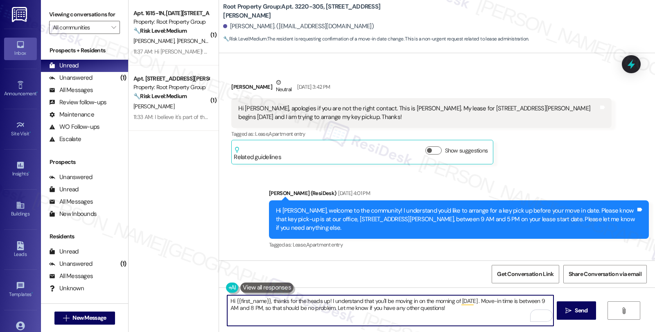
scroll to position [182, 0]
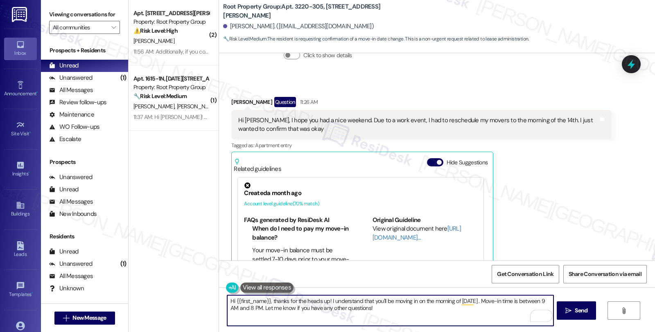
click at [374, 309] on textarea "Hi {{first_name}}, thanks for the heads up! I understand that you'll be moving …" at bounding box center [390, 311] width 326 height 31
type textarea "Hi {{first_name}}, thanks for the heads up! I understand that you'll be moving …"
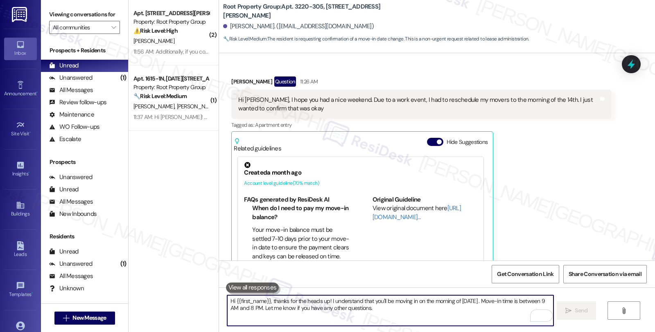
scroll to position [1392, 0]
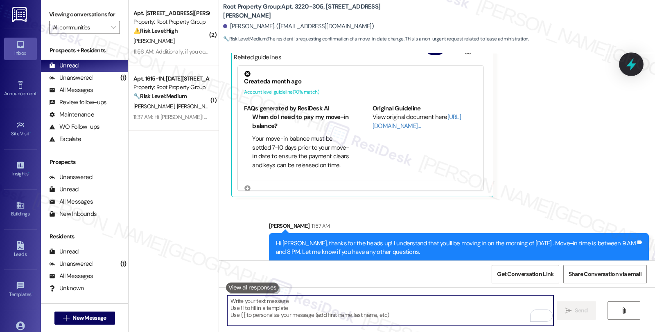
click at [626, 66] on icon at bounding box center [631, 64] width 14 height 14
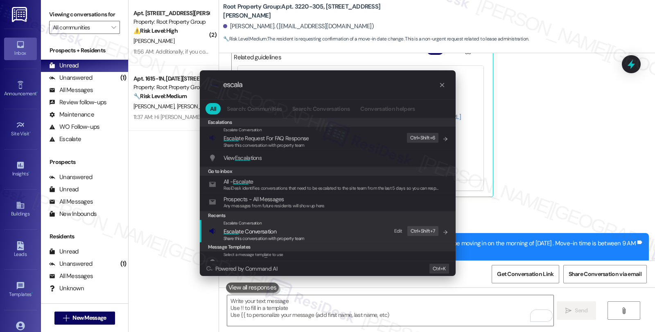
type input "escala"
click at [267, 233] on span "Escala te Conversation" at bounding box center [250, 231] width 53 height 7
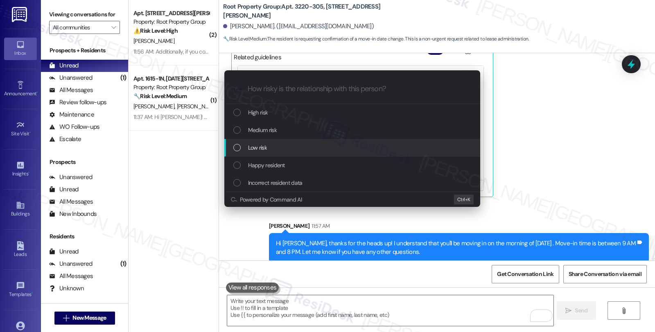
click at [263, 150] on span "Low risk" at bounding box center [257, 147] width 19 height 9
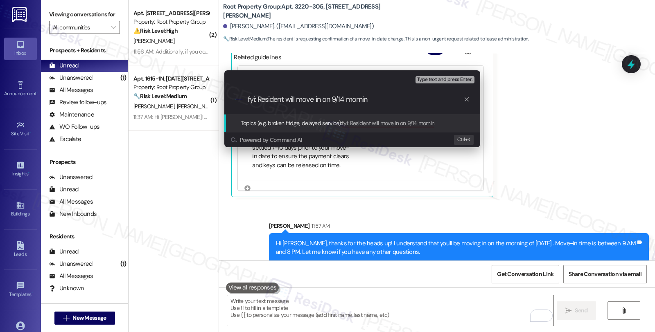
type input "fyi: Resident will move in on 9/14 morning"
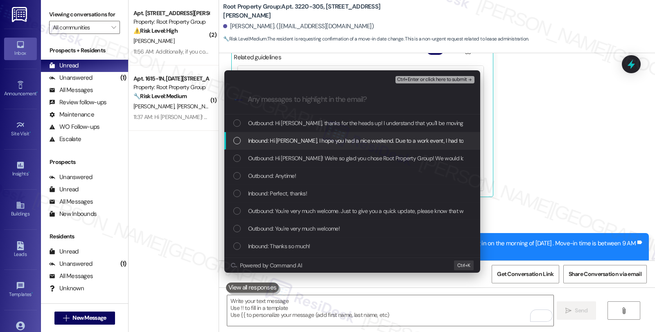
click at [281, 142] on span "Inbound: Hi [PERSON_NAME], I hope you had a nice weekend. Due to a work event, …" at bounding box center [461, 140] width 427 height 9
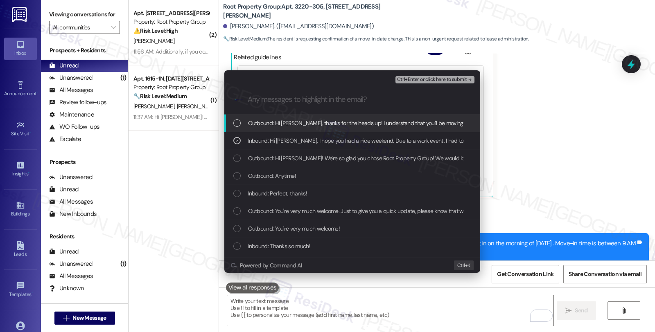
click at [437, 80] on span "Ctrl+Enter or click here to submit" at bounding box center [432, 80] width 70 height 6
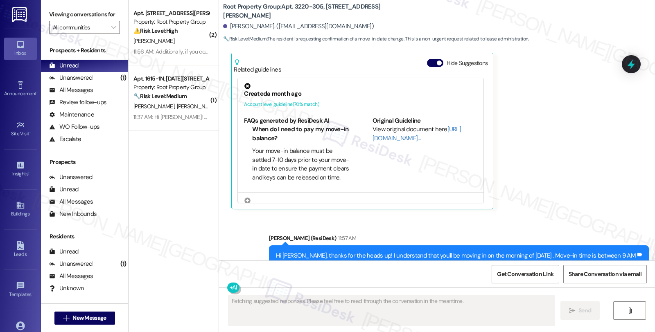
scroll to position [1404, 0]
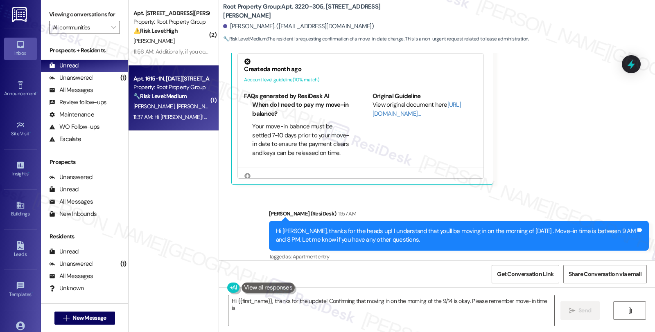
type textarea "Hi {{first_name}}, thanks for the update! Confirming that moving in on the morn…"
click at [199, 99] on div "🔧 Risk Level: Medium The resident is requesting their own login credentials for…" at bounding box center [171, 96] width 76 height 9
type textarea "Hi {{first_name}}, thanks for the update! Confirming that moving in on the morn…"
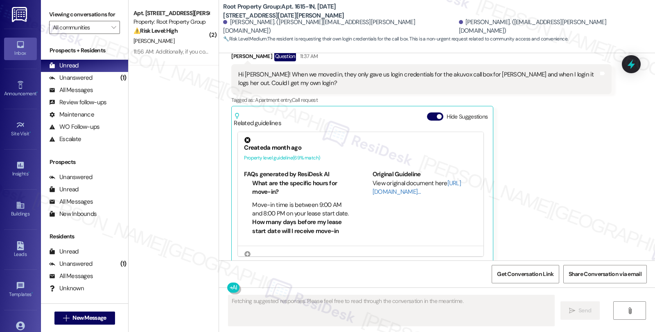
scroll to position [404, 0]
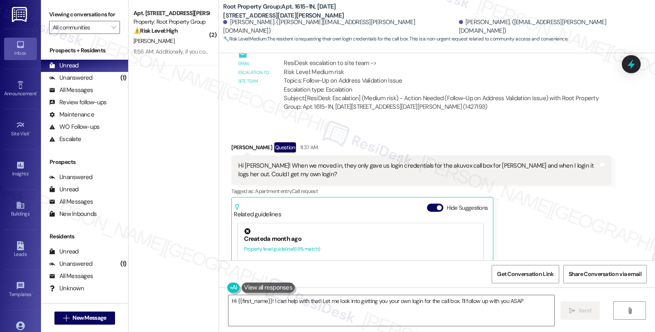
type textarea "Hi {{first_name}}! I can help with that! Let me look into getting you your own …"
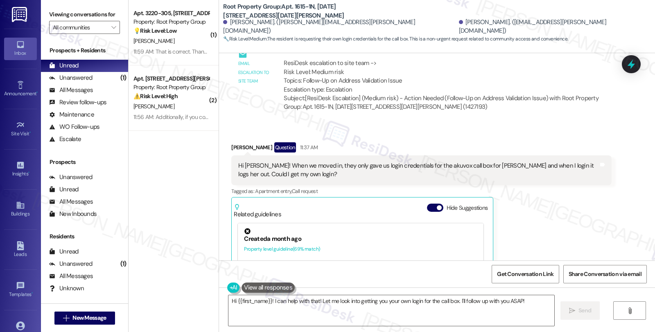
click at [608, 213] on div "Received via SMS [PERSON_NAME] Question 11:37 AM Hi [PERSON_NAME]! When we move…" at bounding box center [421, 248] width 392 height 224
click at [413, 162] on div "Hi [PERSON_NAME]! When we moved in, they only gave us login credentials for the…" at bounding box center [418, 171] width 360 height 18
copy div "akuvox"
click at [89, 82] on div "Unanswered" at bounding box center [70, 78] width 43 height 9
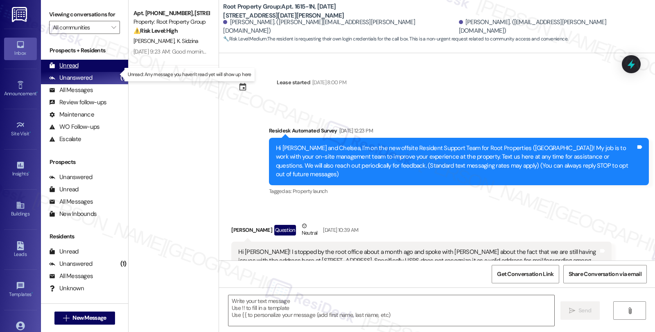
click at [73, 70] on div "Unread" at bounding box center [63, 65] width 29 height 9
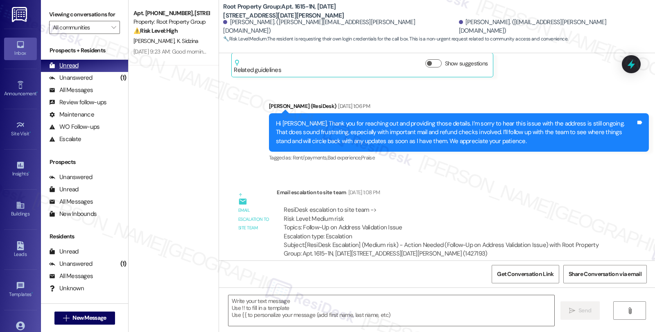
type textarea "Fetching suggested responses. Please feel free to read through the conversation…"
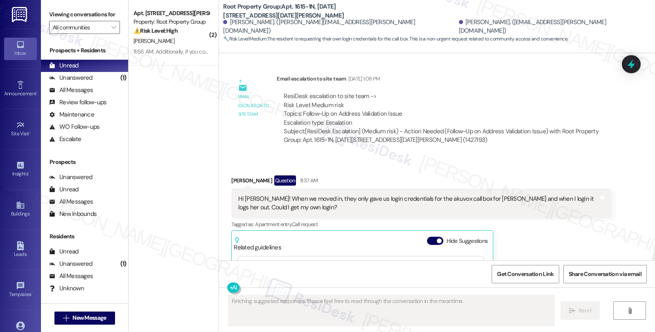
scroll to position [495, 0]
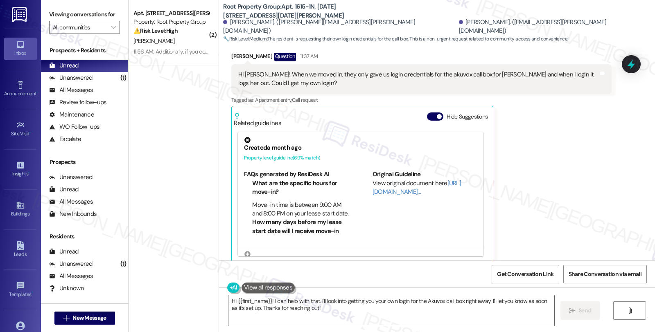
click at [572, 136] on div "[PERSON_NAME] Question 11:37 AM Hi [PERSON_NAME]! When we moved in, they only g…" at bounding box center [421, 157] width 380 height 212
click at [445, 308] on textarea "Hi {{first_name}}! I can help with that. I'll look into getting you your own lo…" at bounding box center [391, 311] width 326 height 31
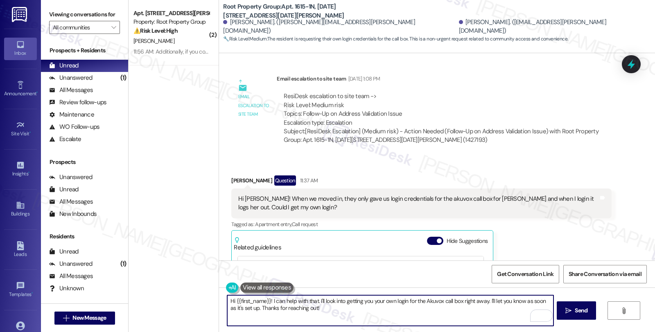
scroll to position [359, 0]
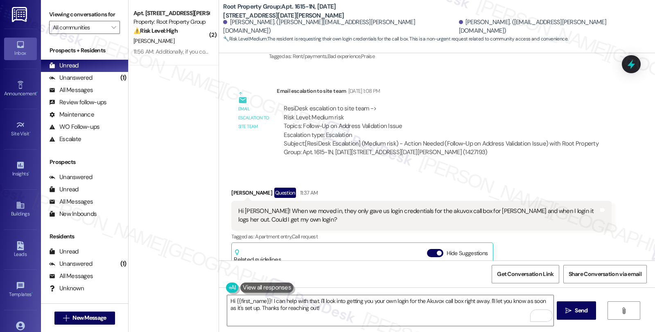
click at [233, 188] on div "Landon Balint Question 11:37 AM" at bounding box center [421, 194] width 380 height 13
copy div "Landon"
click at [230, 301] on textarea "Hi {{first_name}}! I can help with that. I'll look into getting you your own lo…" at bounding box center [390, 311] width 326 height 31
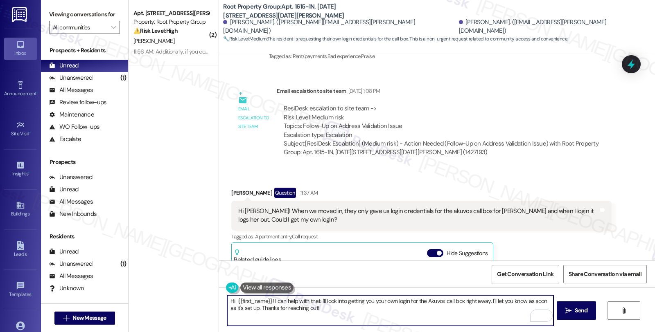
paste textarea "Landon"
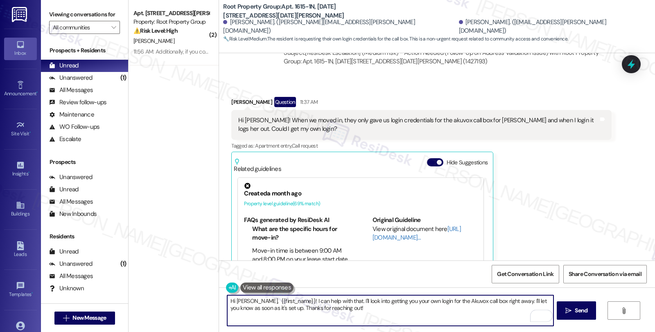
scroll to position [495, 0]
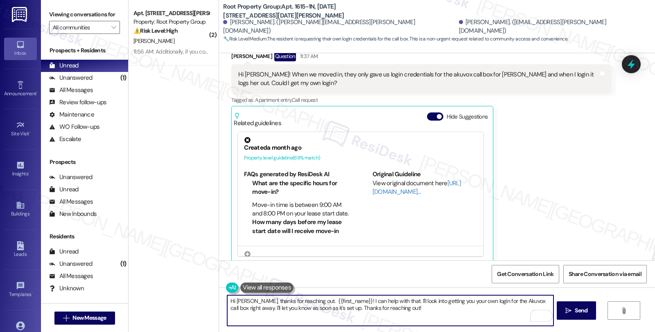
click at [309, 301] on textarea "Hi Landon, thanks for reaching out. {{first_name}}! I can help with that. I'll …" at bounding box center [390, 311] width 326 height 31
click at [368, 301] on textarea "Hi Landon, thanks for reaching out. I understand you'd like to {{first_name}}! …" at bounding box center [390, 311] width 326 height 31
click at [269, 308] on textarea "Hi Landon, thanks for reaching out. I understand you'd like to have your own lo…" at bounding box center [390, 311] width 326 height 31
drag, startPoint x: 497, startPoint y: 302, endPoint x: 522, endPoint y: 305, distance: 24.7
click at [522, 305] on textarea "Hi Landon, thanks for reaching out. I understand you'd like to have your own lo…" at bounding box center [390, 311] width 326 height 31
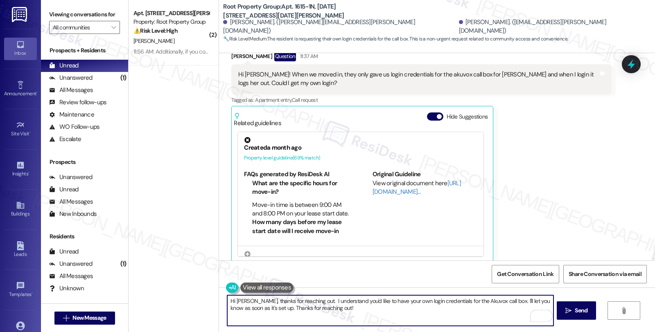
click at [500, 301] on textarea "Hi Landon, thanks for reaching out. I understand you'd like to have your own lo…" at bounding box center [390, 311] width 326 height 31
click at [246, 306] on textarea "Hi Landon, thanks for reaching out. I understand you'd like to have your own lo…" at bounding box center [390, 311] width 326 height 31
click at [285, 307] on textarea "Hi Landon, thanks for reaching out. I understand you'd like to have your own lo…" at bounding box center [390, 311] width 326 height 31
click at [461, 307] on textarea "Hi Landon, thanks for reaching out. I understand you'd like to have your own lo…" at bounding box center [390, 311] width 326 height 31
click at [380, 315] on textarea "Hi Landon, thanks for reaching out. I understand you'd like to have your own lo…" at bounding box center [390, 311] width 326 height 31
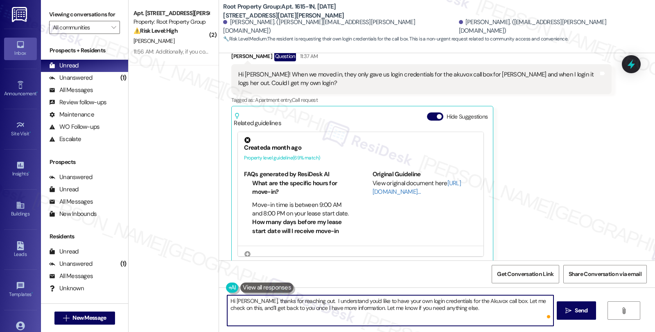
type textarea "Hi [PERSON_NAME], thanks for reaching out. I understand you'd like to have your…"
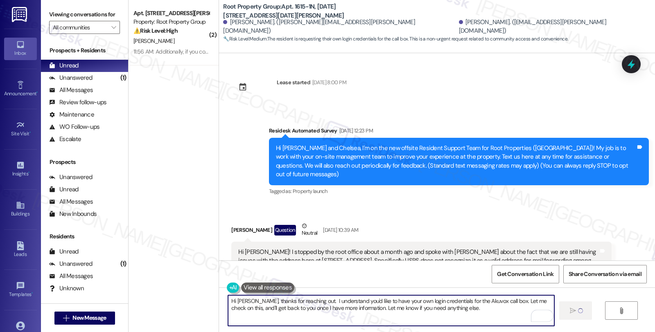
scroll to position [495, 0]
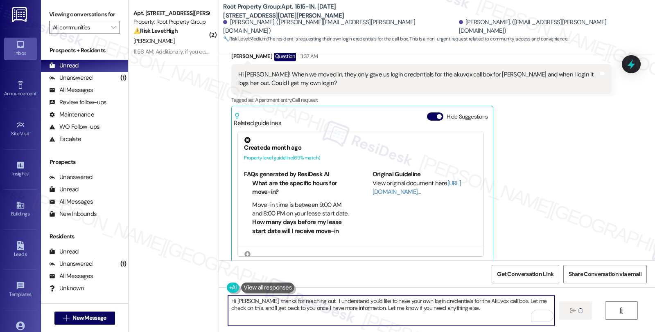
click at [382, 310] on textarea "Hi [PERSON_NAME], thanks for reaching out. I understand you'd like to have your…" at bounding box center [391, 311] width 326 height 31
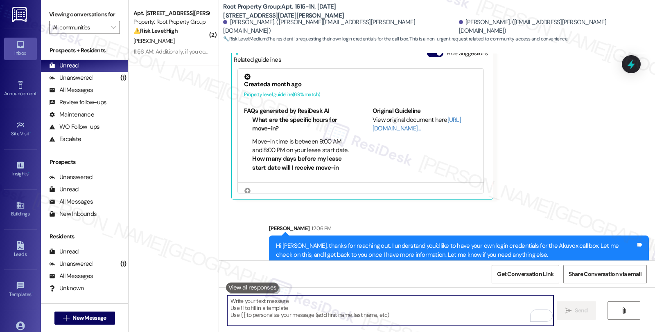
scroll to position [561, 0]
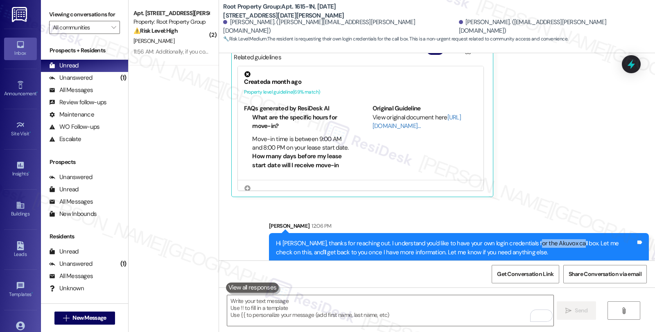
drag, startPoint x: 525, startPoint y: 234, endPoint x: 562, endPoint y: 234, distance: 36.8
click at [562, 240] on div "Hi [PERSON_NAME], thanks for reaching out. I understand you'd like to have your…" at bounding box center [456, 249] width 360 height 18
copy div "Akuvox call box."
click at [625, 62] on icon at bounding box center [631, 64] width 14 height 14
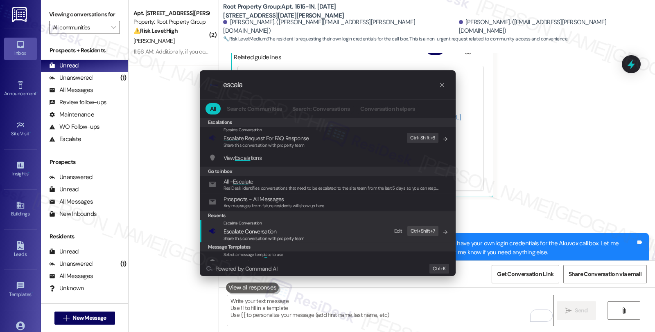
type input "escala"
click at [254, 236] on span "Share this conversation with property team" at bounding box center [264, 239] width 81 height 6
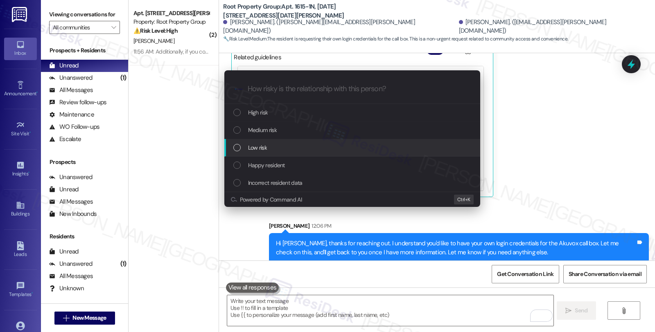
click at [300, 141] on div "Low risk" at bounding box center [352, 148] width 256 height 18
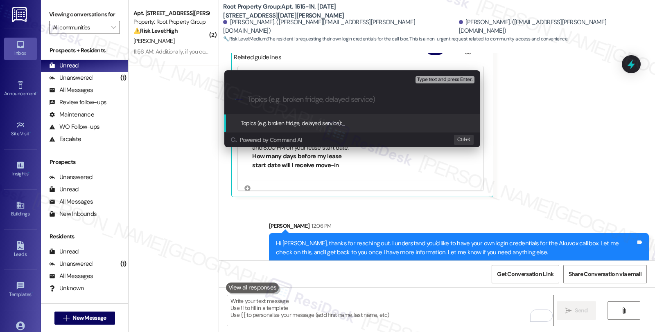
paste input "Akuvox call box."
type input "Akuvox call box log in credentials"
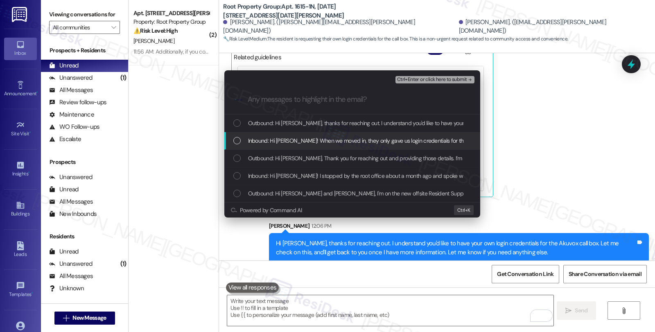
click at [276, 140] on span "Inbound: Hi [PERSON_NAME]! When we moved in, they only gave us login credential…" at bounding box center [469, 140] width 443 height 9
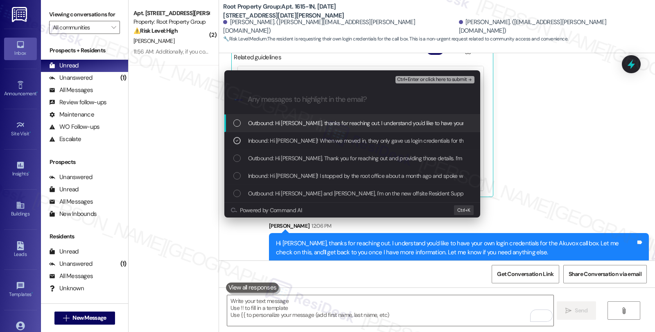
click at [411, 82] on span "Ctrl+Enter or click here to submit" at bounding box center [432, 80] width 70 height 6
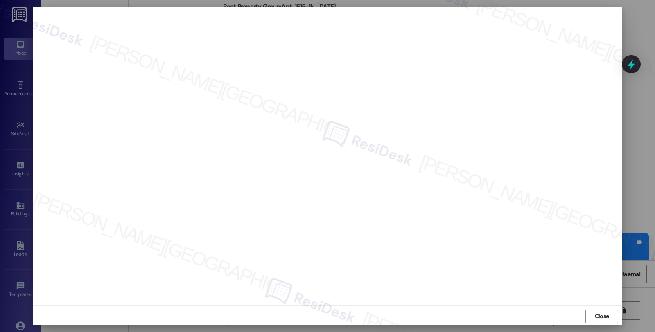
scroll to position [1, 0]
click at [593, 314] on span "Close" at bounding box center [602, 315] width 18 height 9
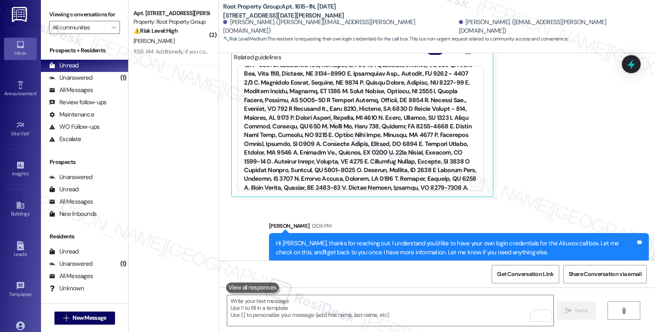
scroll to position [546, 0]
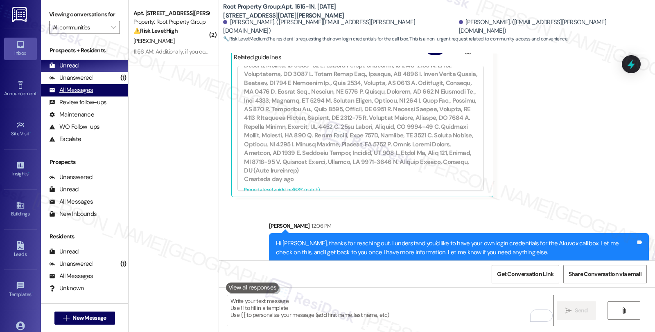
click at [79, 95] on div "All Messages" at bounding box center [71, 90] width 44 height 9
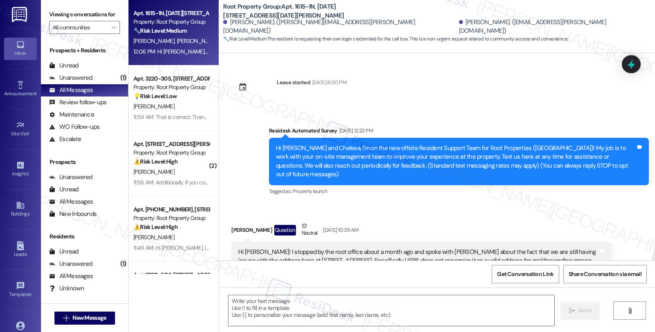
type textarea "Fetching suggested responses. Please feel free to read through the conversation…"
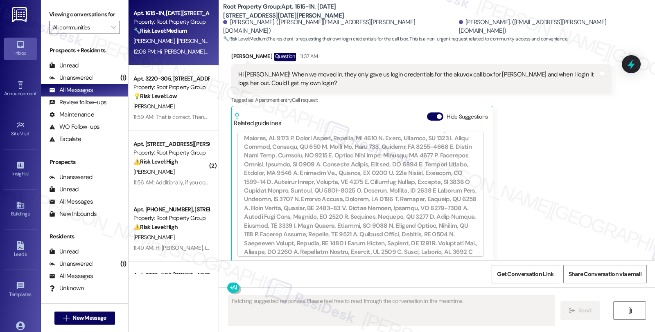
scroll to position [574, 0]
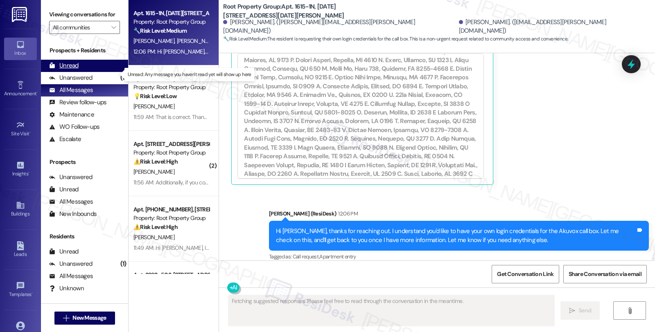
click at [93, 72] on div "Unread (0)" at bounding box center [84, 66] width 87 height 12
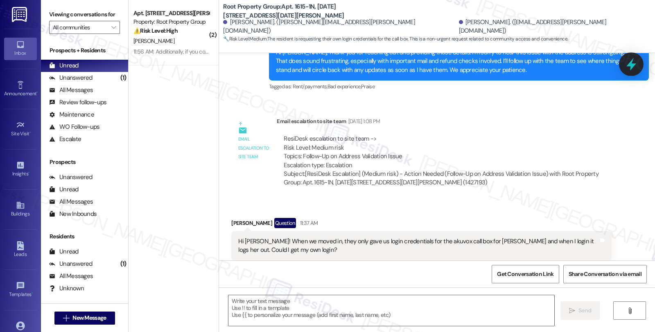
type textarea "Fetching suggested responses. Please feel free to read through the conversation…"
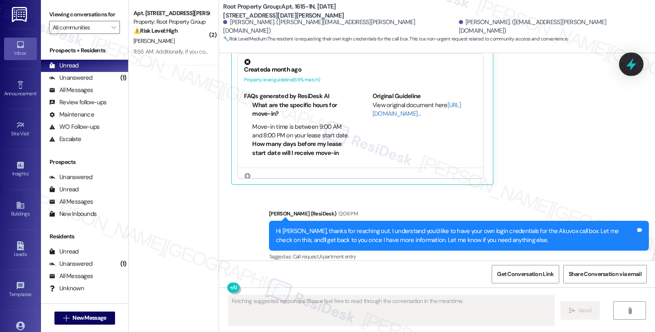
click at [633, 66] on icon at bounding box center [631, 64] width 10 height 13
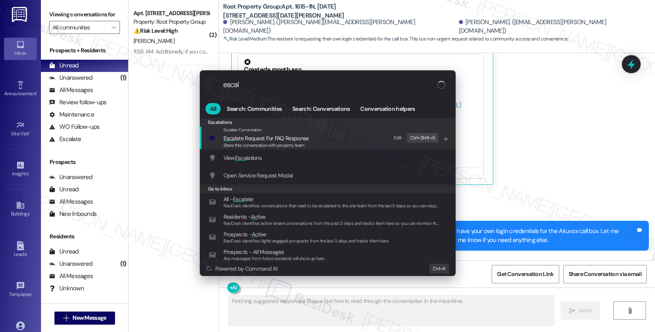
type input "escala"
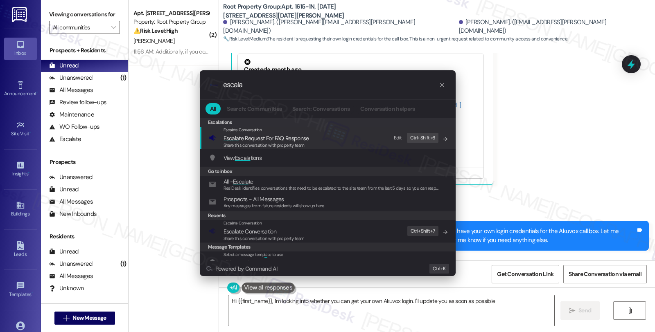
type textarea "Hi {{first_name}}, I'm looking into whether you can get your own Akuvox login. …"
type input "escala"
type textarea "Hi {{first_name}}, I'm looking into whether you can get your own Akuvox login. …"
click at [274, 228] on span "Escala te Conversation" at bounding box center [250, 231] width 53 height 7
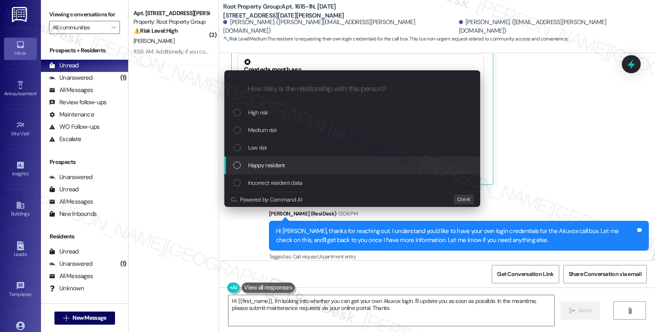
type textarea "Hi {{first_name}}, I'm looking into whether you can get your own Akuvox login. …"
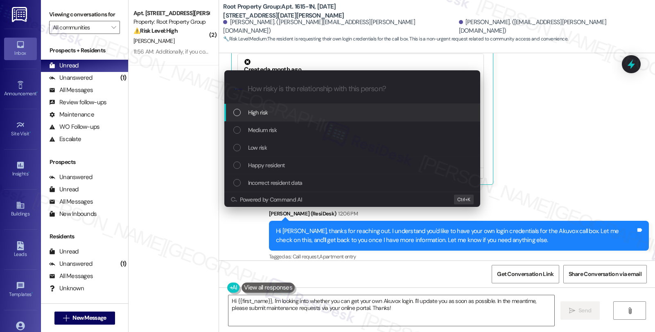
click at [277, 150] on div "Low risk" at bounding box center [353, 147] width 240 height 9
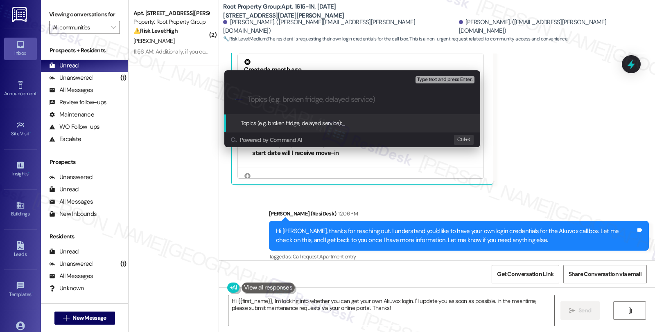
paste input "Akuvox call box log in credentials"
type input "Akuvox call box log in credentials"
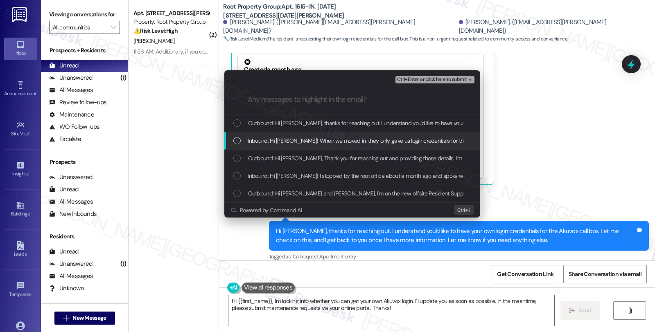
click at [337, 140] on span "Inbound: Hi [PERSON_NAME]! When we moved in, they only gave us login credential…" at bounding box center [469, 140] width 443 height 9
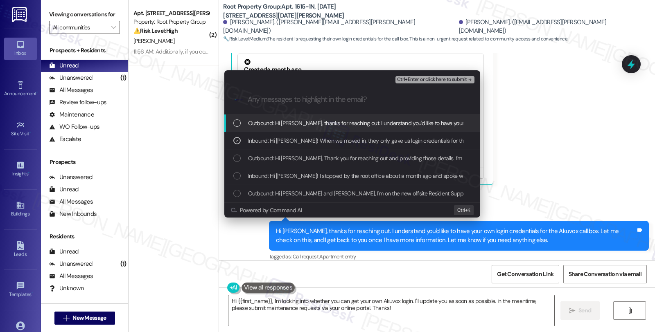
click at [416, 81] on span "Ctrl+Enter or click here to submit" at bounding box center [432, 80] width 70 height 6
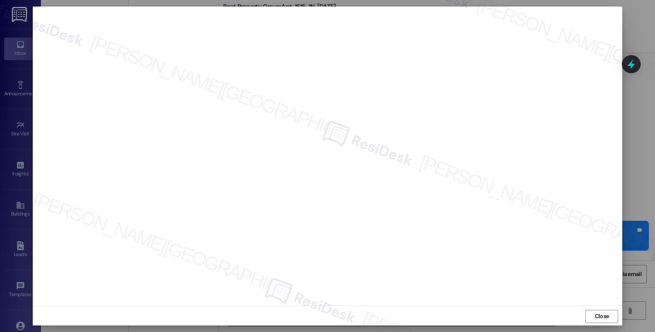
scroll to position [1, 0]
click at [601, 314] on span "Close" at bounding box center [602, 315] width 14 height 9
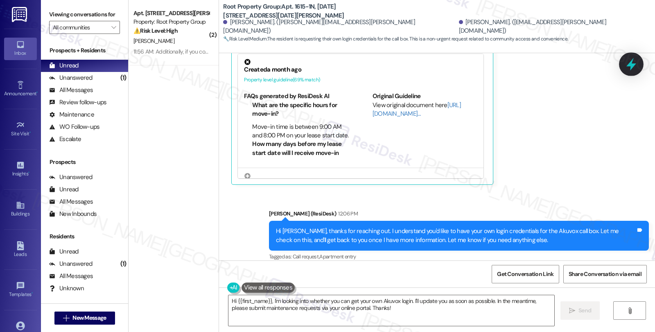
click at [633, 70] on icon at bounding box center [631, 64] width 14 height 14
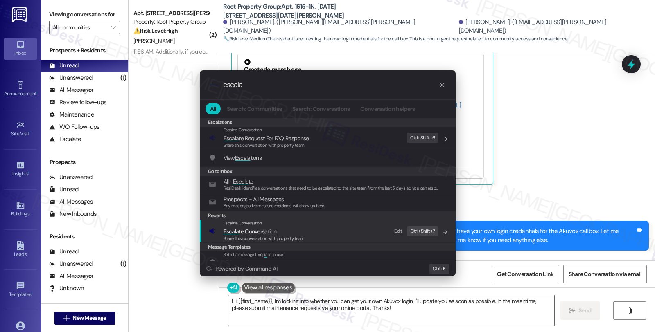
type input "escala"
click at [284, 228] on span "Escala te Conversation" at bounding box center [264, 231] width 81 height 9
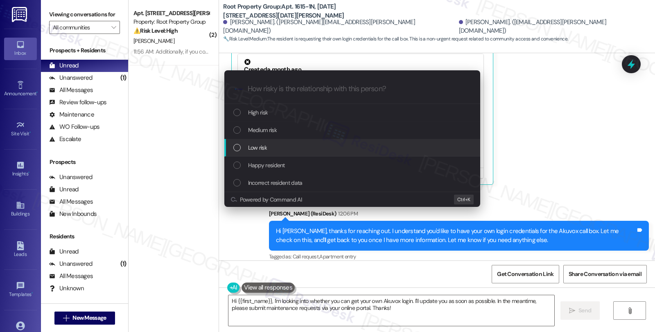
click at [277, 145] on div "Low risk" at bounding box center [353, 147] width 240 height 9
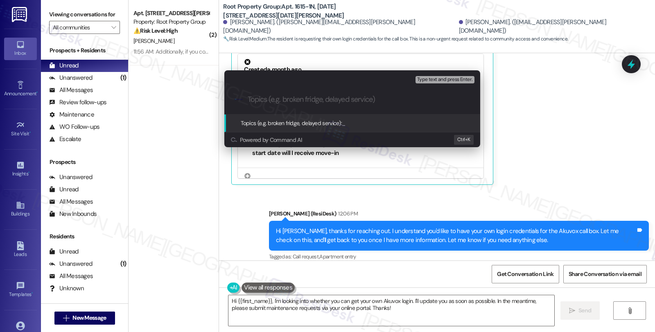
paste input "Akuvox call box log in credentials"
type input "Akuvox call box log in credentials"
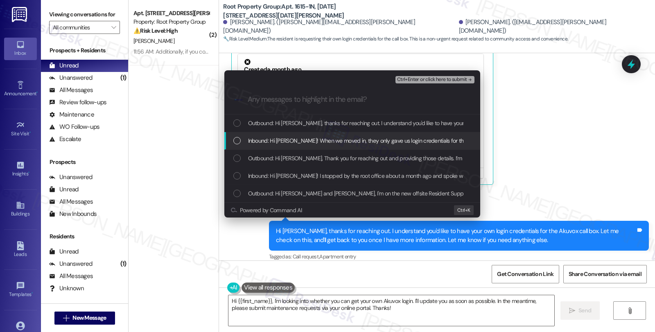
click at [325, 132] on div "Inbound: Hi [PERSON_NAME]! When we moved in, they only gave us login credential…" at bounding box center [352, 141] width 256 height 18
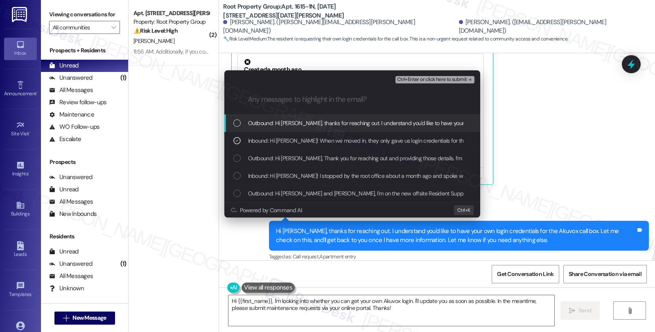
click at [440, 77] on span "Ctrl+Enter or click here to submit" at bounding box center [432, 80] width 70 height 6
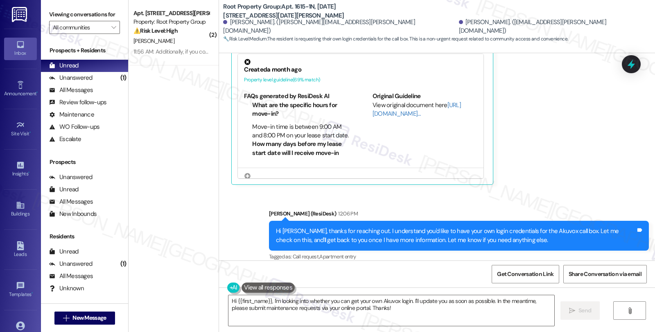
scroll to position [495, 0]
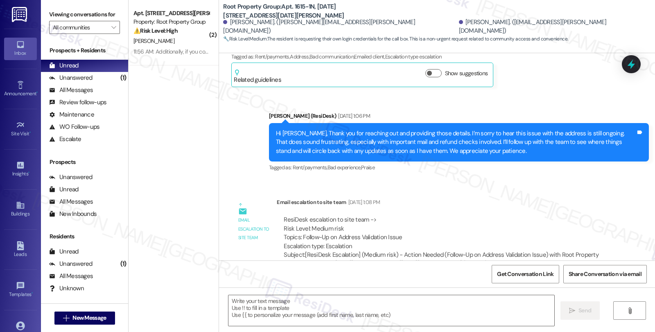
type textarea "Fetching suggested responses. Please feel free to read through the conversation…"
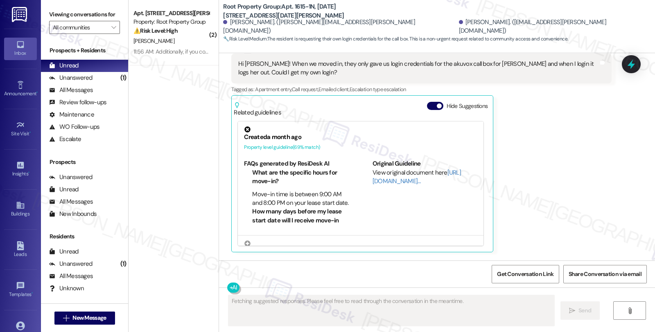
scroll to position [574, 0]
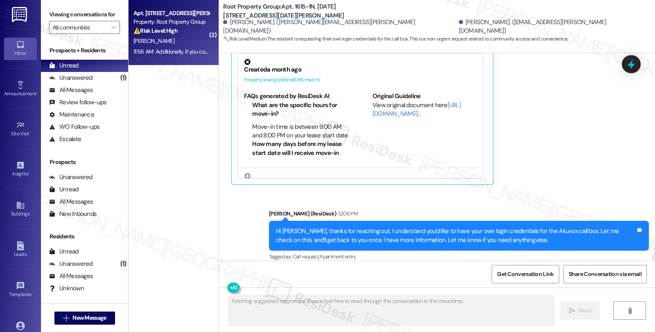
click at [192, 24] on div "Property: Root Property Group" at bounding box center [171, 22] width 76 height 9
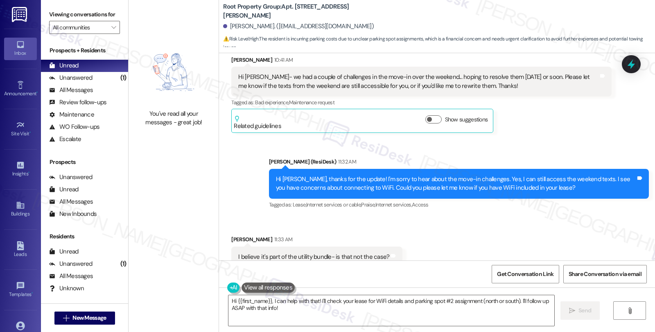
scroll to position [2256, 0]
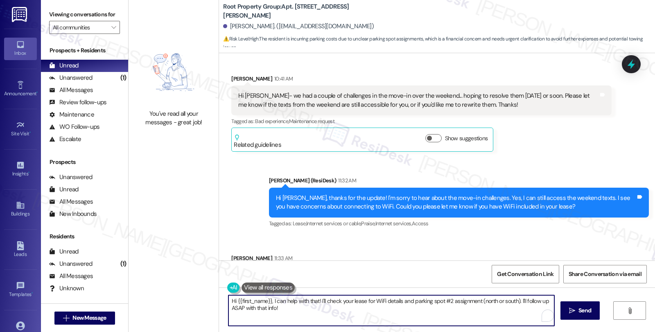
drag, startPoint x: 314, startPoint y: 300, endPoint x: 191, endPoint y: 300, distance: 122.4
click at [191, 300] on div "You've read all your messages - great job! Root Property Group: Apt. [STREET_AD…" at bounding box center [392, 166] width 526 height 332
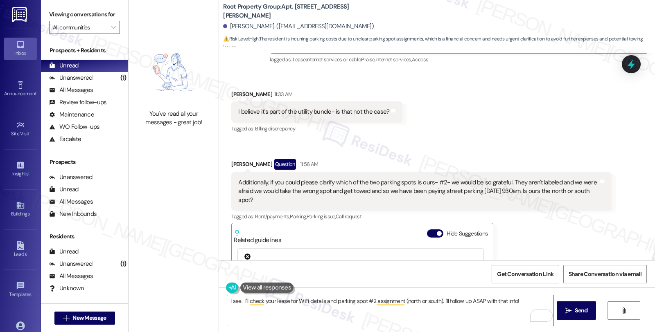
scroll to position [2438, 0]
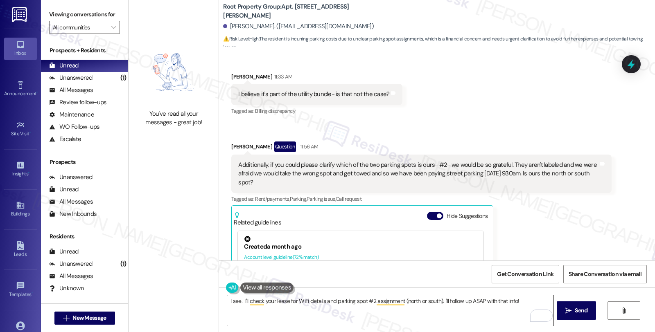
click at [227, 301] on textarea "I see. I'll check your lease for WiFi details and parking spot #2 assignment (n…" at bounding box center [390, 311] width 326 height 31
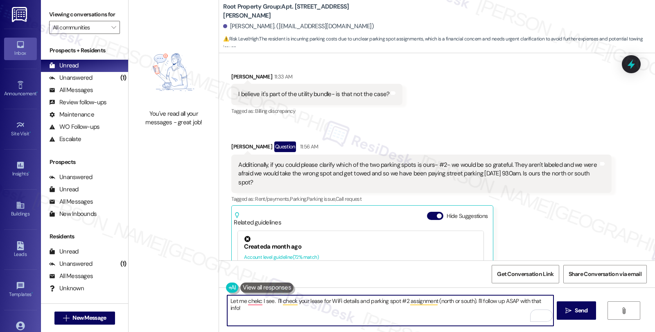
click at [316, 301] on textarea "Let me chekc I see. I'll check your lease for WiFi details and parking spot #2 …" at bounding box center [390, 311] width 326 height 31
click at [304, 302] on textarea "Let me check for WiFi details and parking spot #2 assignment (north or south). …" at bounding box center [390, 311] width 326 height 31
drag, startPoint x: 357, startPoint y: 300, endPoint x: 443, endPoint y: 304, distance: 86.1
click at [443, 304] on textarea "Let me check for WiFi details and the assigned parking spot #2 assignment (nort…" at bounding box center [390, 311] width 326 height 31
click at [387, 301] on textarea "Let me check for WiFi details and the assigned parking. I'll follow up ASAP wit…" at bounding box center [390, 311] width 326 height 31
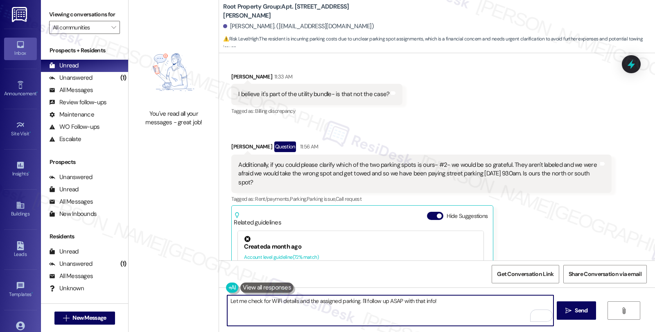
click at [389, 303] on textarea "Let me check for WiFi details and the assigned parking. I'll follow up ASAP wit…" at bounding box center [390, 311] width 326 height 31
type textarea "Let me check for WiFi details and the assigned parking. I'll follow up asd soon…"
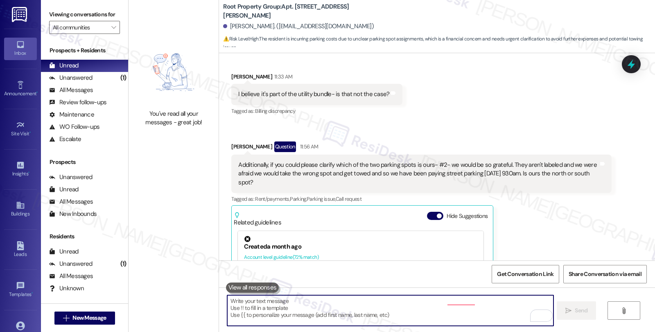
scroll to position [2529, 0]
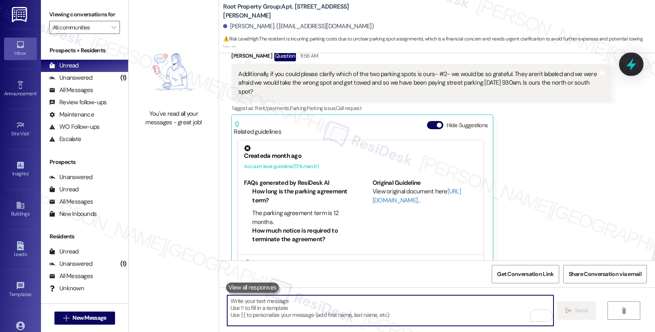
click at [628, 66] on icon at bounding box center [631, 64] width 10 height 13
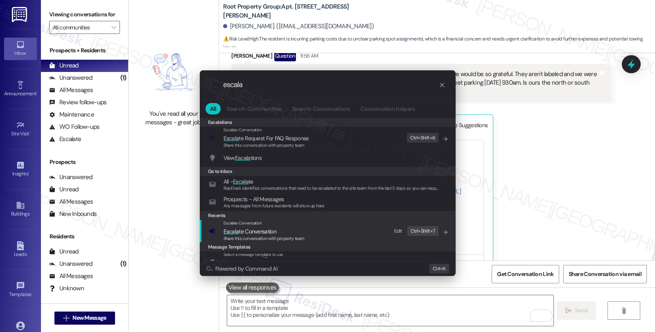
type input "escala"
click at [280, 234] on span "Escala te Conversation" at bounding box center [264, 231] width 81 height 9
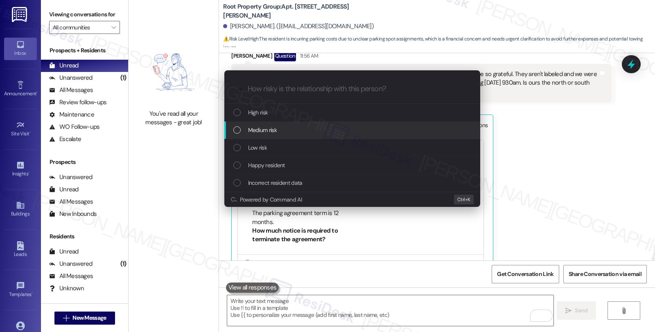
click at [279, 129] on div "Medium risk" at bounding box center [353, 130] width 240 height 9
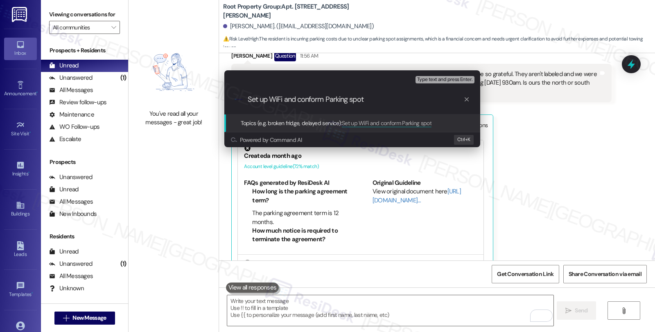
click at [312, 99] on input "Set up WiFi and conform Parking spot" at bounding box center [356, 99] width 216 height 9
click at [328, 99] on input "Set up WiFi and confirm Parking spot" at bounding box center [356, 99] width 216 height 9
click at [278, 100] on input "Set up WiFi and confirm parking spot" at bounding box center [356, 99] width 216 height 9
drag, startPoint x: 380, startPoint y: 100, endPoint x: 198, endPoint y: 100, distance: 181.8
click at [198, 100] on div "Escalate Conversation Medium risk Topics (e.g. broken fridge, delayed service) …" at bounding box center [327, 166] width 655 height 332
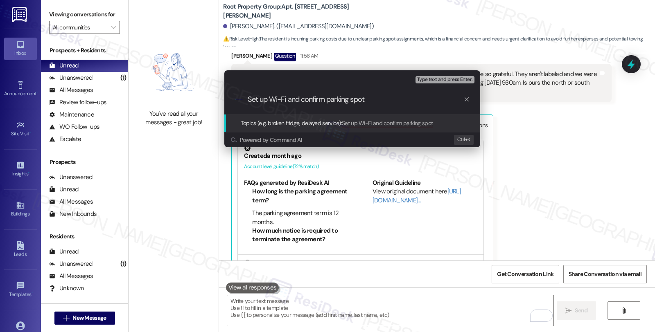
type input "Set up Wi-Fi and confirm parking spot"
click at [430, 83] on button "Type text and press Enter." at bounding box center [445, 79] width 59 height 7
click at [428, 79] on span "Type text and press Enter." at bounding box center [444, 80] width 55 height 6
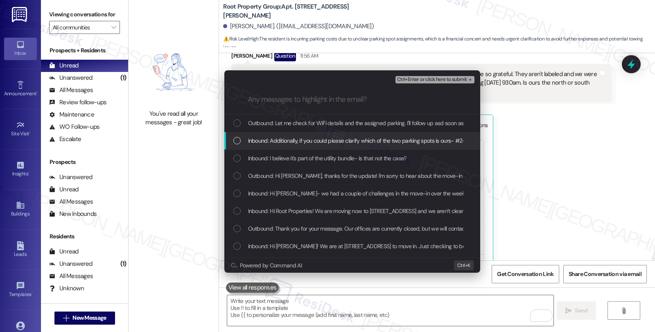
click at [301, 141] on span "Inbound: Additionally, if you could please clarify which of the two parking spo…" at bounding box center [596, 140] width 697 height 9
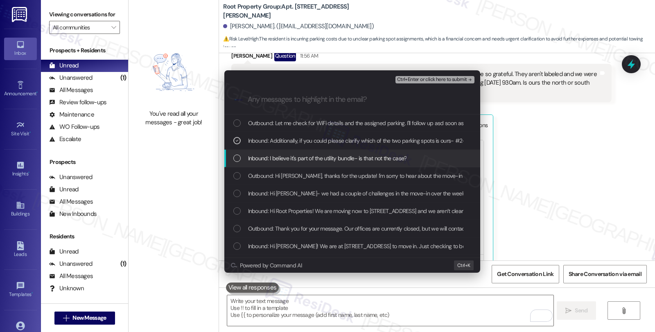
click at [299, 158] on span "Inbound: I believe it's part of the utility bundle- is that not the case?" at bounding box center [327, 158] width 159 height 9
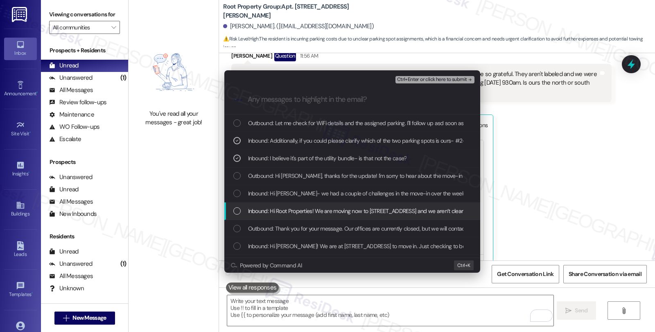
click at [324, 212] on span "Inbound: Hi Root Properties! We are moving now to [STREET_ADDRESS] and we aren’…" at bounding box center [431, 211] width 366 height 9
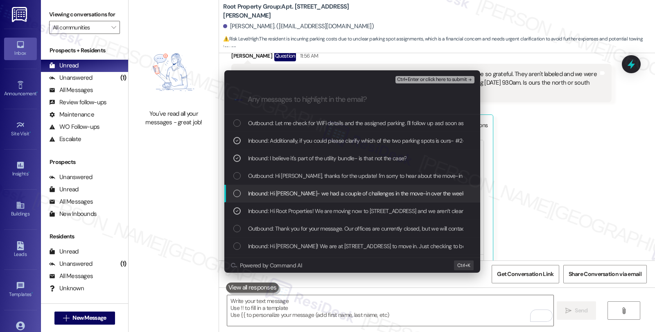
click at [336, 192] on span "Inbound: Hi [PERSON_NAME]- we had a couple of challenges in the move-in over th…" at bounding box center [548, 193] width 601 height 9
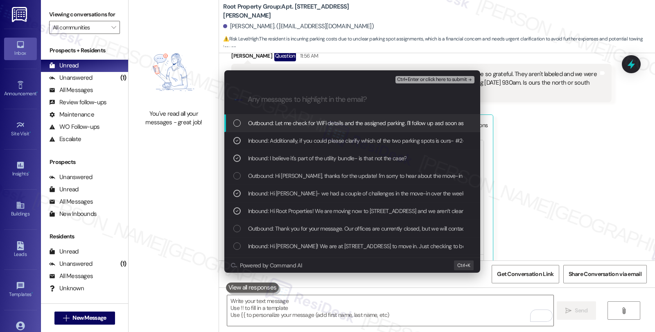
click at [423, 79] on span "Ctrl+Enter or click here to submit" at bounding box center [432, 80] width 70 height 6
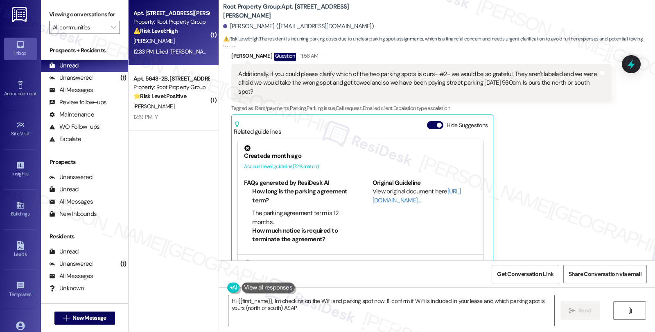
type textarea "Hi {{first_name}}, I'm checking on the WiFi and parking spot now. I'll confirm …"
